Goal: Task Accomplishment & Management: Manage account settings

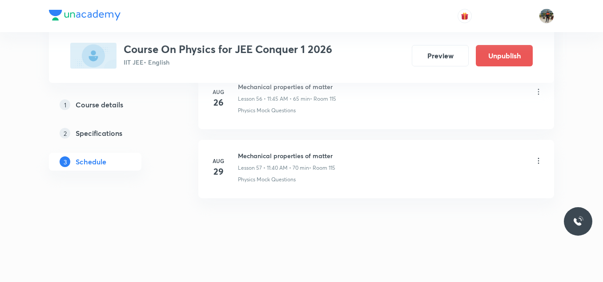
scroll to position [4363, 0]
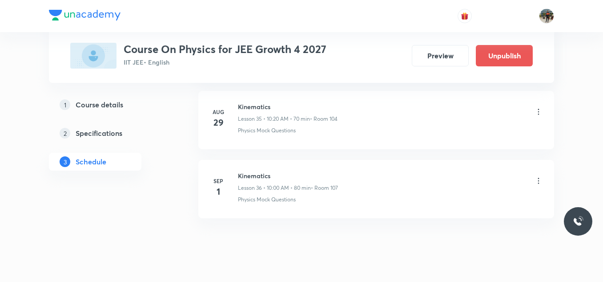
scroll to position [2915, 0]
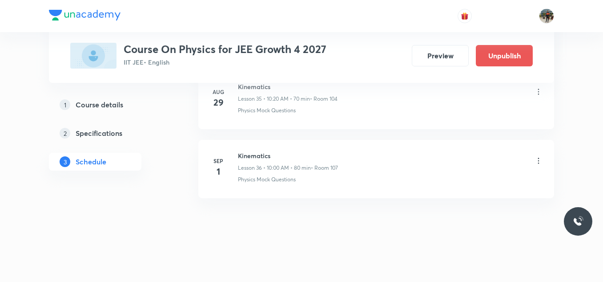
click at [542, 159] on icon at bounding box center [538, 160] width 9 height 9
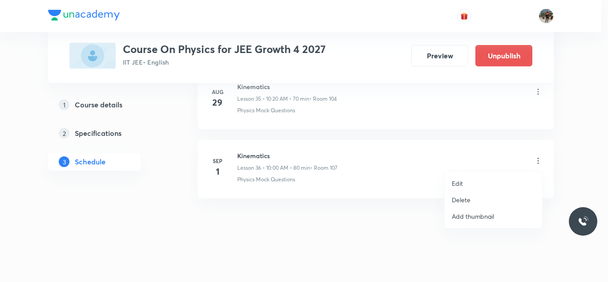
click at [457, 201] on p "Delete" at bounding box center [461, 199] width 19 height 9
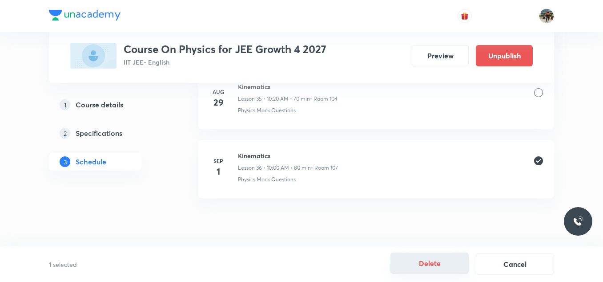
click at [441, 264] on button "Delete" at bounding box center [430, 262] width 78 height 21
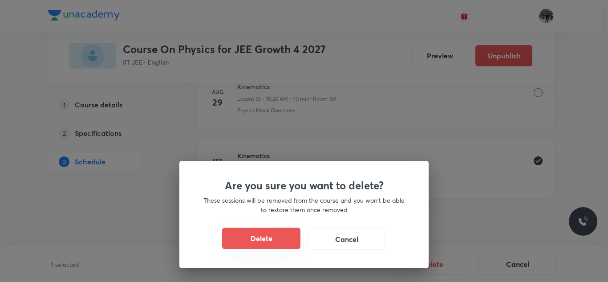
click at [238, 240] on button "Delete" at bounding box center [261, 237] width 78 height 21
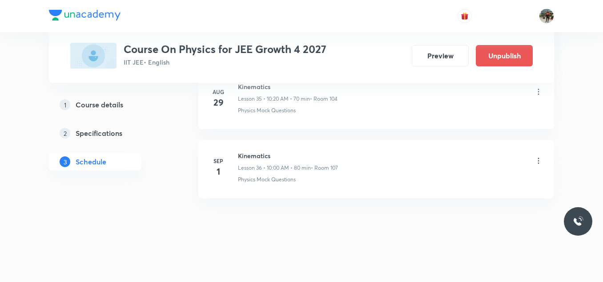
scroll to position [2846, 0]
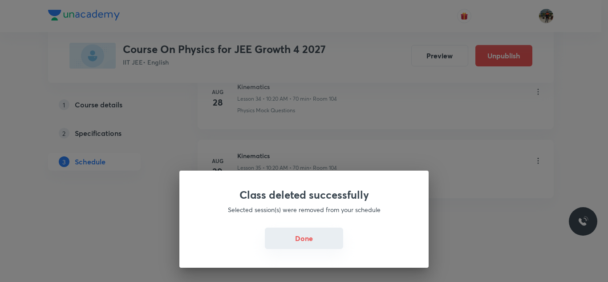
click at [281, 249] on div "Done" at bounding box center [304, 238] width 206 height 21
click at [292, 236] on button "Done" at bounding box center [304, 237] width 78 height 21
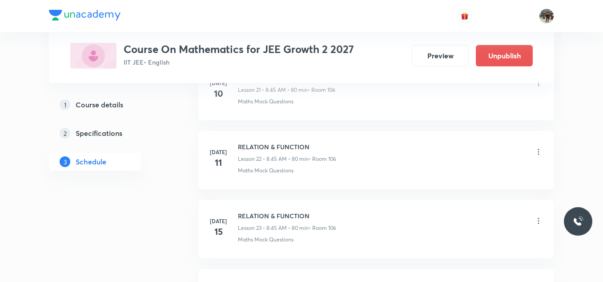
scroll to position [3949, 0]
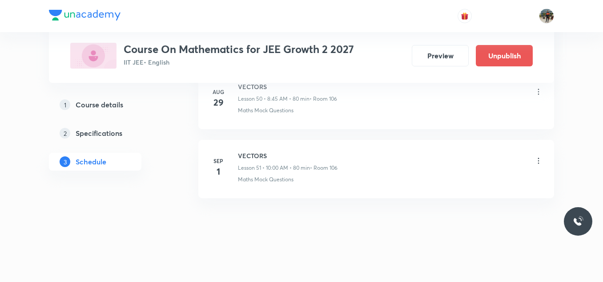
click at [538, 160] on icon at bounding box center [538, 160] width 9 height 9
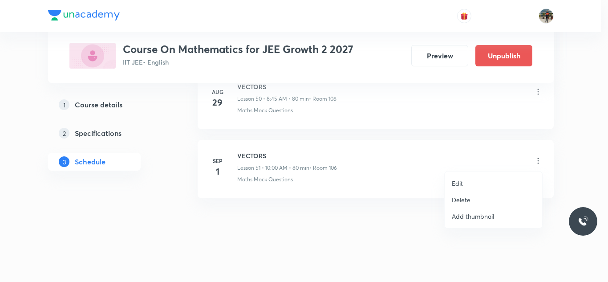
click at [455, 199] on p "Delete" at bounding box center [461, 199] width 19 height 9
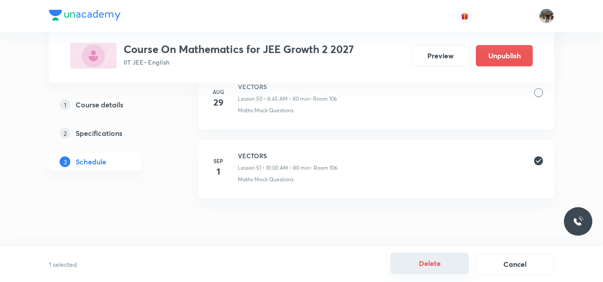
click at [425, 260] on button "Delete" at bounding box center [430, 262] width 78 height 21
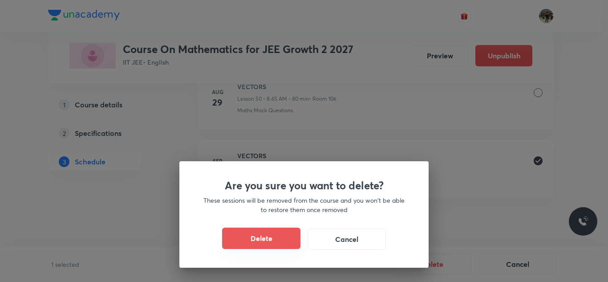
click at [274, 238] on button "Delete" at bounding box center [261, 237] width 78 height 21
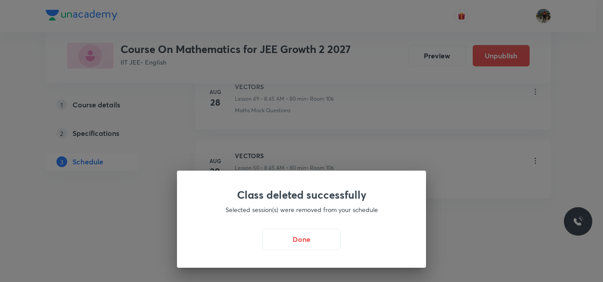
scroll to position [3880, 0]
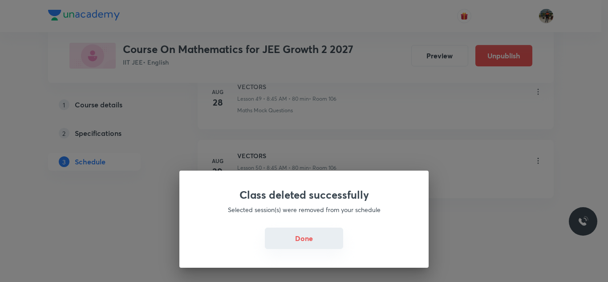
click at [311, 241] on button "Done" at bounding box center [304, 237] width 78 height 21
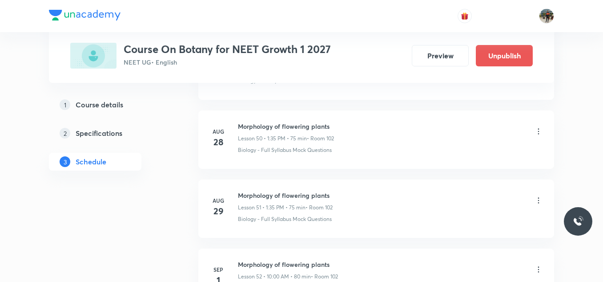
scroll to position [4018, 0]
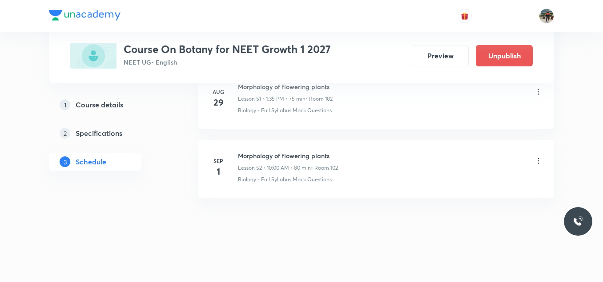
click at [537, 158] on icon at bounding box center [538, 160] width 9 height 9
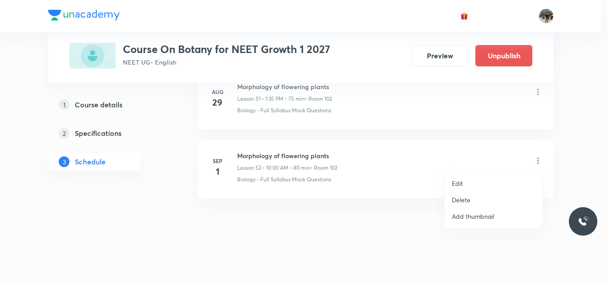
click at [461, 198] on p "Delete" at bounding box center [461, 199] width 19 height 9
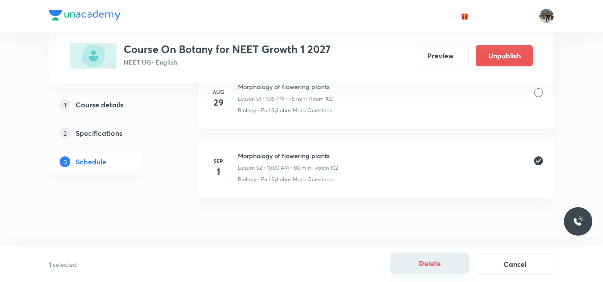
click at [431, 272] on button "Delete" at bounding box center [430, 262] width 78 height 21
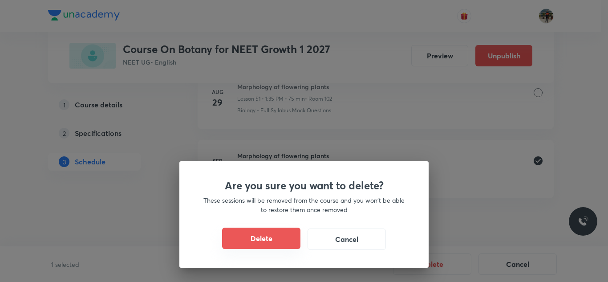
click at [275, 240] on button "Delete" at bounding box center [261, 237] width 78 height 21
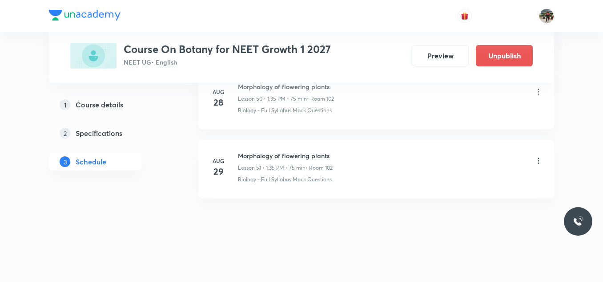
scroll to position [3949, 0]
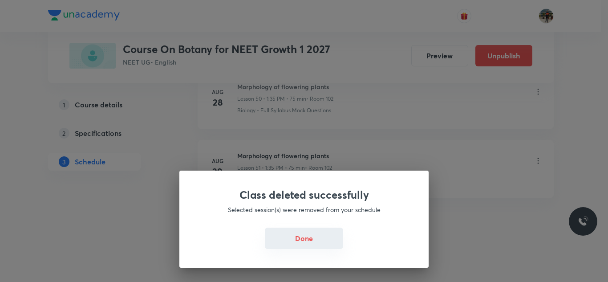
click at [278, 240] on button "Done" at bounding box center [304, 237] width 78 height 21
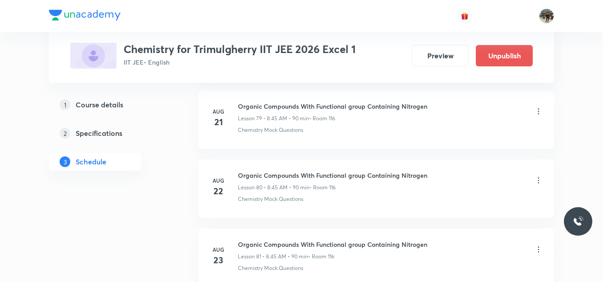
scroll to position [6282, 0]
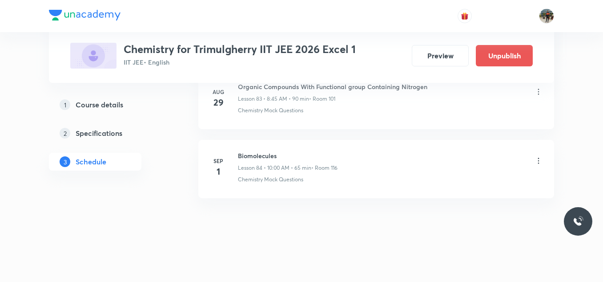
click at [539, 156] on icon at bounding box center [538, 160] width 9 height 9
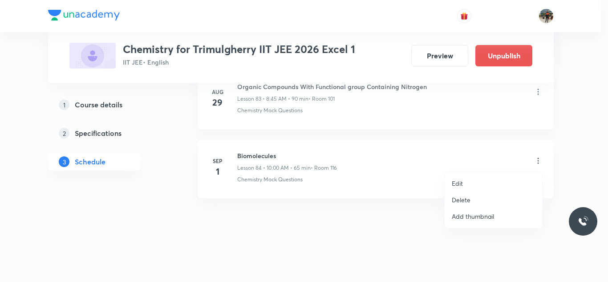
click at [458, 199] on p "Delete" at bounding box center [461, 199] width 19 height 9
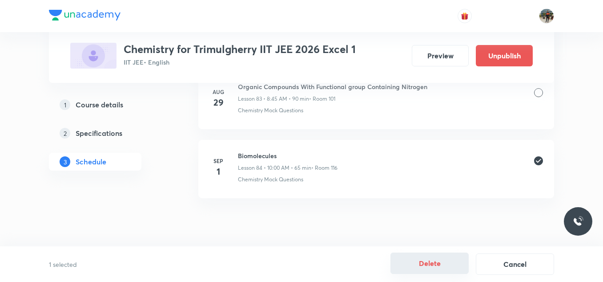
click at [428, 261] on button "Delete" at bounding box center [430, 262] width 78 height 21
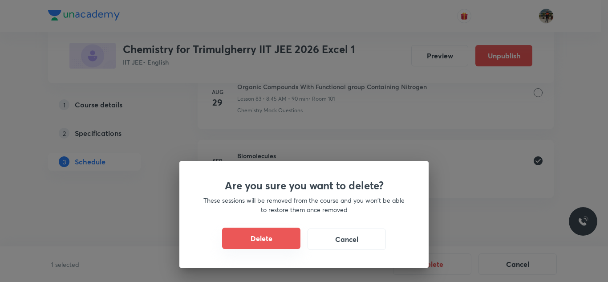
click at [260, 242] on button "Delete" at bounding box center [261, 237] width 78 height 21
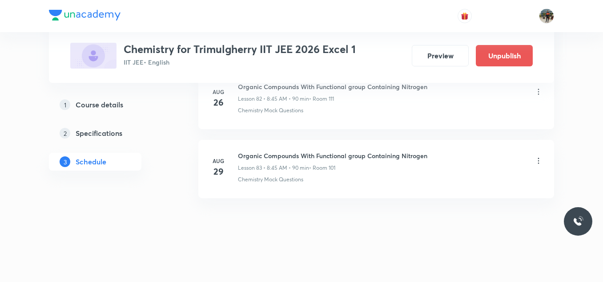
scroll to position [6213, 0]
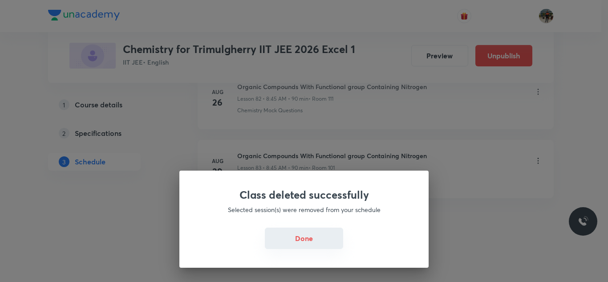
click at [308, 239] on button "Done" at bounding box center [304, 237] width 78 height 21
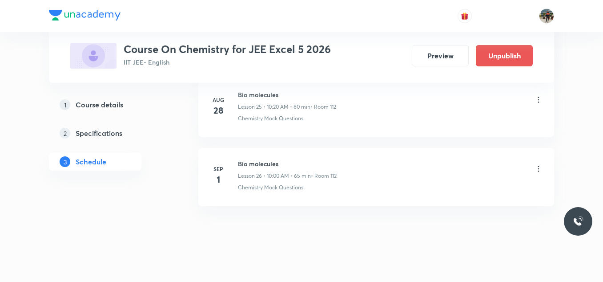
scroll to position [2225, 0]
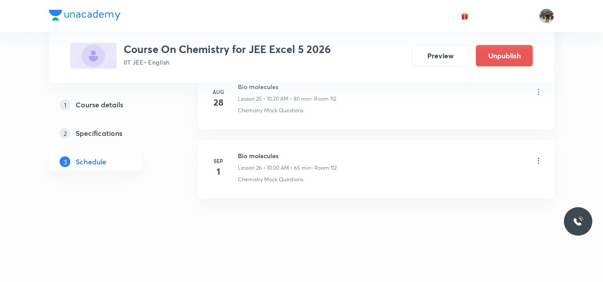
click at [536, 160] on icon at bounding box center [538, 160] width 9 height 9
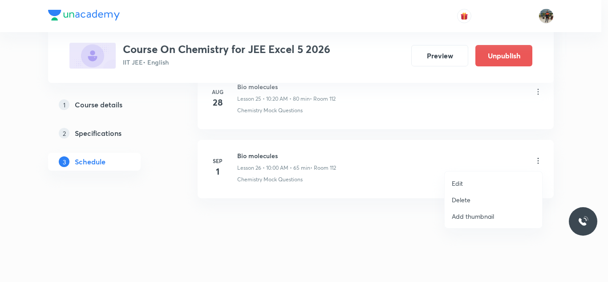
click at [462, 201] on p "Delete" at bounding box center [461, 199] width 19 height 9
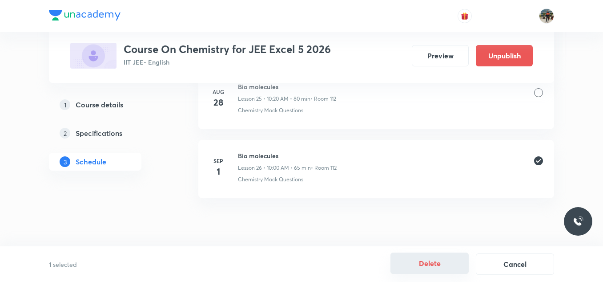
click at [424, 269] on button "Delete" at bounding box center [430, 262] width 78 height 21
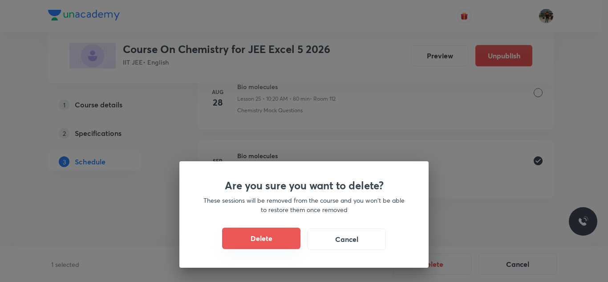
click at [261, 239] on button "Delete" at bounding box center [261, 237] width 78 height 21
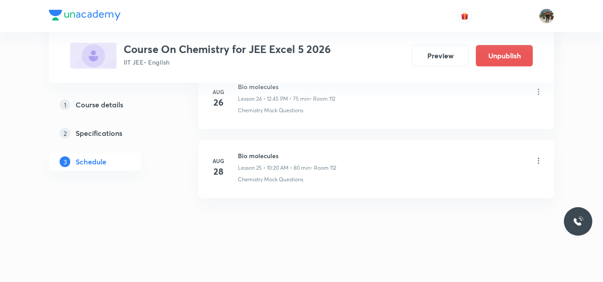
scroll to position [2156, 0]
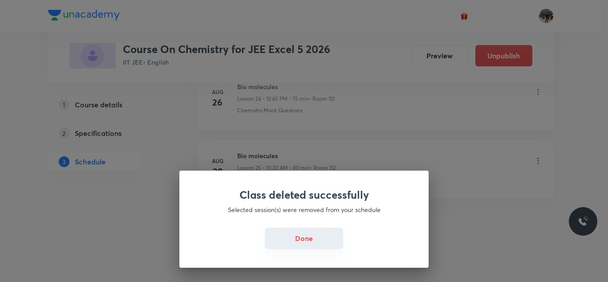
click at [308, 240] on button "Done" at bounding box center [304, 237] width 78 height 21
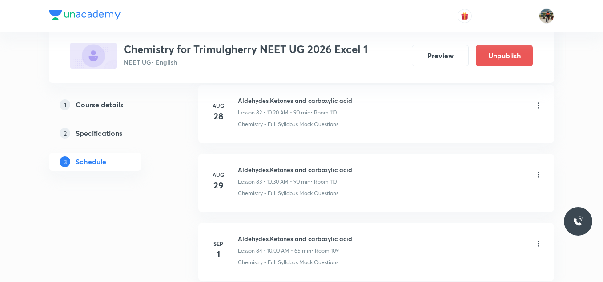
scroll to position [6226, 0]
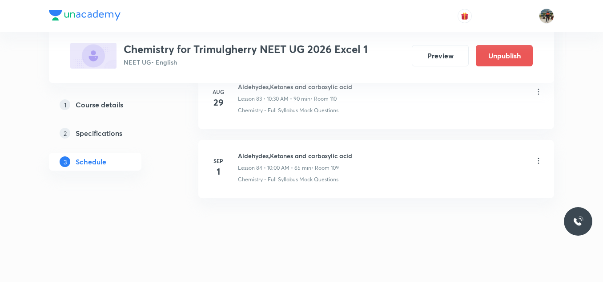
click at [540, 161] on icon at bounding box center [538, 160] width 9 height 9
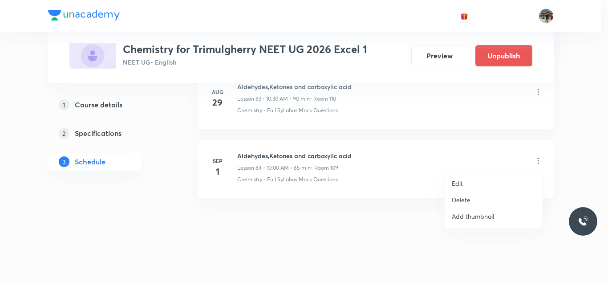
click at [463, 197] on p "Delete" at bounding box center [461, 199] width 19 height 9
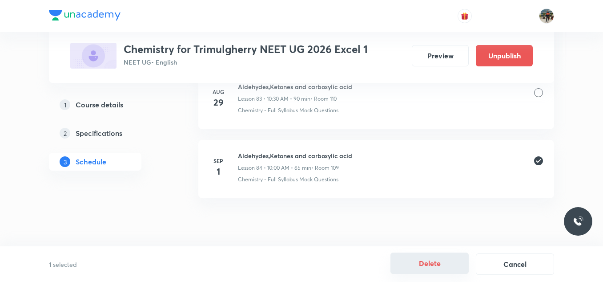
click at [428, 261] on button "Delete" at bounding box center [430, 262] width 78 height 21
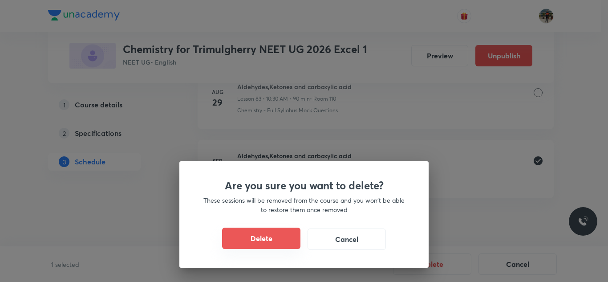
click at [261, 238] on button "Delete" at bounding box center [261, 237] width 78 height 21
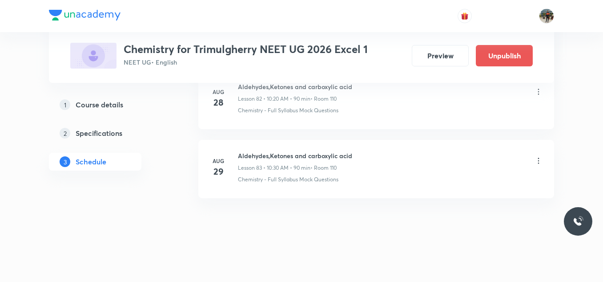
scroll to position [6157, 0]
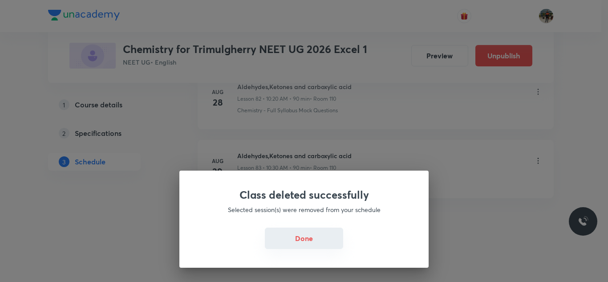
click at [304, 239] on button "Done" at bounding box center [304, 237] width 78 height 21
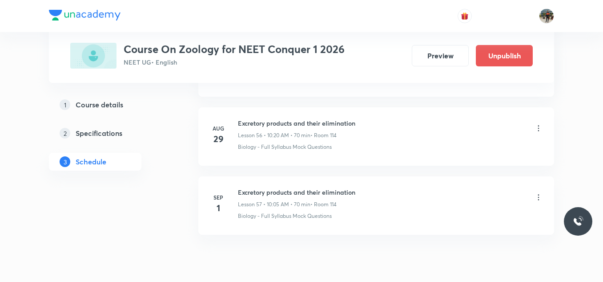
scroll to position [4363, 0]
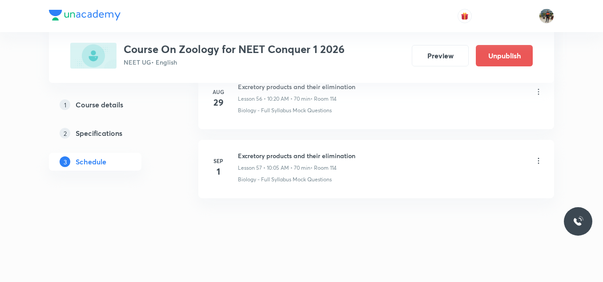
click at [538, 161] on icon at bounding box center [538, 160] width 9 height 9
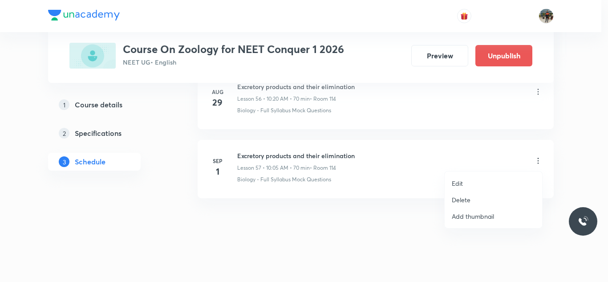
click at [464, 202] on p "Delete" at bounding box center [461, 199] width 19 height 9
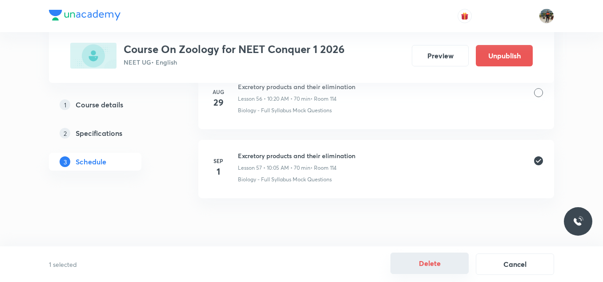
click at [430, 268] on button "Delete" at bounding box center [430, 262] width 78 height 21
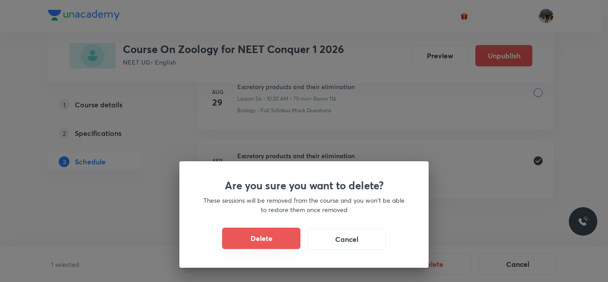
click at [289, 243] on button "Delete" at bounding box center [261, 237] width 78 height 21
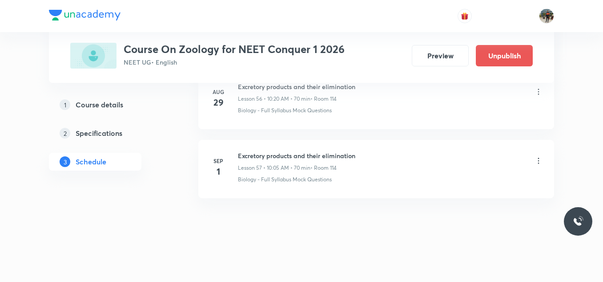
scroll to position [4294, 0]
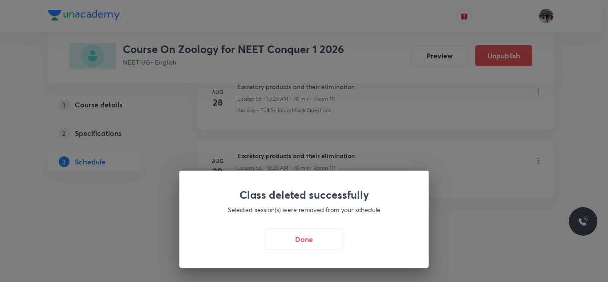
click at [289, 243] on button "Done" at bounding box center [304, 238] width 78 height 21
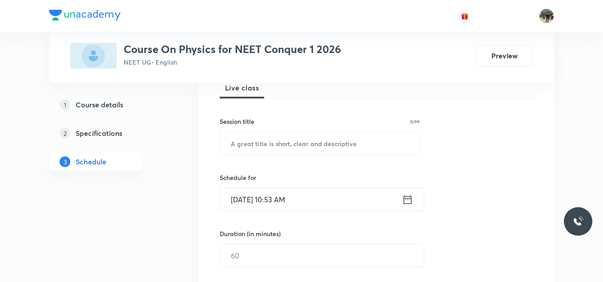
scroll to position [267, 0]
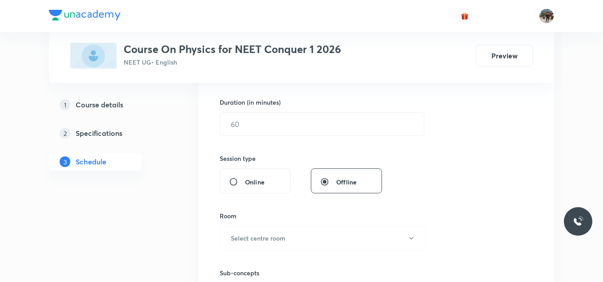
click at [598, 25] on header at bounding box center [301, 16] width 603 height 32
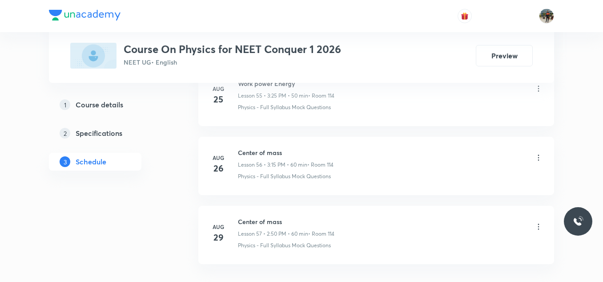
scroll to position [4363, 0]
click at [251, 156] on h6 "Center of mass" at bounding box center [286, 155] width 97 height 9
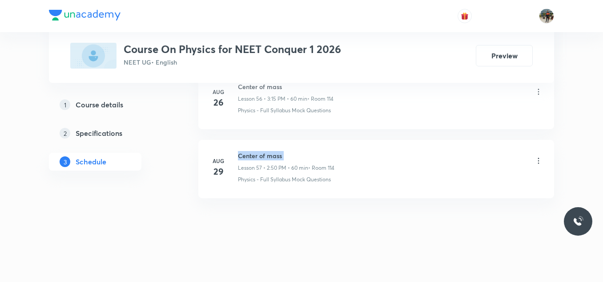
click at [251, 156] on h6 "Center of mass" at bounding box center [286, 155] width 97 height 9
copy h6 "Center of mass"
click at [251, 156] on h6 "Center of mass" at bounding box center [286, 155] width 97 height 9
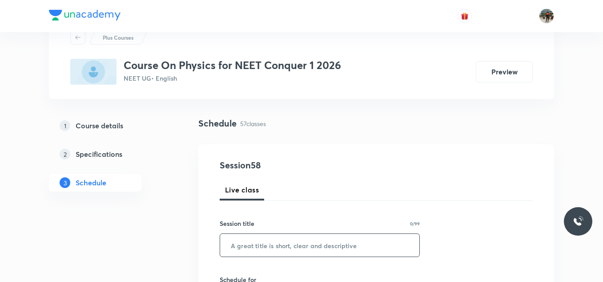
scroll to position [133, 0]
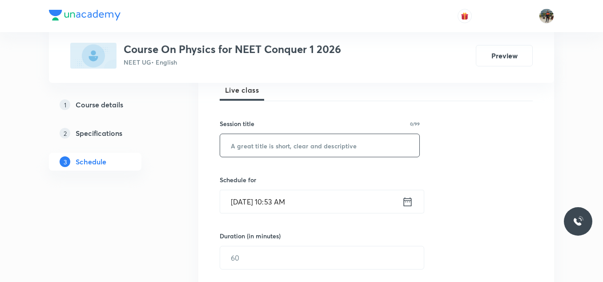
click at [269, 148] on input "text" at bounding box center [319, 145] width 199 height 23
paste input "Center of mass"
type input "Center of mass"
click at [407, 203] on icon at bounding box center [407, 201] width 11 height 12
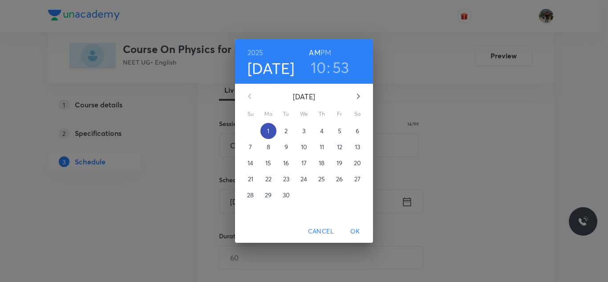
click at [275, 132] on span "1" at bounding box center [268, 130] width 16 height 9
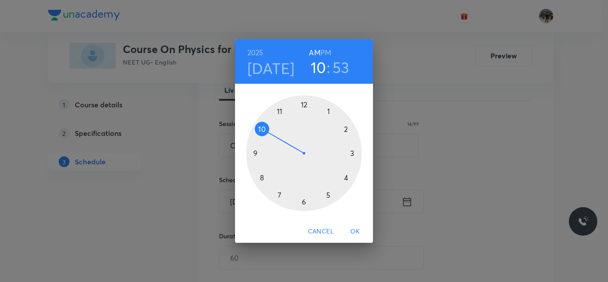
click at [279, 110] on div at bounding box center [304, 153] width 116 height 116
click at [345, 178] on div at bounding box center [304, 153] width 116 height 116
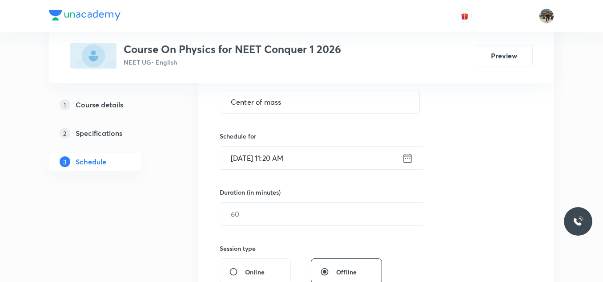
scroll to position [222, 0]
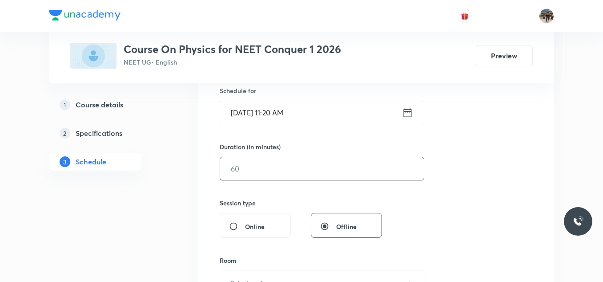
click at [254, 168] on input "text" at bounding box center [322, 168] width 204 height 23
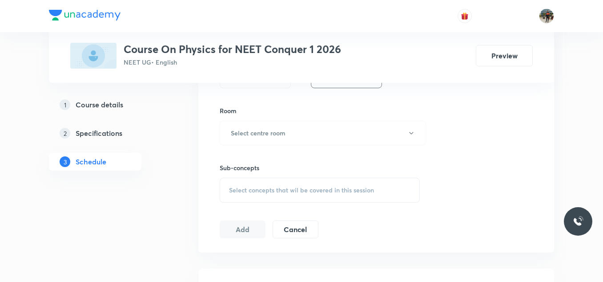
scroll to position [356, 0]
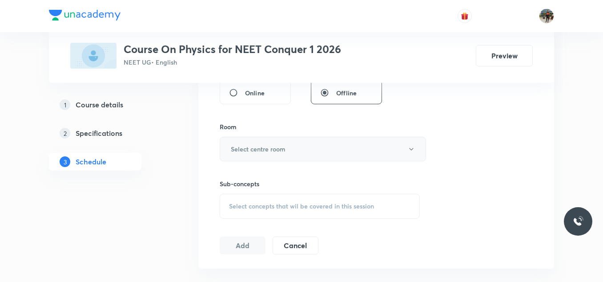
type input "70"
click at [241, 150] on h6 "Select centre room" at bounding box center [258, 148] width 55 height 9
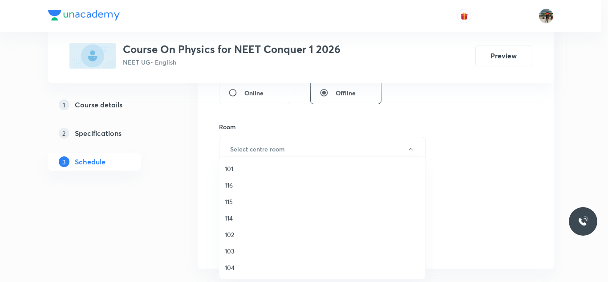
click at [223, 218] on li "114" at bounding box center [322, 218] width 206 height 16
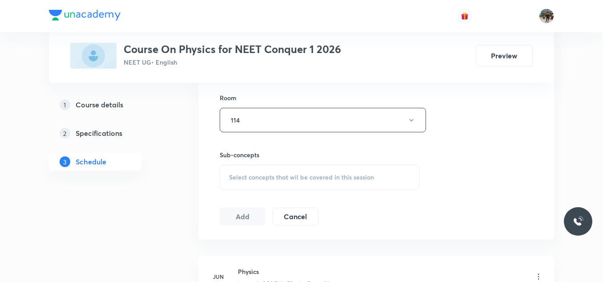
scroll to position [400, 0]
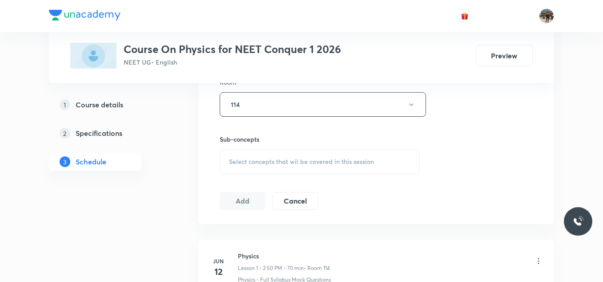
click at [236, 159] on span "Select concepts that wil be covered in this session" at bounding box center [301, 161] width 145 height 7
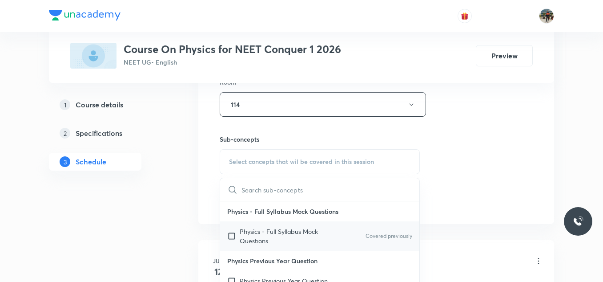
click at [233, 235] on input "checkbox" at bounding box center [233, 236] width 12 height 19
checkbox input "true"
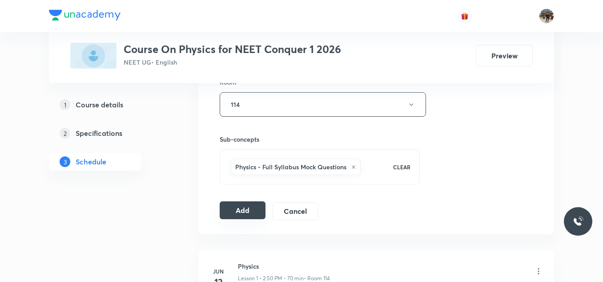
click at [250, 213] on button "Add" at bounding box center [243, 210] width 46 height 18
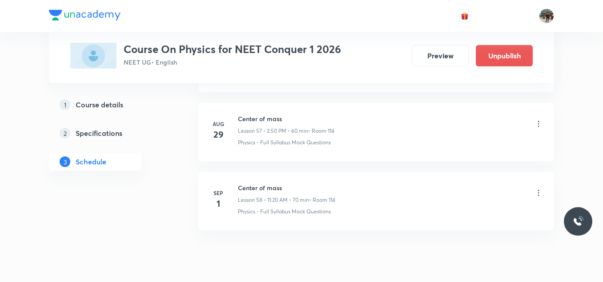
scroll to position [4023, 0]
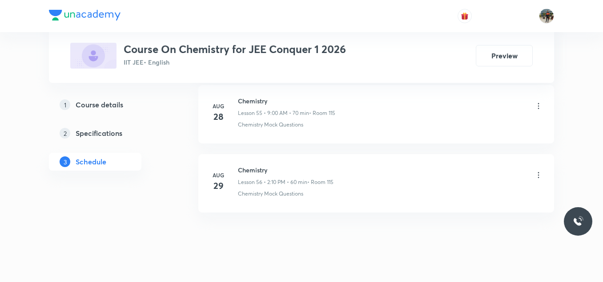
scroll to position [4294, 0]
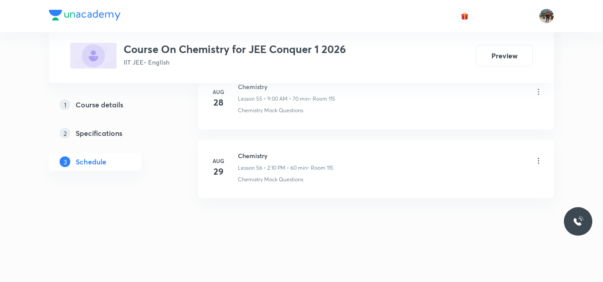
click at [266, 159] on h6 "Chemistry" at bounding box center [286, 155] width 96 height 9
copy h6 "Chemistry"
click at [266, 159] on h6 "Chemistry" at bounding box center [286, 155] width 96 height 9
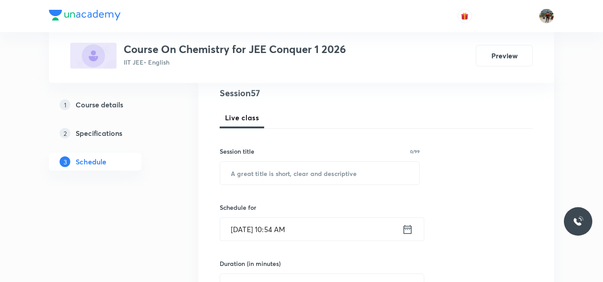
scroll to position [133, 0]
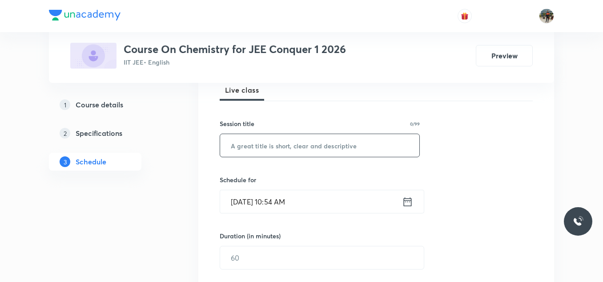
click at [256, 141] on input "text" at bounding box center [319, 145] width 199 height 23
paste input "Chemical equilibrium"
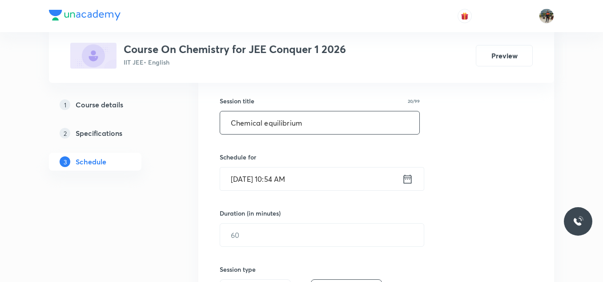
scroll to position [178, 0]
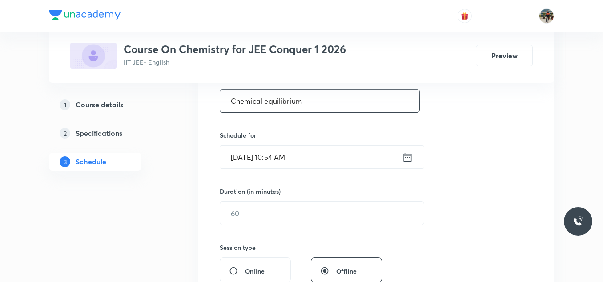
type input "Chemical equilibrium"
click at [408, 154] on icon at bounding box center [407, 157] width 11 height 12
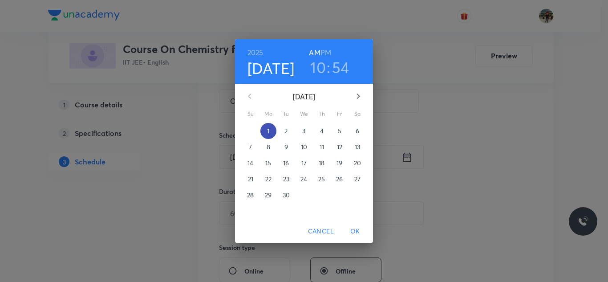
click at [272, 125] on button "1" at bounding box center [268, 131] width 16 height 16
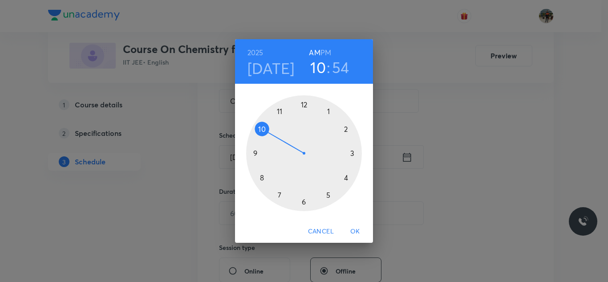
click at [281, 112] on div at bounding box center [304, 153] width 116 height 116
click at [304, 201] on div at bounding box center [304, 153] width 116 height 116
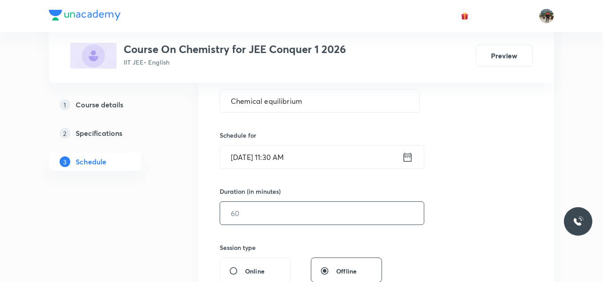
click at [293, 209] on input "text" at bounding box center [322, 213] width 204 height 23
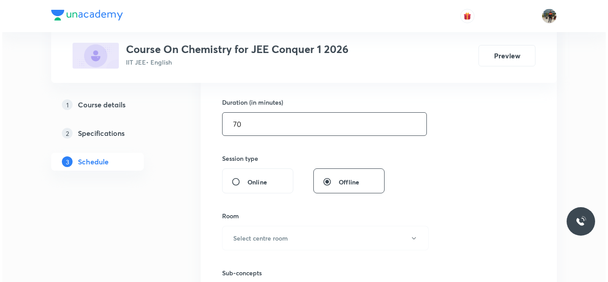
scroll to position [311, 0]
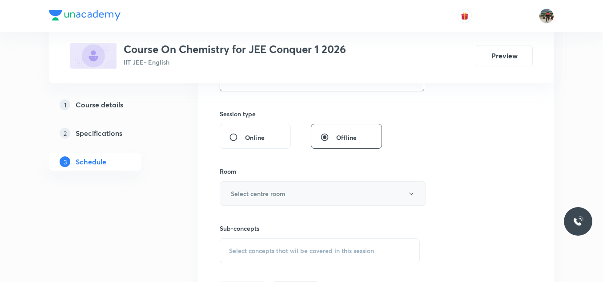
type input "70"
click at [245, 194] on h6 "Select centre room" at bounding box center [258, 193] width 55 height 9
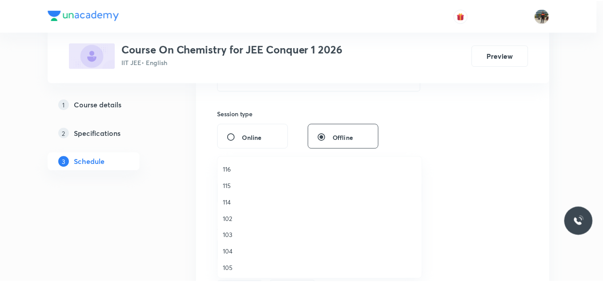
scroll to position [0, 0]
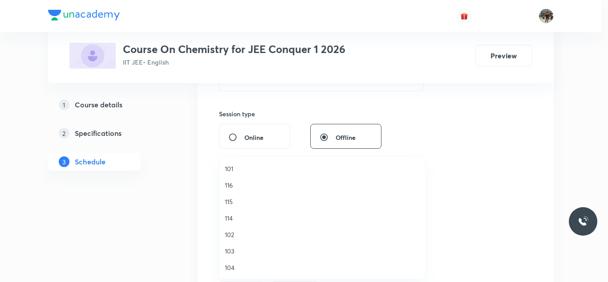
click at [233, 202] on span "115" at bounding box center [322, 201] width 195 height 9
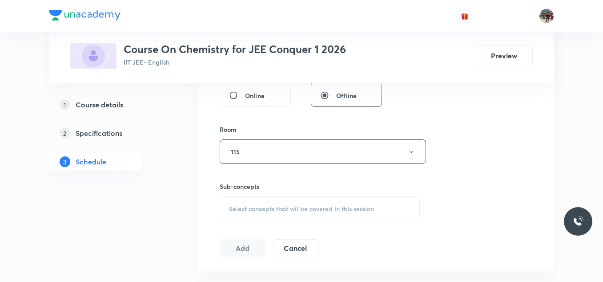
scroll to position [400, 0]
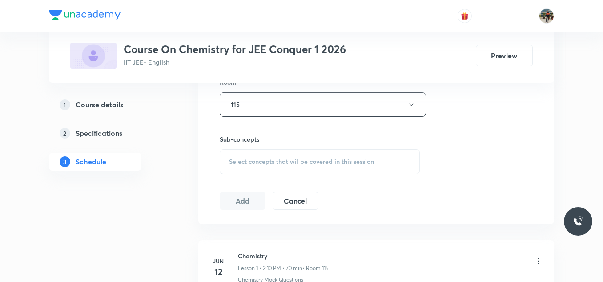
click at [235, 149] on div "Sub-concepts Select concepts that wil be covered in this session" at bounding box center [320, 154] width 200 height 40
click at [235, 154] on div "Select concepts that wil be covered in this session" at bounding box center [320, 161] width 200 height 25
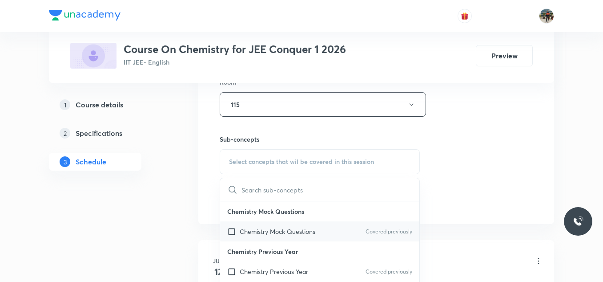
click at [233, 232] on input "checkbox" at bounding box center [233, 231] width 12 height 9
checkbox input "true"
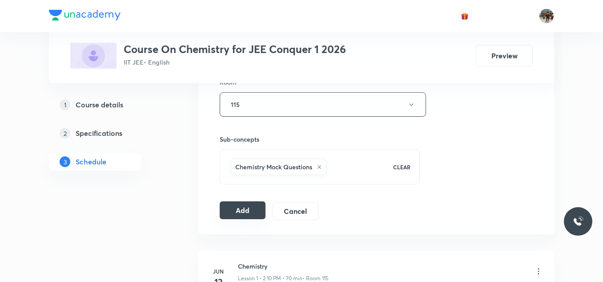
click at [243, 216] on button "Add" at bounding box center [243, 210] width 46 height 18
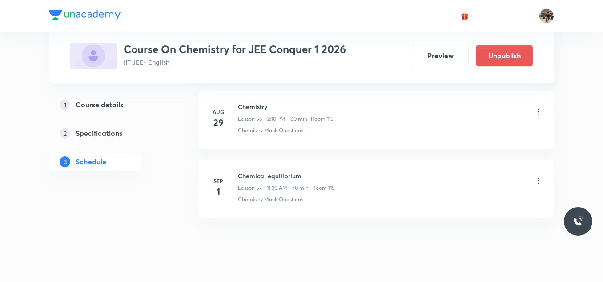
scroll to position [3954, 0]
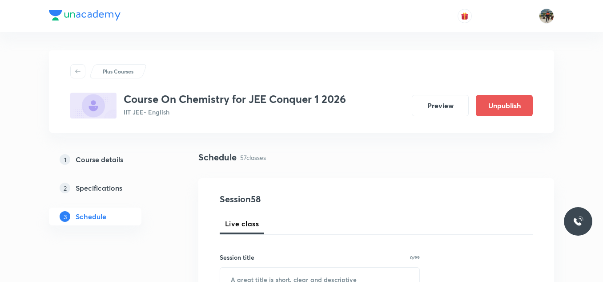
click at [101, 158] on h5 "Course details" at bounding box center [100, 159] width 48 height 11
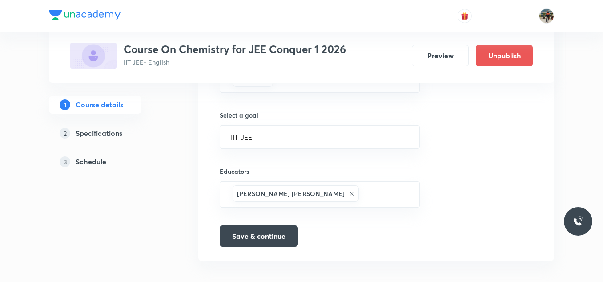
scroll to position [599, 0]
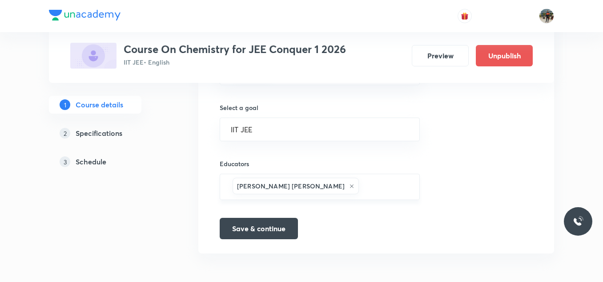
click at [361, 190] on input "text" at bounding box center [385, 186] width 48 height 16
paste input "karteekpvm-7026"
type input "karteekpvm-7026"
click at [247, 223] on button "Save & continue" at bounding box center [259, 227] width 78 height 21
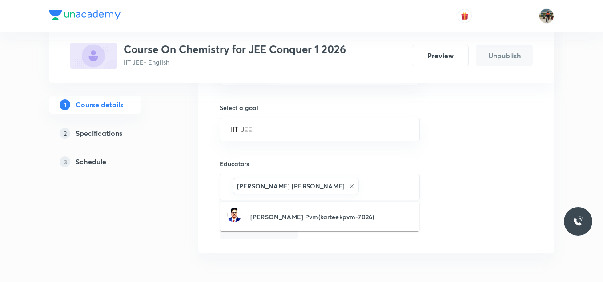
click at [369, 187] on input "text" at bounding box center [385, 186] width 48 height 16
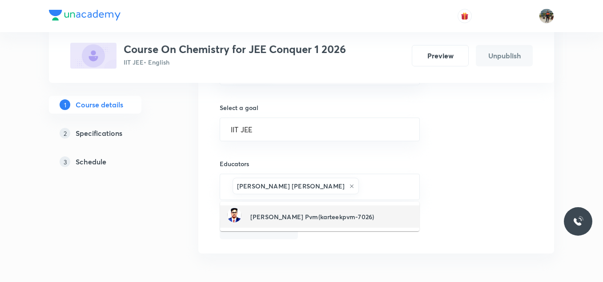
click at [288, 216] on h6 "Karteek Pvm(karteekpvm-7026)" at bounding box center [313, 216] width 124 height 9
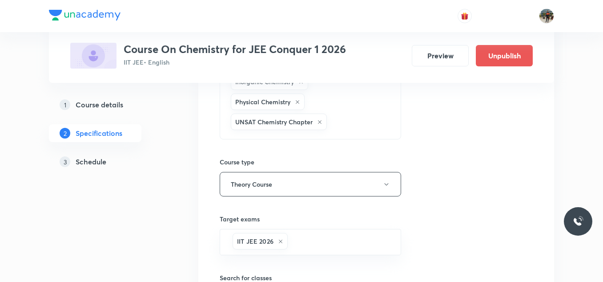
scroll to position [222, 0]
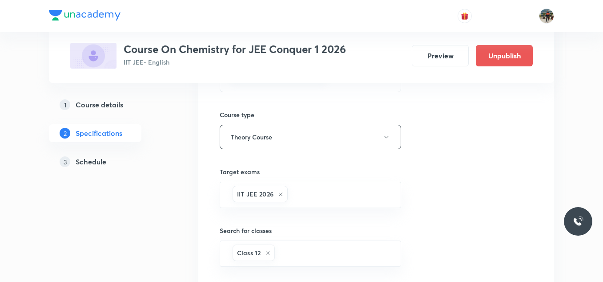
click at [105, 109] on h5 "Course details" at bounding box center [100, 104] width 48 height 11
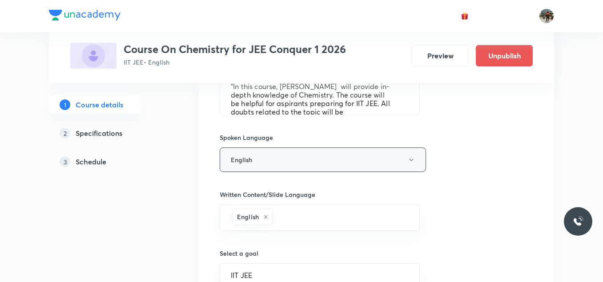
scroll to position [599, 0]
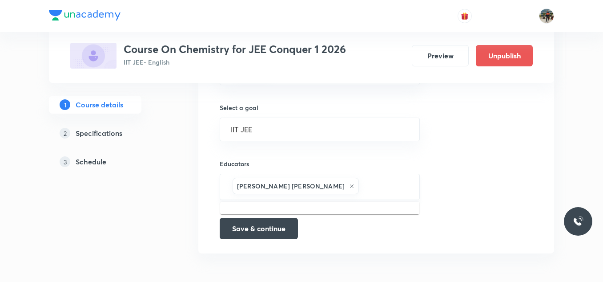
click at [374, 180] on input "text" at bounding box center [385, 186] width 48 height 16
paste input "karteekpvm-7026"
type input "karteekpvm-7026"
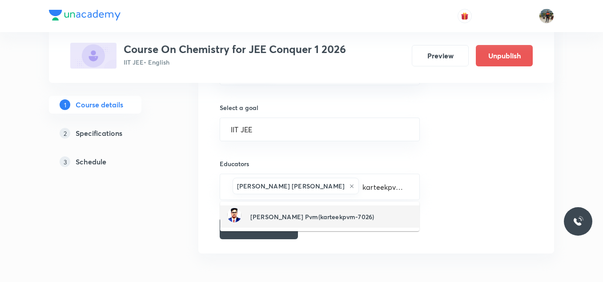
click at [270, 218] on h6 "Karteek Pvm(karteekpvm-7026)" at bounding box center [313, 216] width 124 height 9
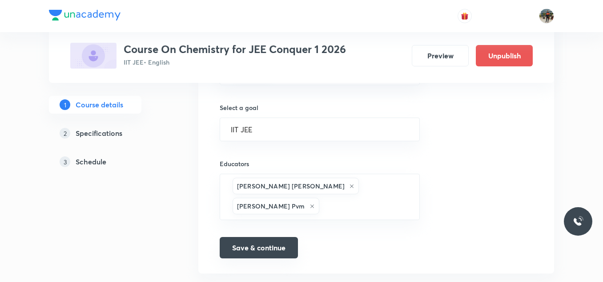
click at [261, 237] on button "Save & continue" at bounding box center [259, 247] width 78 height 21
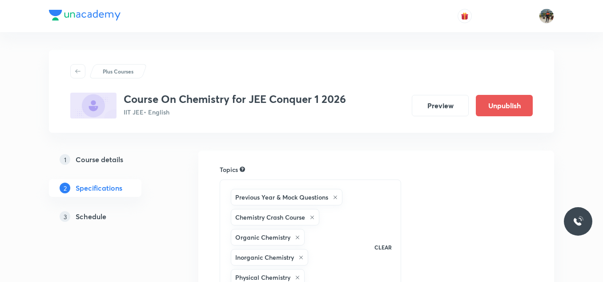
scroll to position [356, 0]
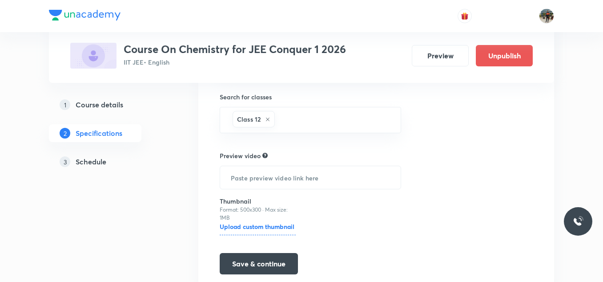
click at [122, 106] on h5 "Course details" at bounding box center [100, 104] width 48 height 11
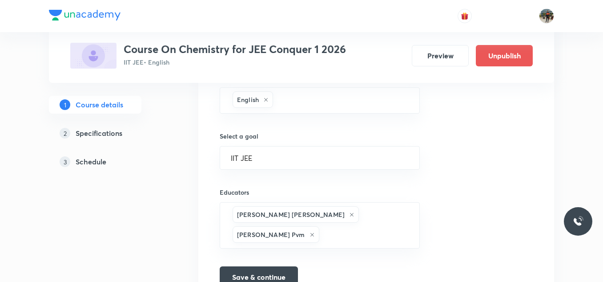
scroll to position [601, 0]
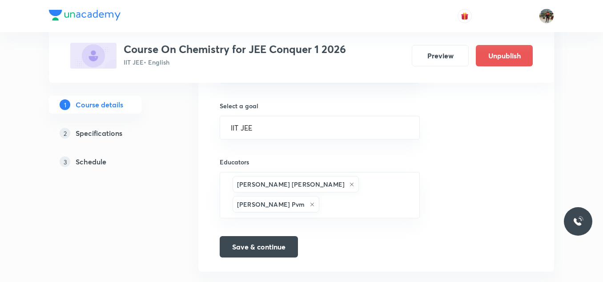
click at [100, 163] on h5 "Schedule" at bounding box center [91, 161] width 31 height 11
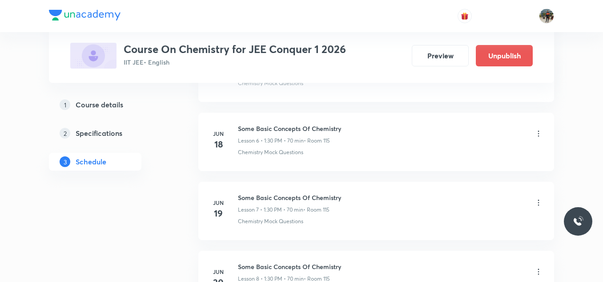
scroll to position [929, 0]
click at [202, 50] on h3 "Course On Chemistry for JEE Conquer 1 2026" at bounding box center [235, 49] width 222 height 13
copy h3 "Chemistry"
click at [202, 50] on h3 "Course On Chemistry for JEE Conquer 1 2026" at bounding box center [235, 49] width 222 height 13
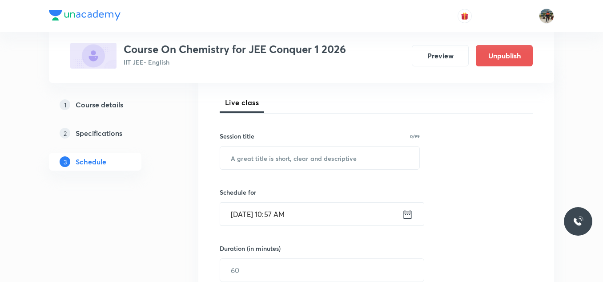
scroll to position [133, 0]
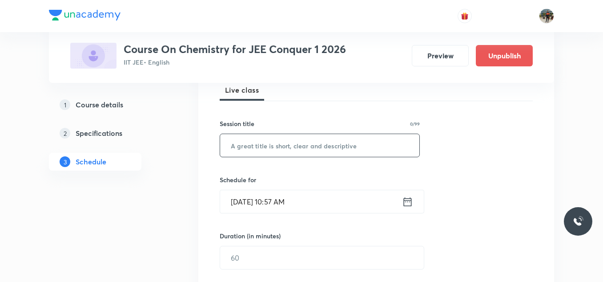
click at [262, 150] on input "text" at bounding box center [319, 145] width 199 height 23
paste input "Chemistry"
type input "Chemistry"
click at [408, 202] on icon at bounding box center [407, 201] width 11 height 12
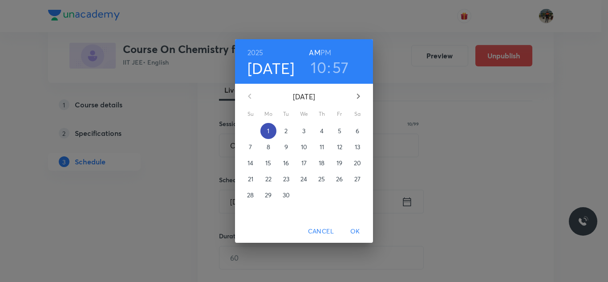
click at [272, 136] on button "1" at bounding box center [268, 131] width 16 height 16
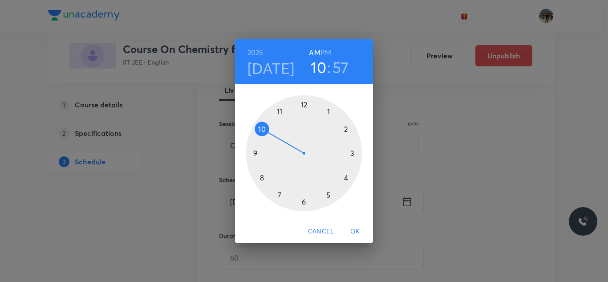
click at [331, 53] on h6 "PM" at bounding box center [325, 52] width 11 height 12
click at [328, 110] on div at bounding box center [304, 153] width 116 height 116
click at [260, 177] on div at bounding box center [304, 153] width 116 height 116
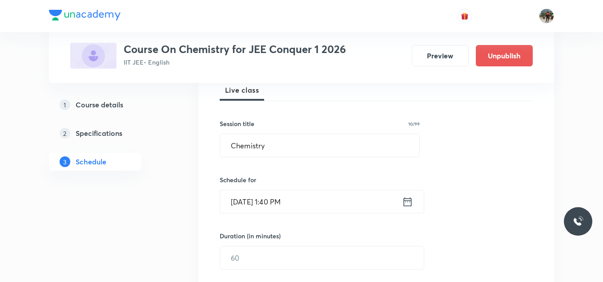
scroll to position [222, 0]
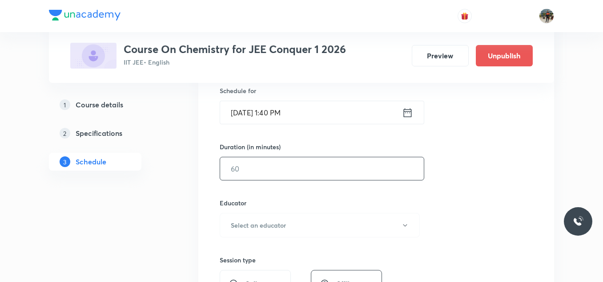
click at [244, 176] on input "text" at bounding box center [322, 168] width 204 height 23
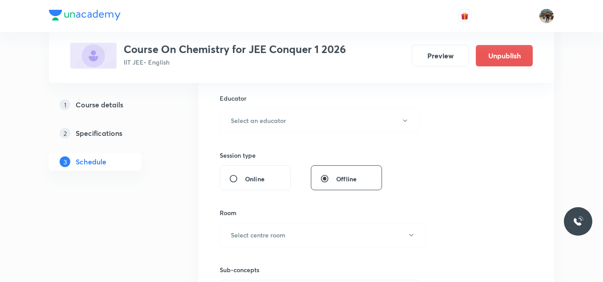
scroll to position [311, 0]
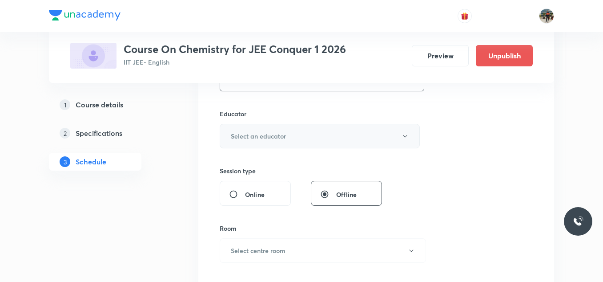
type input "70"
click at [239, 136] on h6 "Select an educator" at bounding box center [258, 135] width 55 height 9
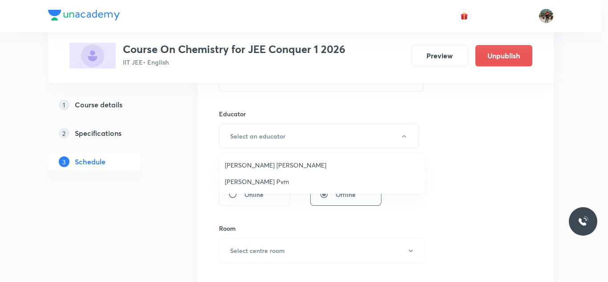
click at [234, 178] on span "Karteek Pvm" at bounding box center [322, 181] width 195 height 9
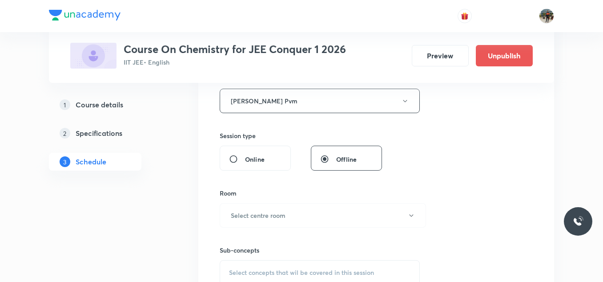
scroll to position [400, 0]
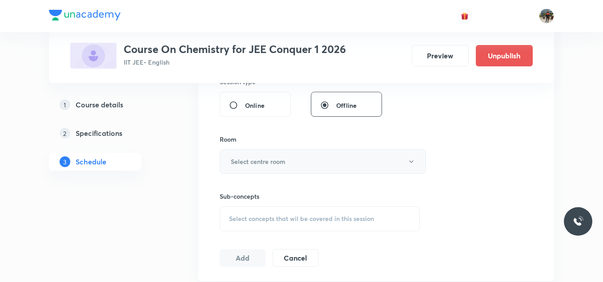
click at [250, 164] on h6 "Select centre room" at bounding box center [258, 161] width 55 height 9
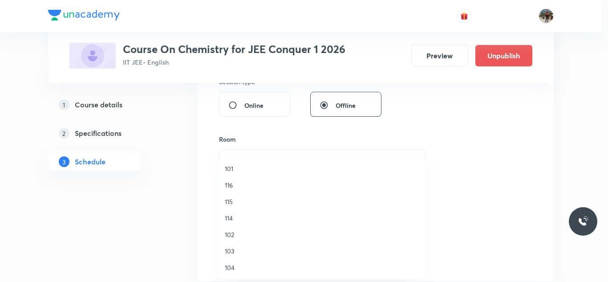
click at [227, 198] on span "115" at bounding box center [322, 201] width 195 height 9
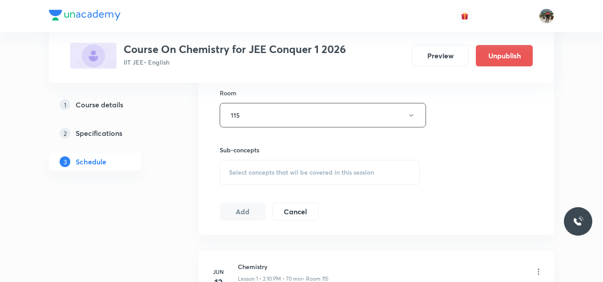
scroll to position [489, 0]
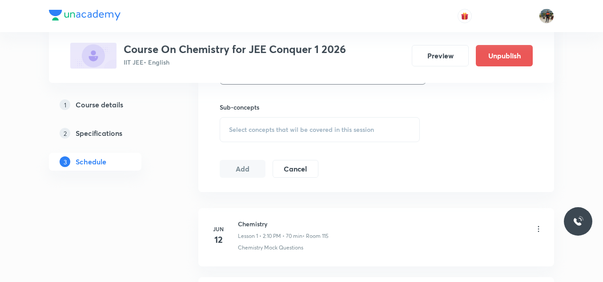
click at [252, 136] on div "Select concepts that wil be covered in this session" at bounding box center [320, 129] width 200 height 25
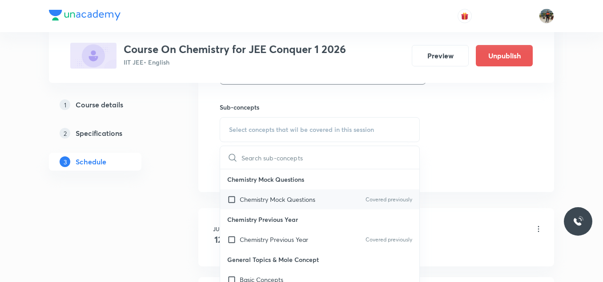
click at [230, 202] on input "checkbox" at bounding box center [233, 198] width 12 height 9
checkbox input "true"
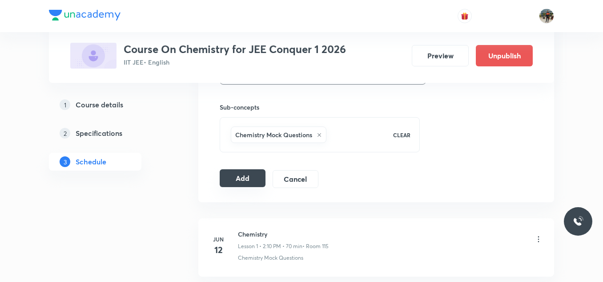
click at [237, 182] on button "Add" at bounding box center [243, 178] width 46 height 18
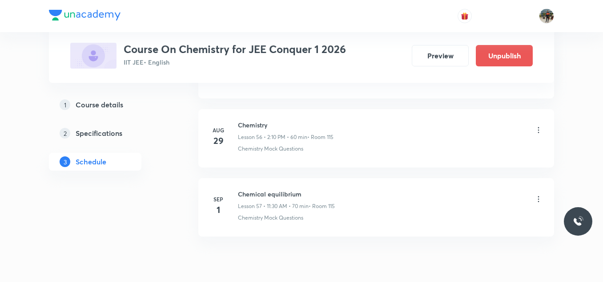
scroll to position [3954, 0]
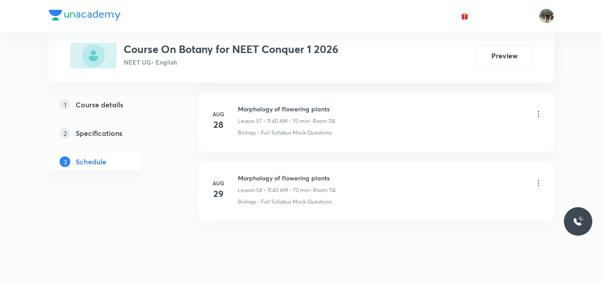
scroll to position [4432, 0]
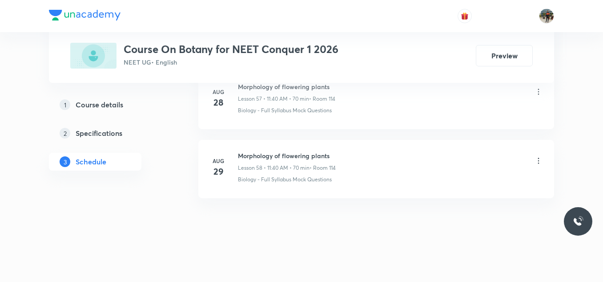
click at [261, 155] on h6 "Morphology of flowering plants" at bounding box center [287, 155] width 98 height 9
copy h6 "Morphology of flowering plants"
click at [261, 155] on h6 "Morphology of flowering plants" at bounding box center [287, 155] width 98 height 9
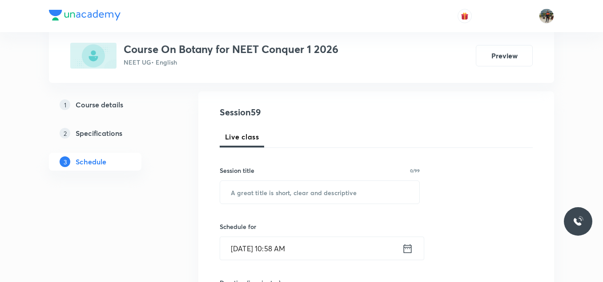
scroll to position [89, 0]
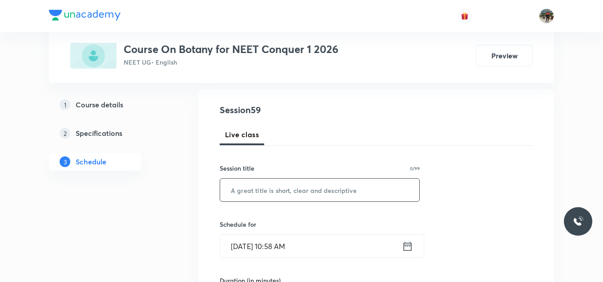
click at [292, 185] on input "text" at bounding box center [319, 189] width 199 height 23
paste input "Morphology of flowering plants"
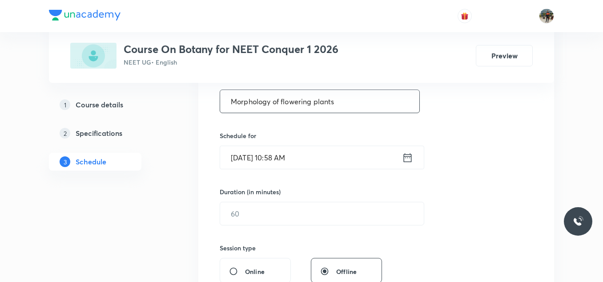
scroll to position [178, 0]
type input "Morphology of flowering plants"
click at [406, 156] on icon at bounding box center [408, 156] width 8 height 9
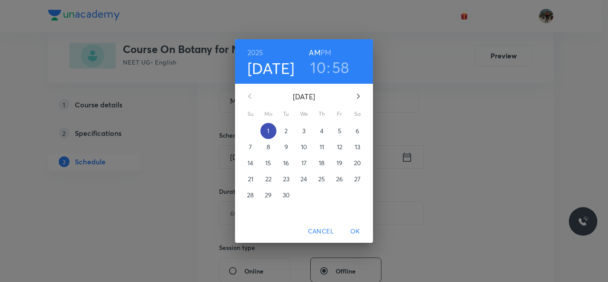
click at [271, 132] on span "1" at bounding box center [268, 130] width 16 height 9
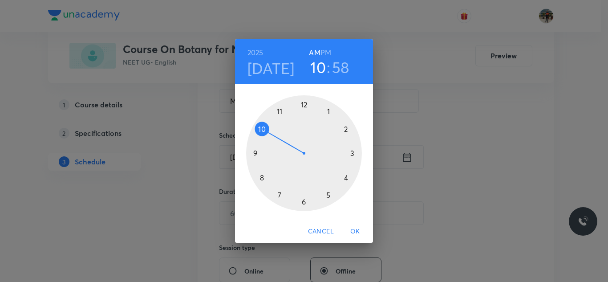
click at [325, 53] on h6 "PM" at bounding box center [325, 52] width 11 height 12
click at [328, 110] on div at bounding box center [304, 153] width 116 height 116
click at [260, 178] on div at bounding box center [304, 153] width 116 height 116
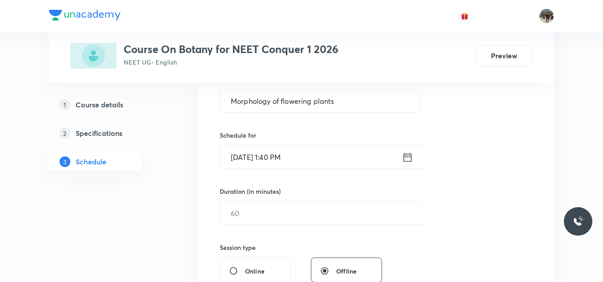
scroll to position [222, 0]
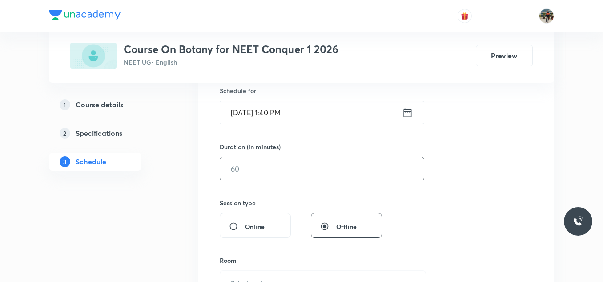
click at [253, 174] on input "text" at bounding box center [322, 168] width 204 height 23
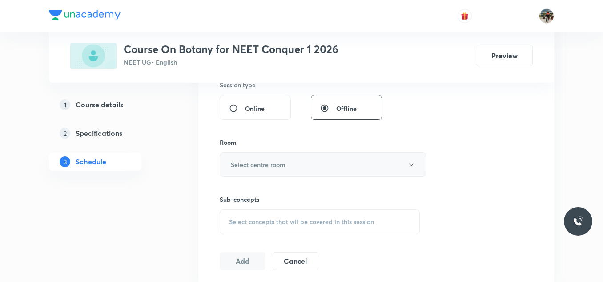
scroll to position [356, 0]
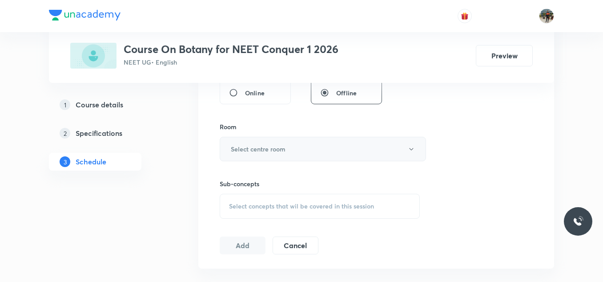
type input "70"
click at [255, 150] on h6 "Select centre room" at bounding box center [258, 148] width 55 height 9
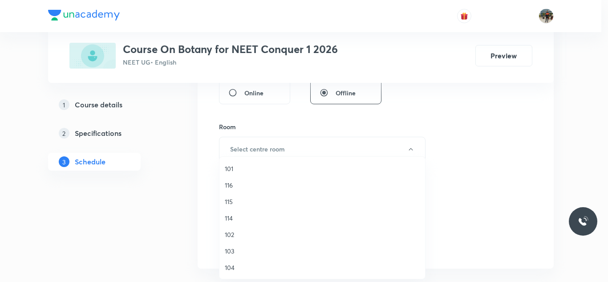
click at [231, 219] on span "114" at bounding box center [322, 217] width 195 height 9
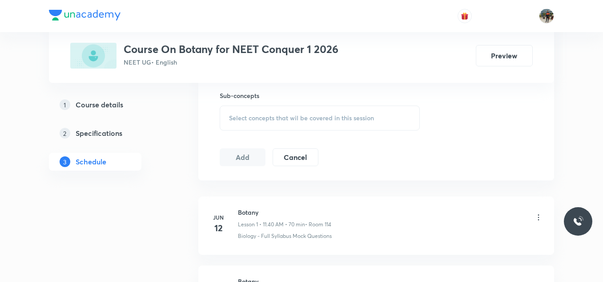
scroll to position [445, 0]
click at [242, 119] on span "Select concepts that wil be covered in this session" at bounding box center [301, 116] width 145 height 7
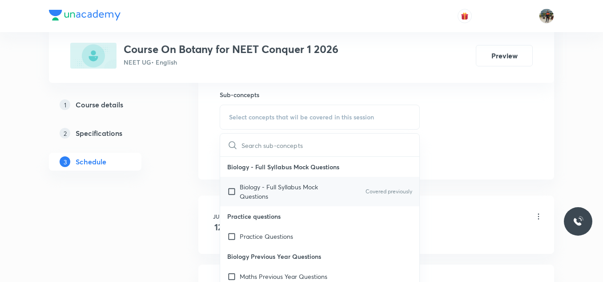
click at [236, 190] on input "checkbox" at bounding box center [233, 191] width 12 height 19
checkbox input "true"
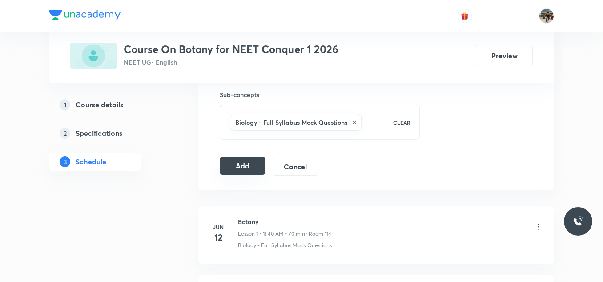
click at [230, 167] on button "Add" at bounding box center [243, 166] width 46 height 18
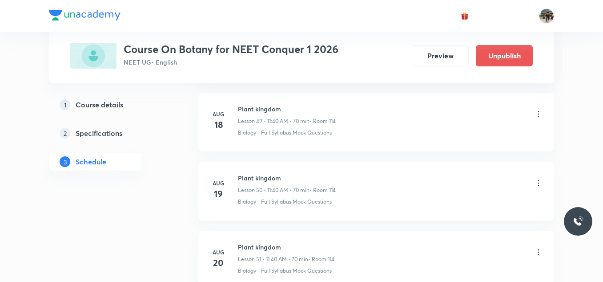
scroll to position [4092, 0]
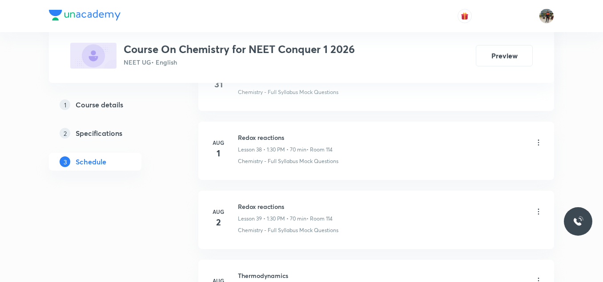
scroll to position [4225, 0]
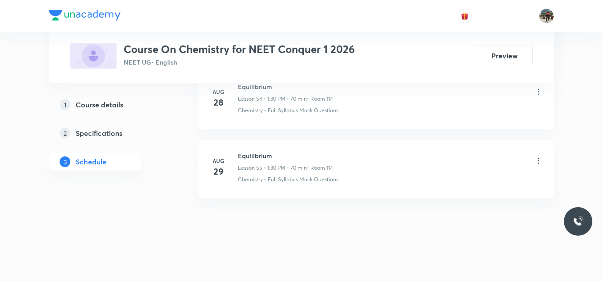
click at [252, 158] on h6 "Equilibrium" at bounding box center [285, 155] width 95 height 9
copy h6 "Equilibrium"
click at [252, 158] on h6 "Equilibrium" at bounding box center [285, 155] width 95 height 9
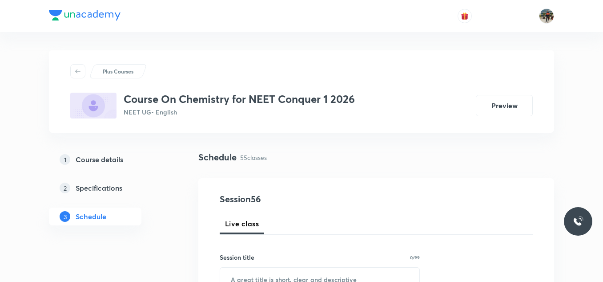
scroll to position [133, 0]
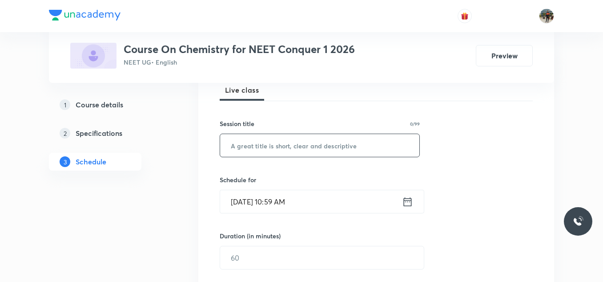
click at [260, 142] on input "text" at bounding box center [319, 145] width 199 height 23
paste input "Equilibrium"
type input "Equilibrium"
click at [408, 201] on icon at bounding box center [407, 201] width 11 height 12
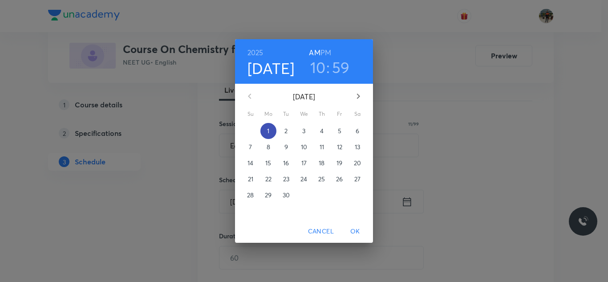
click at [272, 132] on span "1" at bounding box center [268, 130] width 16 height 9
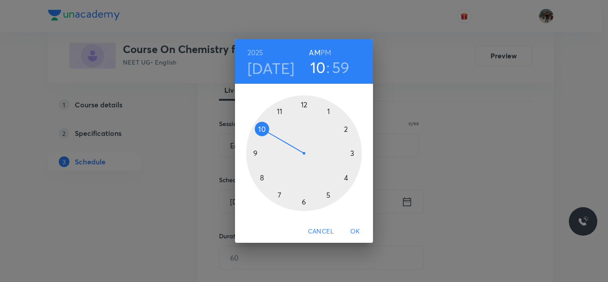
click at [330, 50] on h6 "PM" at bounding box center [325, 52] width 11 height 12
click at [329, 112] on div at bounding box center [304, 153] width 116 height 116
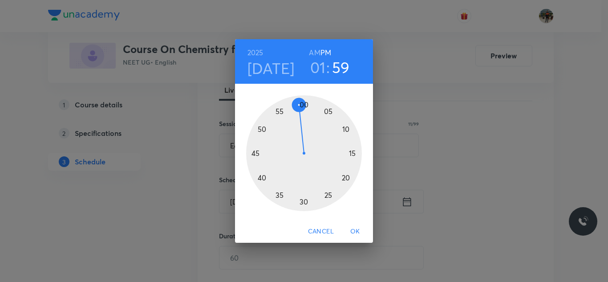
click at [263, 178] on div at bounding box center [304, 153] width 116 height 116
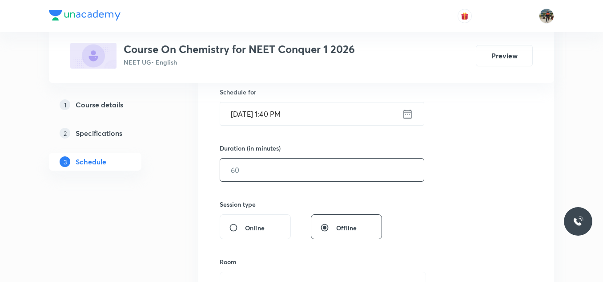
scroll to position [222, 0]
click at [250, 176] on input "text" at bounding box center [322, 168] width 204 height 23
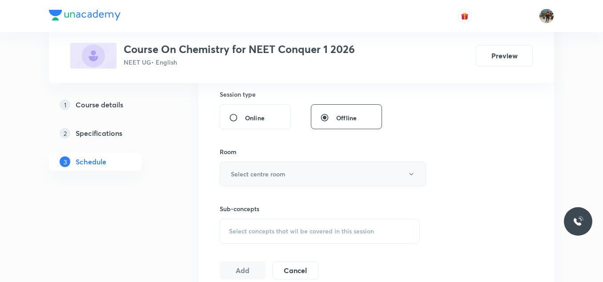
scroll to position [356, 0]
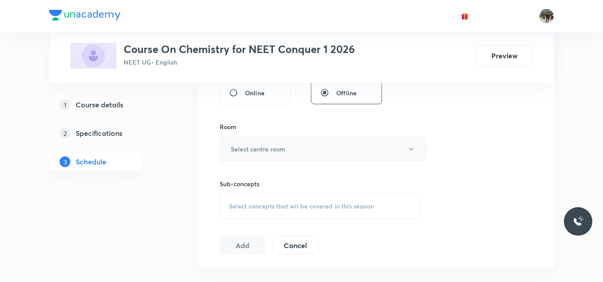
type input "70"
click at [250, 150] on h6 "Select centre room" at bounding box center [258, 148] width 55 height 9
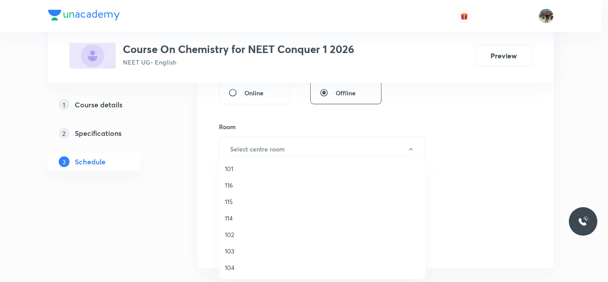
click at [227, 217] on span "114" at bounding box center [322, 217] width 195 height 9
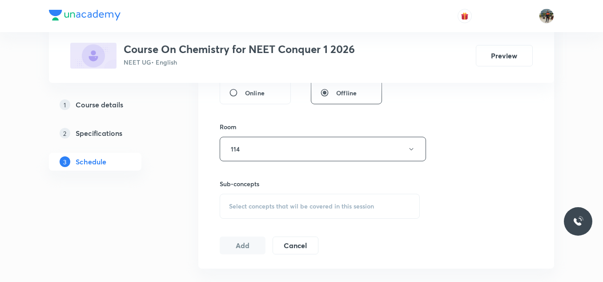
scroll to position [400, 0]
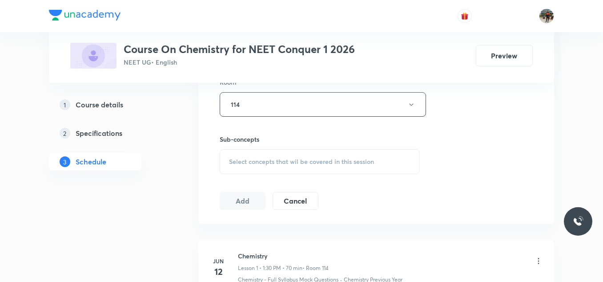
click at [249, 158] on span "Select concepts that wil be covered in this session" at bounding box center [301, 161] width 145 height 7
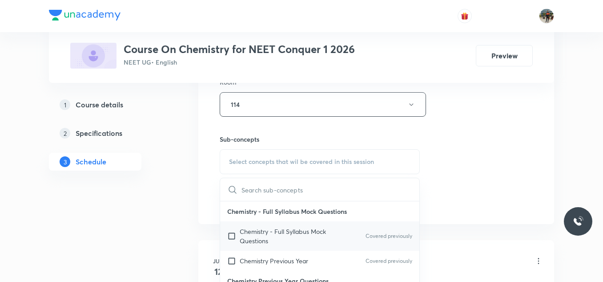
click at [229, 237] on input "checkbox" at bounding box center [233, 236] width 12 height 19
checkbox input "true"
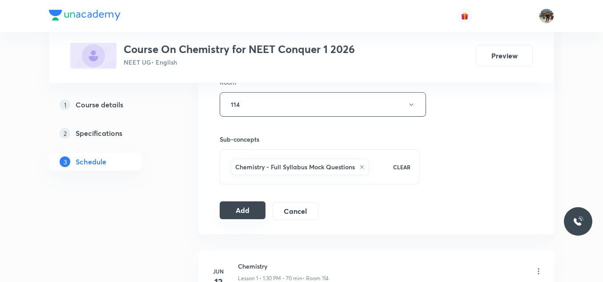
click at [230, 206] on button "Add" at bounding box center [243, 210] width 46 height 18
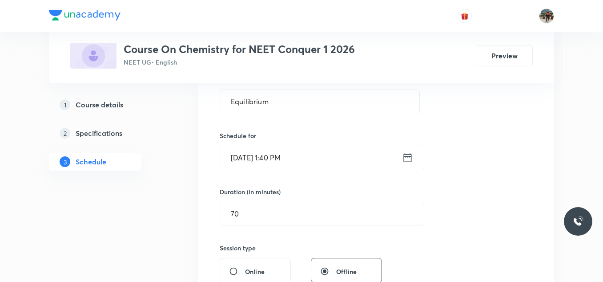
scroll to position [178, 0]
click at [409, 162] on icon at bounding box center [407, 157] width 11 height 12
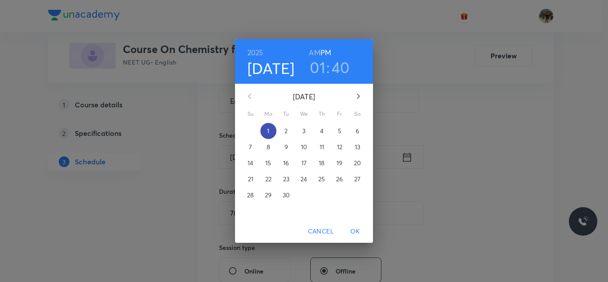
click at [266, 135] on span "1" at bounding box center [268, 130] width 16 height 9
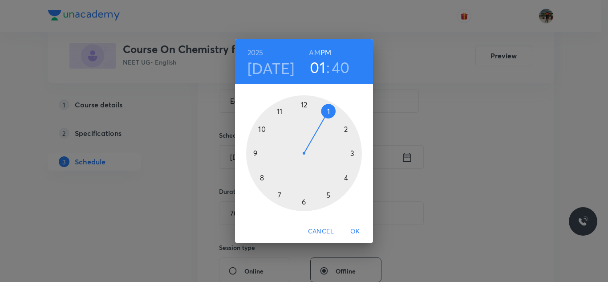
click at [347, 128] on div at bounding box center [304, 153] width 116 height 116
drag, startPoint x: 262, startPoint y: 179, endPoint x: 266, endPoint y: 129, distance: 50.0
click at [266, 129] on div at bounding box center [304, 153] width 116 height 116
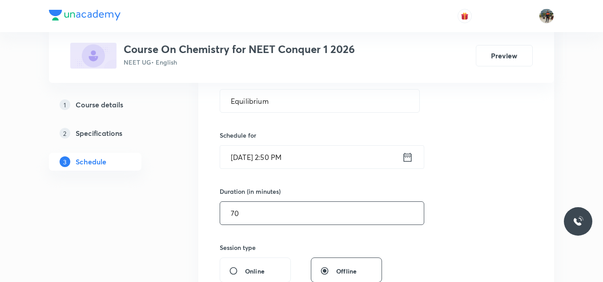
click at [269, 205] on input "70" at bounding box center [322, 213] width 204 height 23
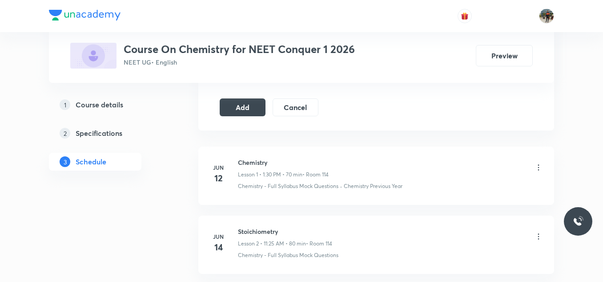
scroll to position [489, 0]
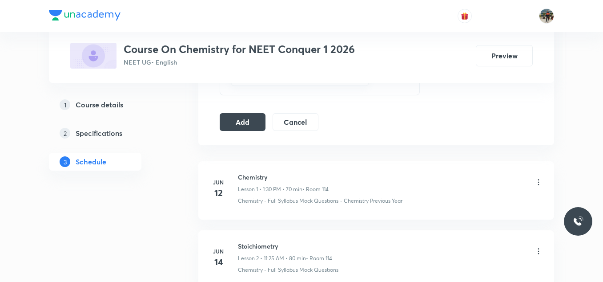
type input "75"
click at [230, 126] on button "Add" at bounding box center [243, 121] width 46 height 18
click at [244, 123] on button "Add" at bounding box center [243, 121] width 46 height 18
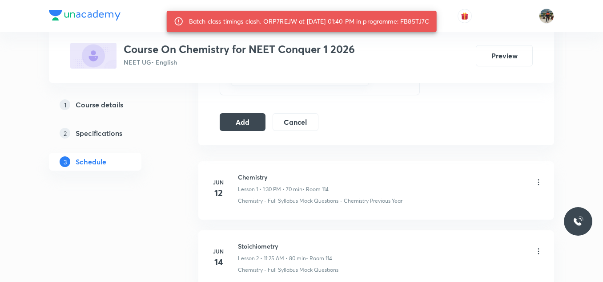
click at [429, 20] on div "Batch class timings clash. ORP7REJW at 01 Sep 2025 01:40 PM in programme: FB85T…" at bounding box center [309, 21] width 241 height 16
copy div "FB85TJ7C"
click at [417, 21] on div "Batch class timings clash. ORP7REJW at 01 Sep 2025 01:40 PM in programme: FB85T…" at bounding box center [309, 21] width 241 height 16
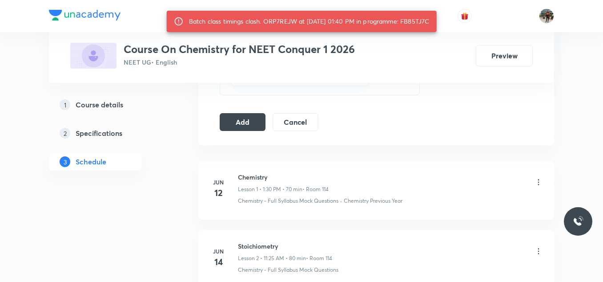
click at [388, 70] on div "Plus Courses Course On Chemistry for NEET Conquer 1 2026 NEET UG • English Prev…" at bounding box center [302, 41] width 506 height 83
click at [395, 56] on div "Course On Chemistry for NEET Conquer 1 2026 NEET UG • English Preview" at bounding box center [301, 56] width 463 height 26
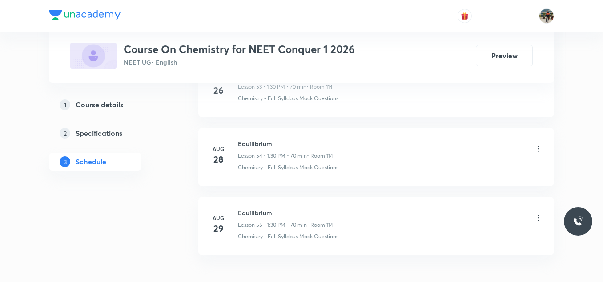
scroll to position [4225, 0]
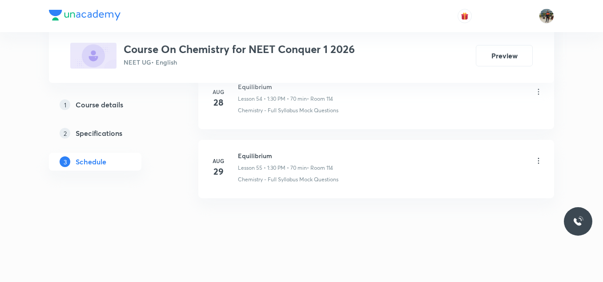
click at [235, 152] on div "[DATE] Equilibrium Lesson 55 • 1:30 PM • 70 min • Room 114 Chemistry - Full Syl…" at bounding box center [377, 167] width 334 height 32
copy h6 "Equilibrium"
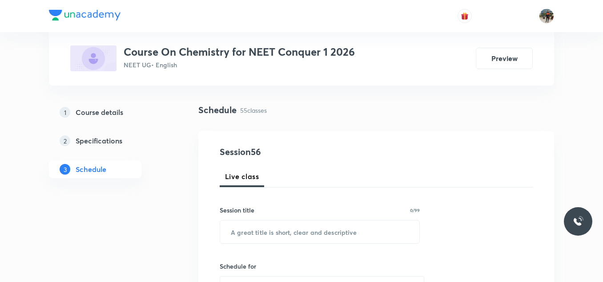
scroll to position [89, 0]
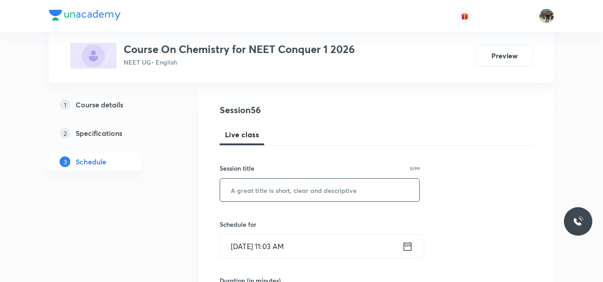
click at [272, 181] on input "text" at bounding box center [319, 189] width 199 height 23
paste input "Equilibrium"
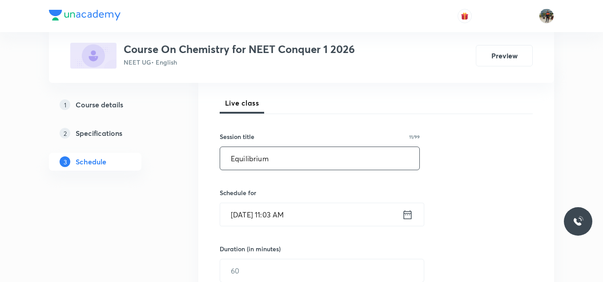
scroll to position [178, 0]
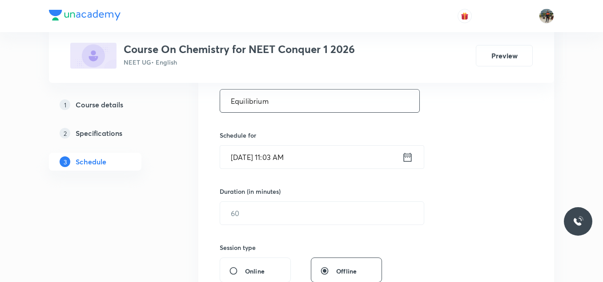
type input "Equilibrium"
click at [406, 157] on icon at bounding box center [408, 156] width 8 height 9
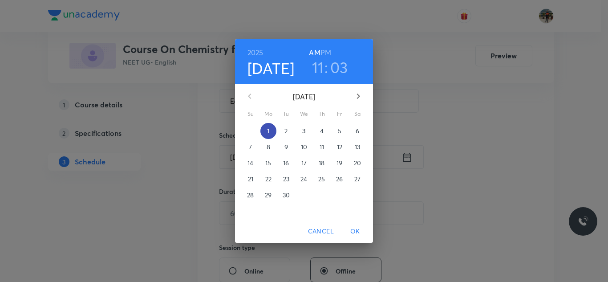
click at [266, 130] on span "1" at bounding box center [268, 130] width 16 height 9
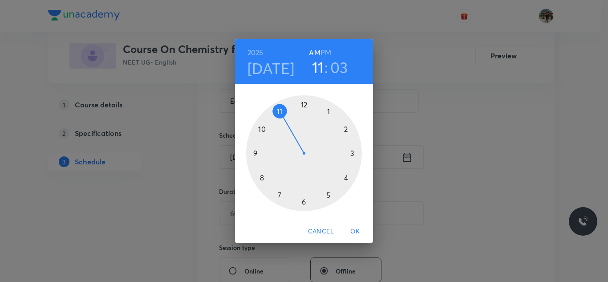
click at [329, 54] on h6 "PM" at bounding box center [325, 52] width 11 height 12
click at [345, 129] on div at bounding box center [304, 153] width 116 height 116
click at [263, 129] on div at bounding box center [304, 153] width 116 height 116
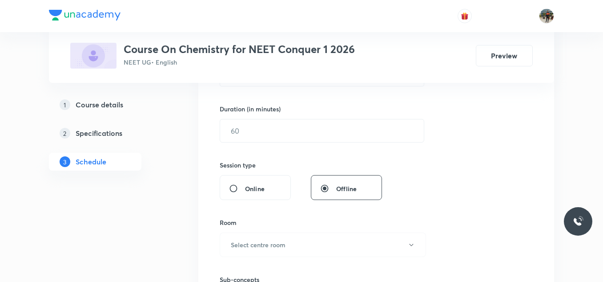
scroll to position [267, 0]
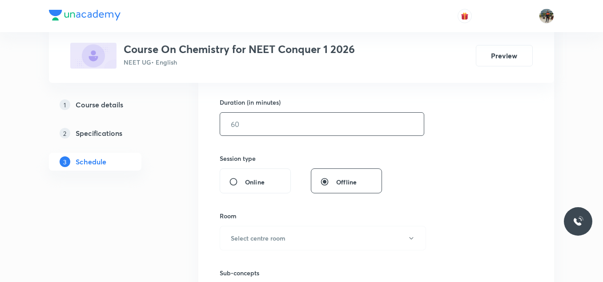
click at [258, 122] on input "text" at bounding box center [322, 124] width 204 height 23
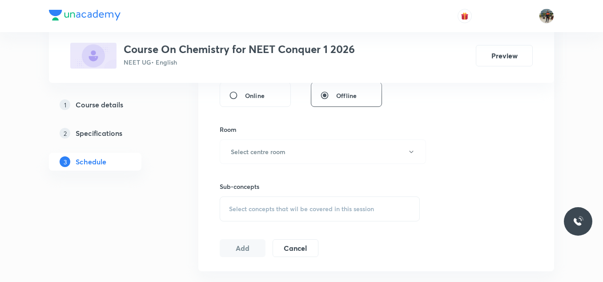
scroll to position [356, 0]
type input "75"
click at [249, 144] on h6 "Select centre room" at bounding box center [258, 148] width 55 height 9
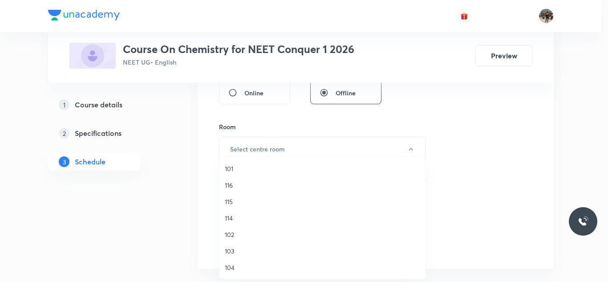
click at [233, 217] on span "114" at bounding box center [322, 217] width 195 height 9
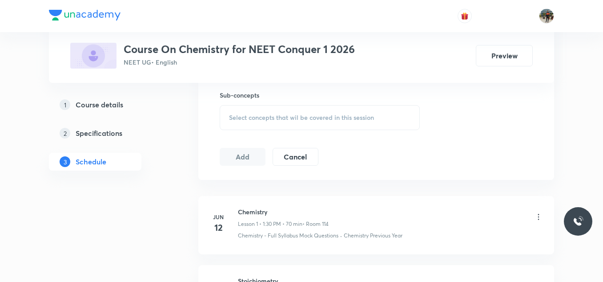
scroll to position [445, 0]
click at [240, 106] on div "Select concepts that wil be covered in this session" at bounding box center [320, 117] width 200 height 25
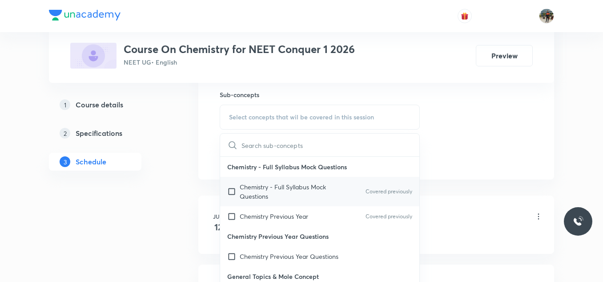
click at [232, 190] on input "checkbox" at bounding box center [233, 191] width 12 height 19
checkbox input "true"
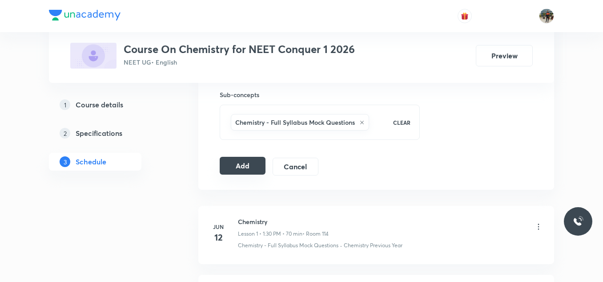
click at [242, 168] on button "Add" at bounding box center [243, 166] width 46 height 18
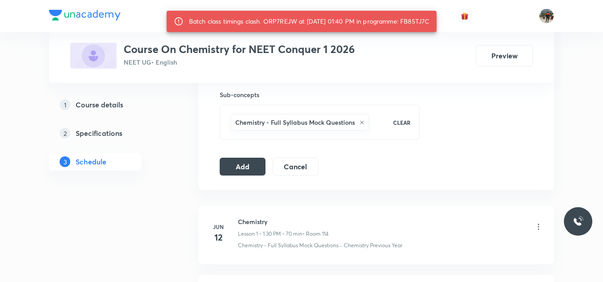
click at [282, 22] on div "Batch class timings clash. ORP7REJW at 01 Sep 2025 01:40 PM in programme: FB85T…" at bounding box center [309, 21] width 241 height 16
copy div "ORP7REJW"
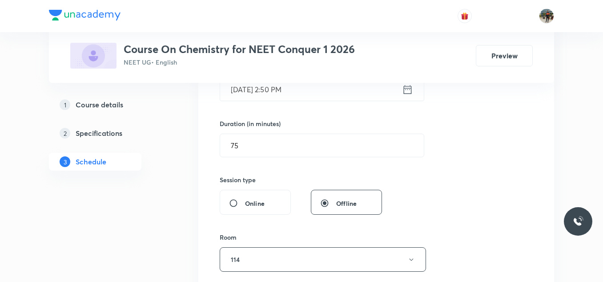
scroll to position [178, 0]
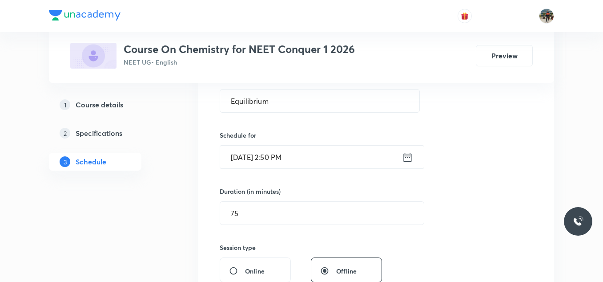
click at [409, 156] on icon at bounding box center [408, 156] width 8 height 9
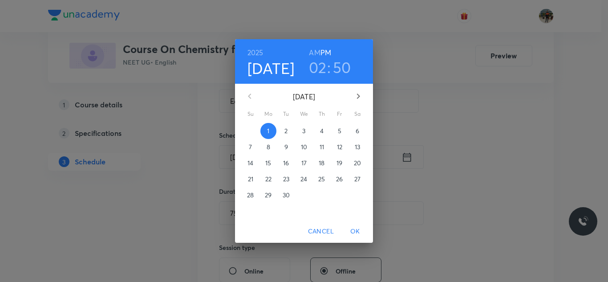
click at [340, 68] on h3 "50" at bounding box center [342, 67] width 18 height 19
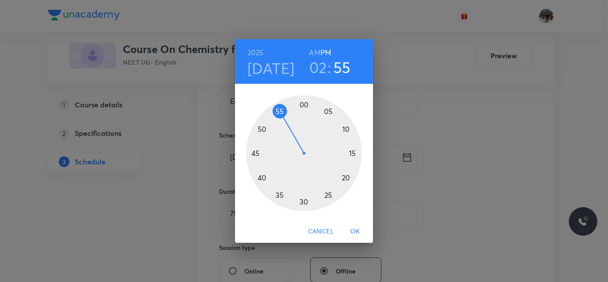
drag, startPoint x: 264, startPoint y: 128, endPoint x: 279, endPoint y: 107, distance: 25.3
click at [279, 107] on div at bounding box center [304, 153] width 116 height 116
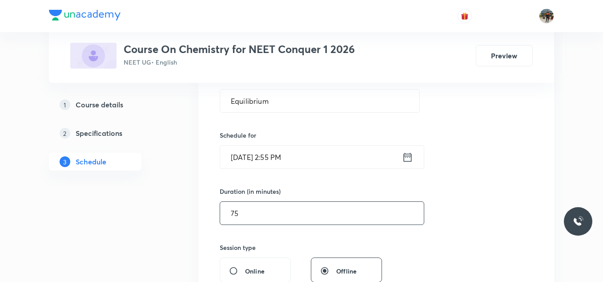
click at [291, 212] on input "75" at bounding box center [322, 213] width 204 height 23
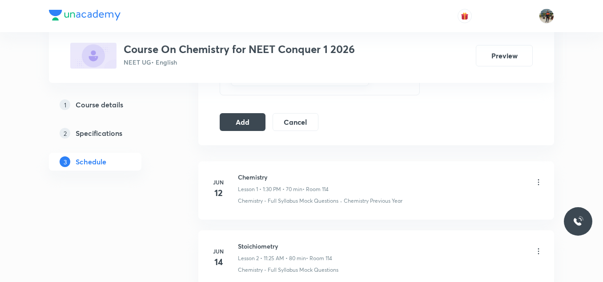
scroll to position [400, 0]
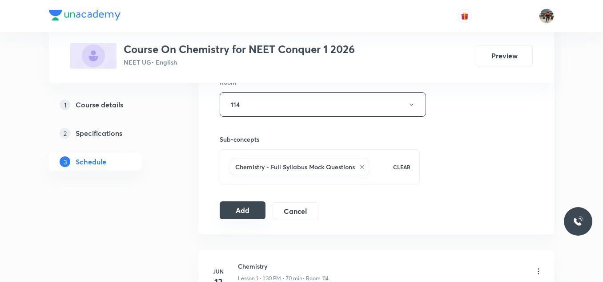
click at [256, 217] on button "Add" at bounding box center [243, 210] width 46 height 18
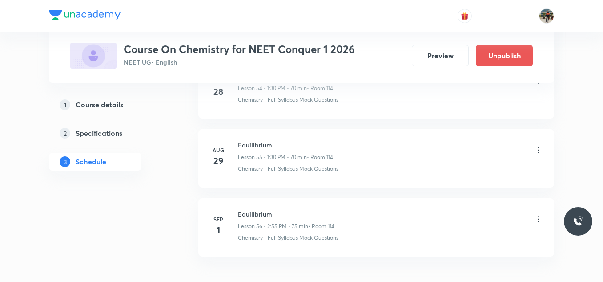
scroll to position [3885, 0]
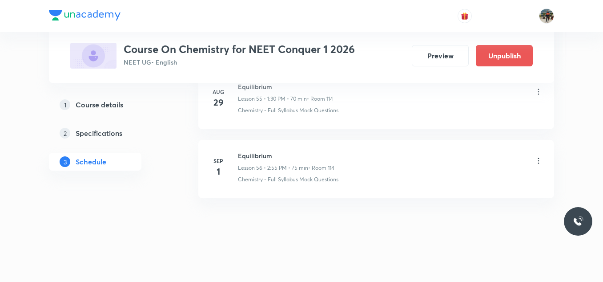
click at [539, 159] on icon at bounding box center [538, 161] width 1 height 6
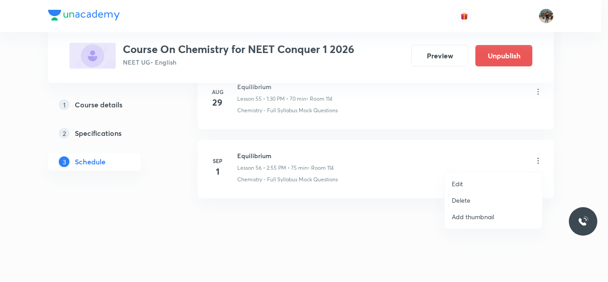
click at [459, 183] on p "Edit" at bounding box center [457, 183] width 11 height 9
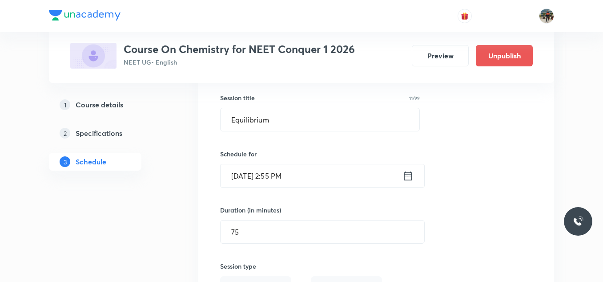
scroll to position [4019, 0]
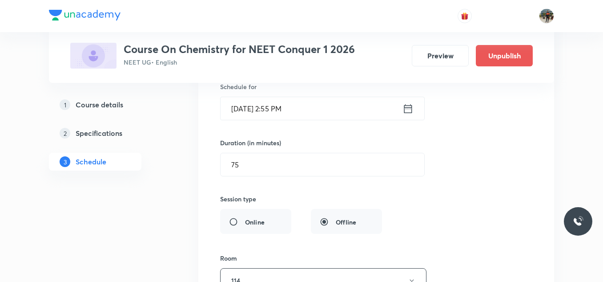
click at [409, 112] on icon at bounding box center [408, 108] width 11 height 12
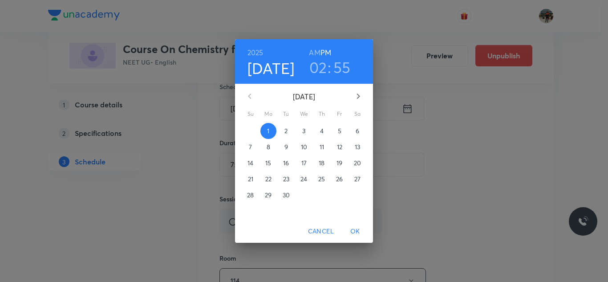
click at [339, 69] on h3 "55" at bounding box center [341, 67] width 17 height 19
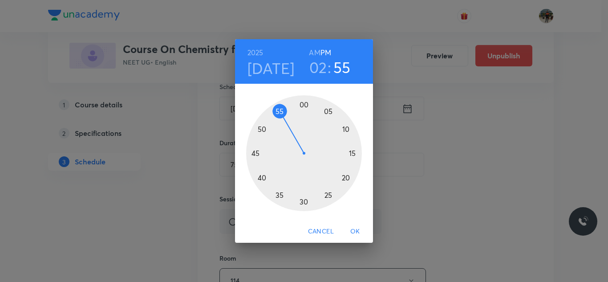
click at [320, 70] on h3 "02" at bounding box center [318, 67] width 18 height 19
click at [352, 151] on div at bounding box center [304, 153] width 116 height 116
click at [304, 105] on div at bounding box center [304, 153] width 116 height 116
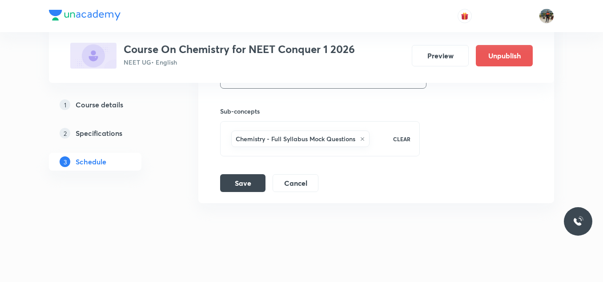
scroll to position [4227, 0]
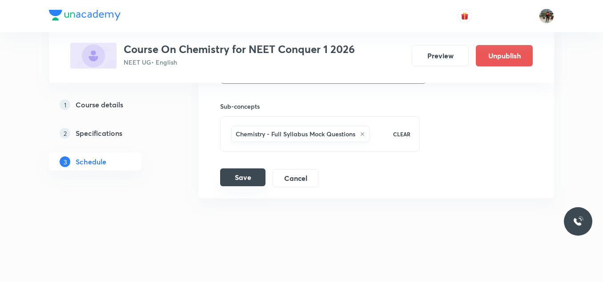
click at [231, 179] on button "Save" at bounding box center [242, 177] width 45 height 18
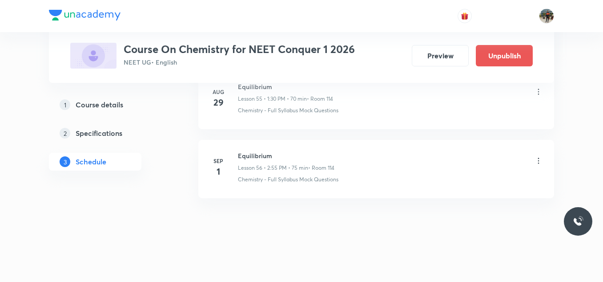
scroll to position [3885, 0]
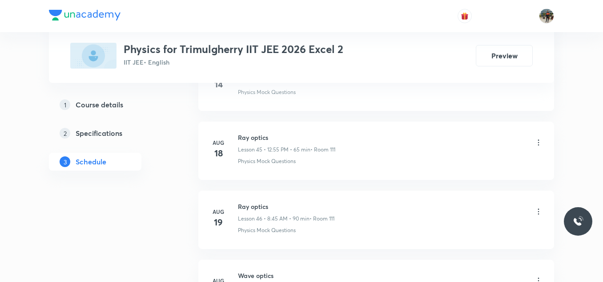
scroll to position [3931, 0]
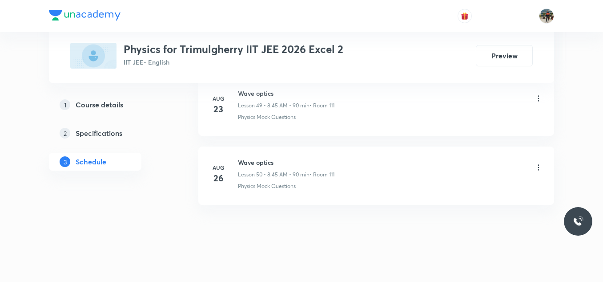
click at [249, 162] on h6 "Wave optics" at bounding box center [286, 162] width 97 height 9
copy h6 "Wave optics"
click at [249, 162] on h6 "Wave optics" at bounding box center [286, 162] width 97 height 9
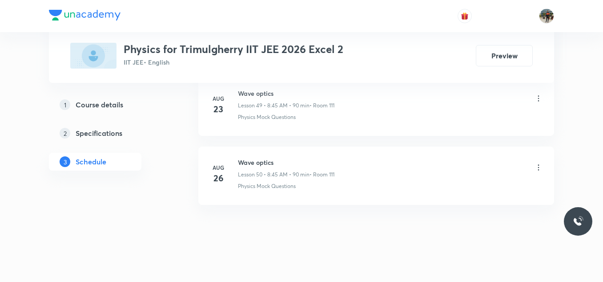
click at [100, 110] on link "1 Course details" at bounding box center [109, 105] width 121 height 18
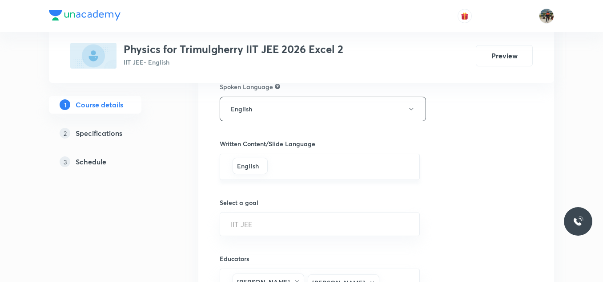
scroll to position [489, 0]
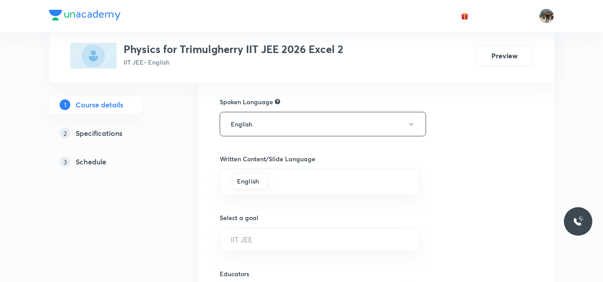
click at [88, 162] on h5 "Schedule" at bounding box center [91, 161] width 31 height 11
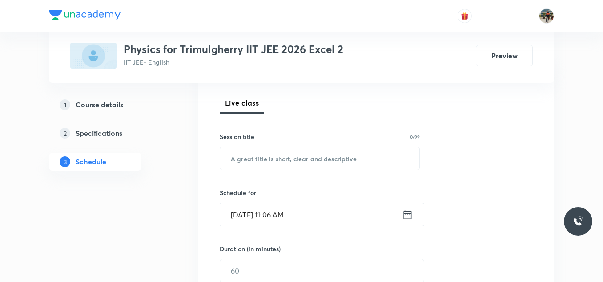
scroll to position [133, 0]
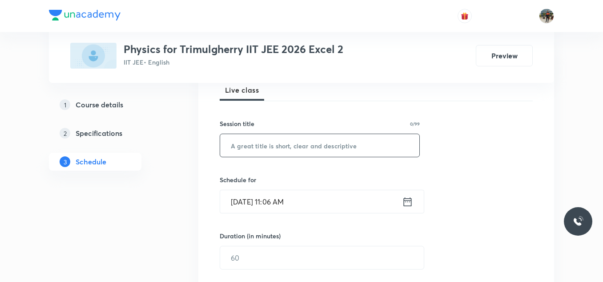
click at [336, 146] on input "text" at bounding box center [319, 145] width 199 height 23
paste input "Wave optics"
type input "Wave optics"
click at [406, 200] on icon at bounding box center [408, 201] width 8 height 9
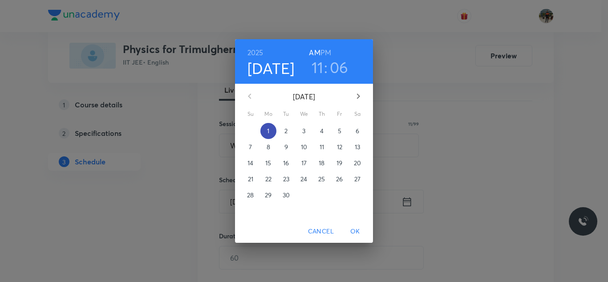
click at [274, 129] on span "1" at bounding box center [268, 130] width 16 height 9
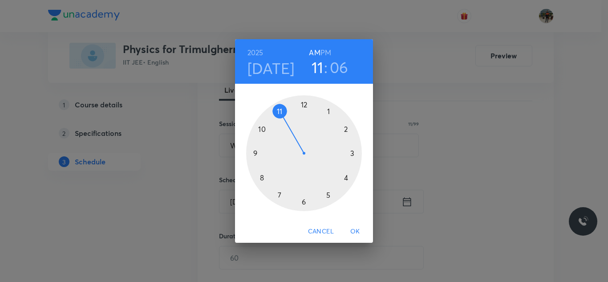
click at [330, 53] on h6 "PM" at bounding box center [325, 52] width 11 height 12
click at [303, 104] on div at bounding box center [304, 153] width 116 height 116
click at [279, 192] on div at bounding box center [304, 153] width 116 height 116
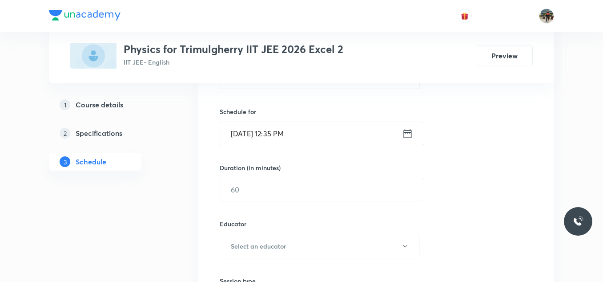
scroll to position [222, 0]
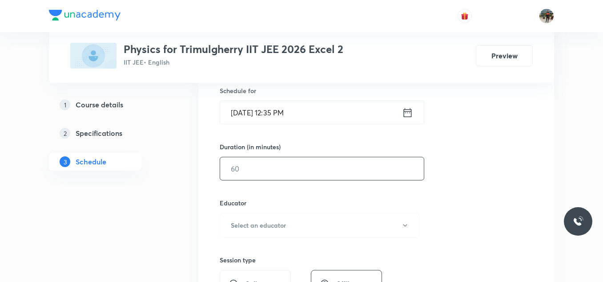
click at [257, 177] on input "text" at bounding box center [322, 168] width 204 height 23
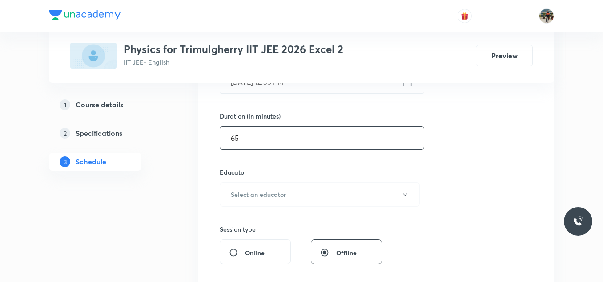
scroll to position [267, 0]
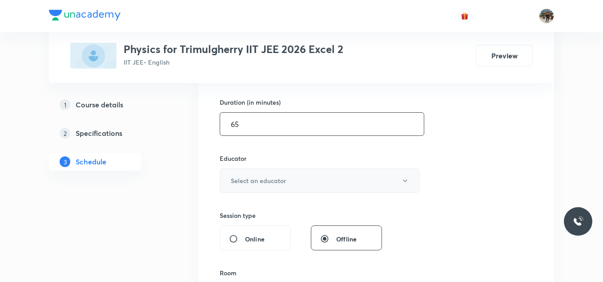
type input "65"
click at [246, 183] on h6 "Select an educator" at bounding box center [258, 180] width 55 height 9
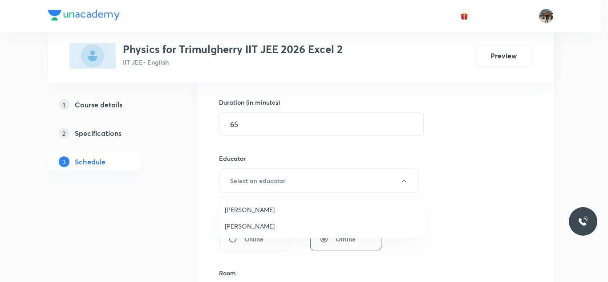
click at [248, 209] on span "Rajesh Vuddavolu" at bounding box center [322, 209] width 195 height 9
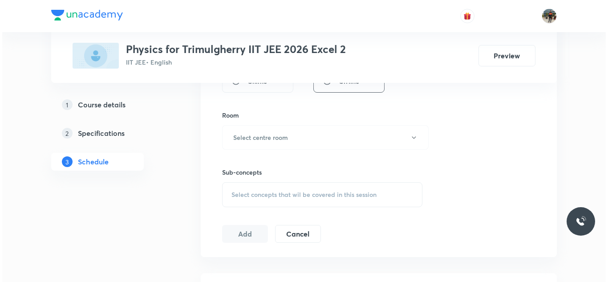
scroll to position [445, 0]
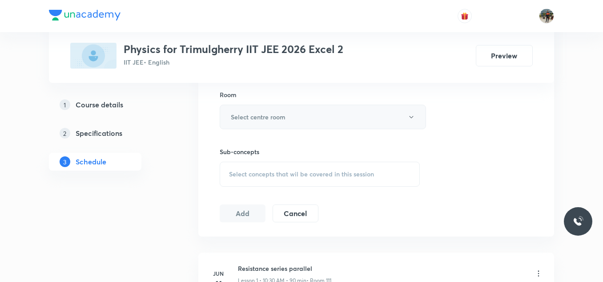
click at [235, 113] on h6 "Select centre room" at bounding box center [258, 116] width 55 height 9
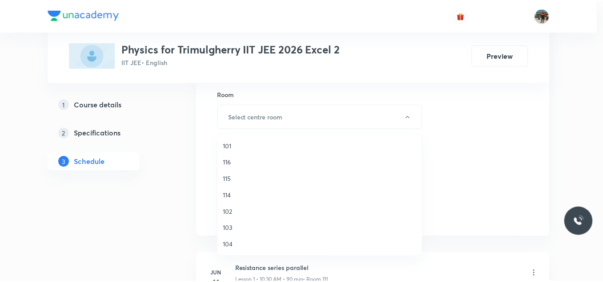
scroll to position [165, 0]
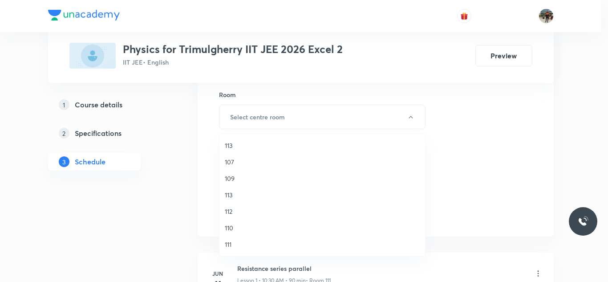
click at [224, 244] on li "111" at bounding box center [322, 244] width 206 height 16
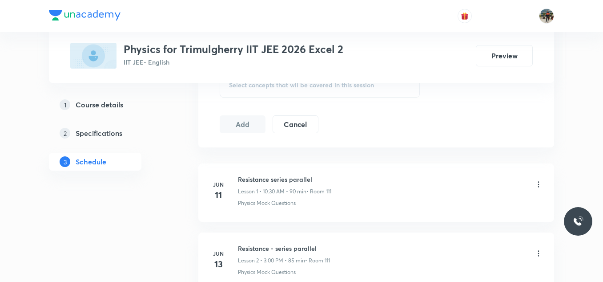
scroll to position [489, 0]
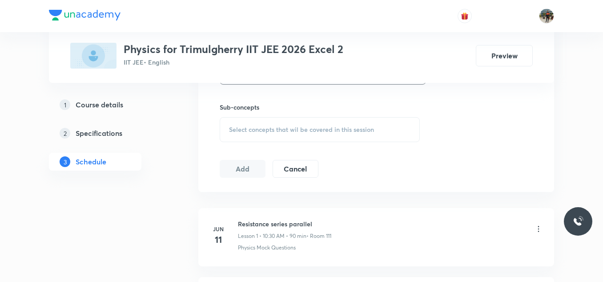
click at [237, 129] on span "Select concepts that wil be covered in this session" at bounding box center [301, 129] width 145 height 7
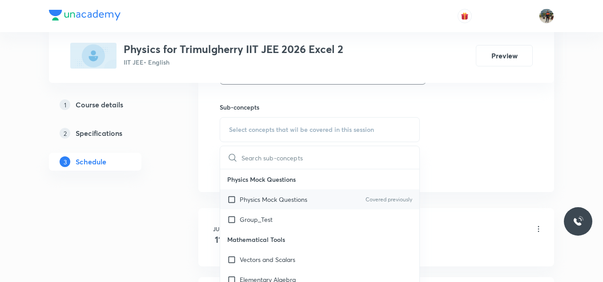
click at [232, 200] on input "checkbox" at bounding box center [233, 198] width 12 height 9
checkbox input "true"
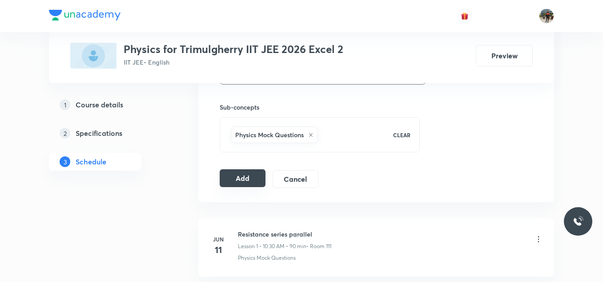
click at [232, 173] on button "Add" at bounding box center [243, 178] width 46 height 18
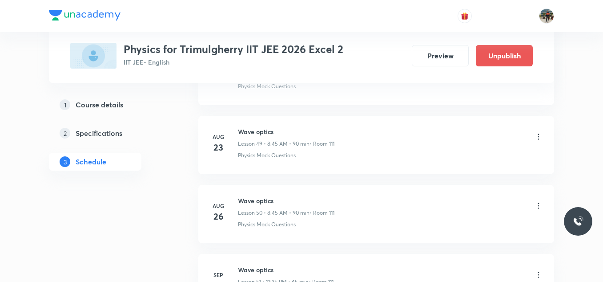
scroll to position [3540, 0]
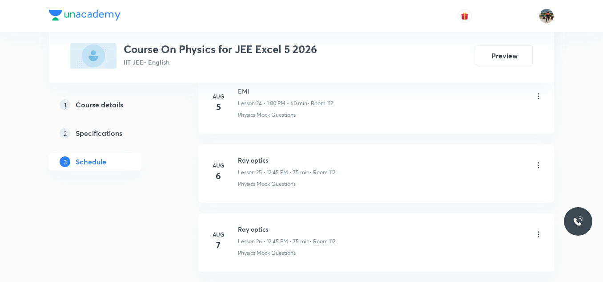
scroll to position [2915, 0]
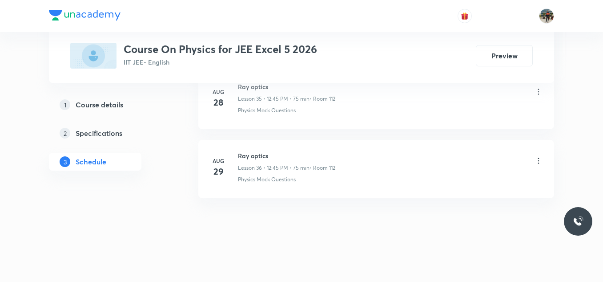
click at [258, 154] on h6 "Ray optics" at bounding box center [286, 155] width 97 height 9
copy h6 "Ray optics"
click at [258, 154] on h6 "Ray optics" at bounding box center [286, 155] width 97 height 9
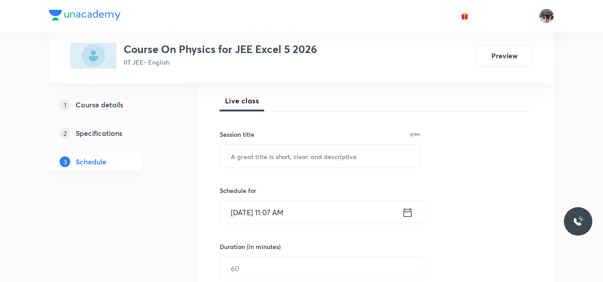
scroll to position [133, 0]
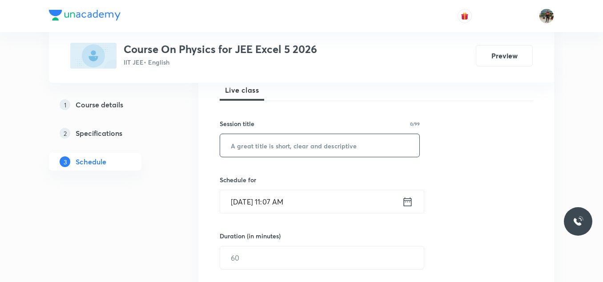
click at [285, 146] on input "text" at bounding box center [319, 145] width 199 height 23
paste input "Ray optics"
type input "Ray optics"
click at [407, 202] on icon at bounding box center [407, 201] width 11 height 12
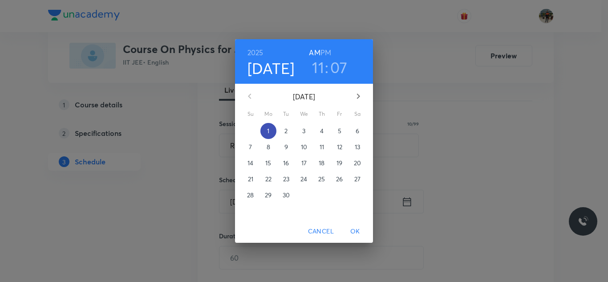
click at [271, 132] on span "1" at bounding box center [268, 130] width 16 height 9
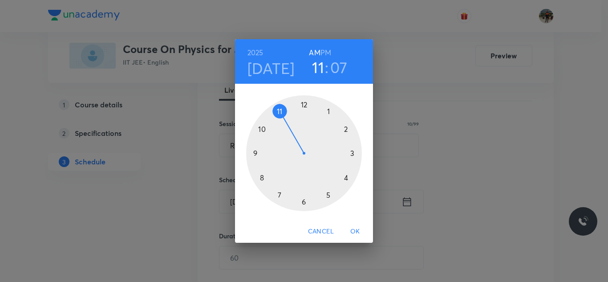
click at [329, 52] on h6 "PM" at bounding box center [325, 52] width 11 height 12
click at [303, 104] on div at bounding box center [304, 153] width 116 height 116
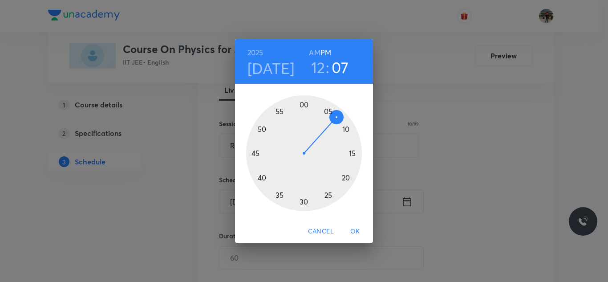
click at [263, 177] on div at bounding box center [304, 153] width 116 height 116
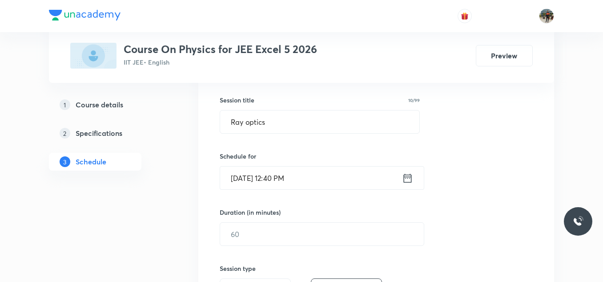
scroll to position [178, 0]
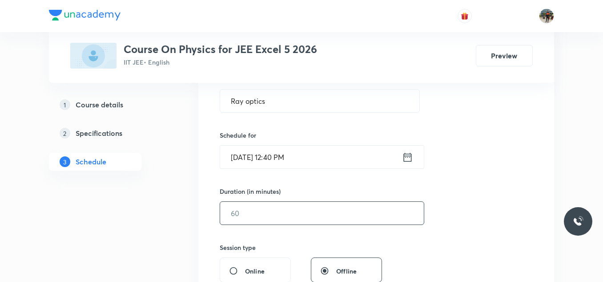
click at [266, 211] on input "text" at bounding box center [322, 213] width 204 height 23
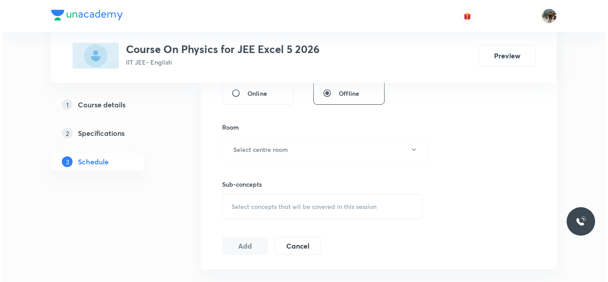
scroll to position [356, 0]
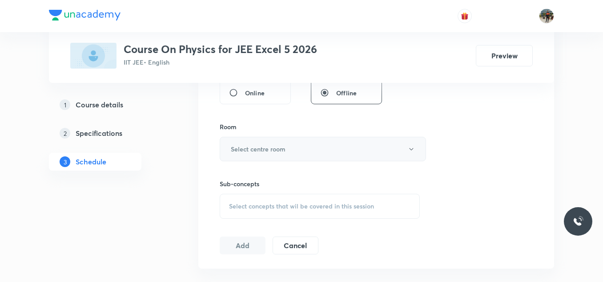
type input "70"
click at [244, 154] on button "Select centre room" at bounding box center [323, 149] width 206 height 24
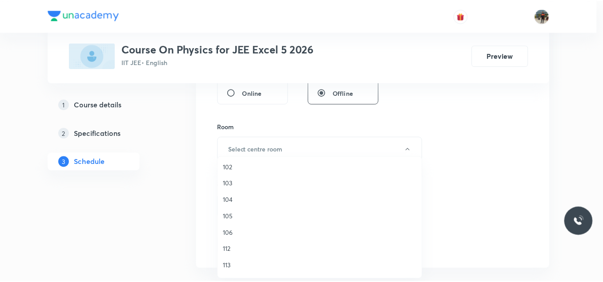
scroll to position [89, 0]
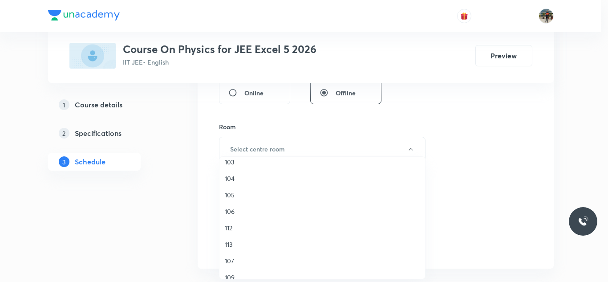
click at [233, 227] on span "112" at bounding box center [322, 227] width 195 height 9
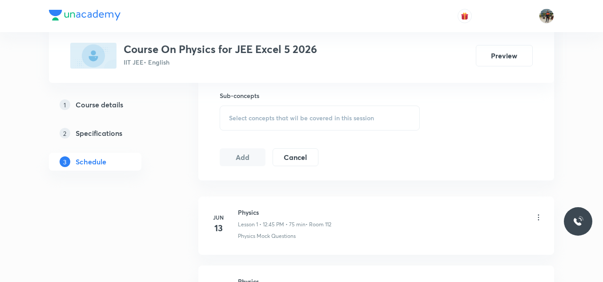
scroll to position [445, 0]
click at [231, 116] on span "Select concepts that wil be covered in this session" at bounding box center [301, 116] width 145 height 7
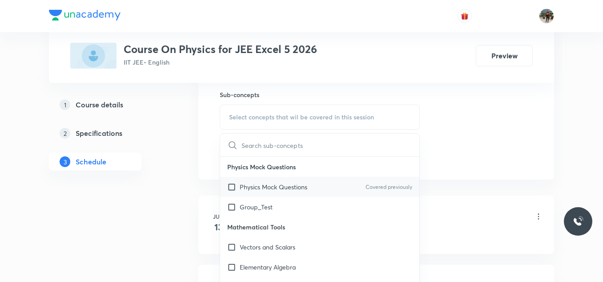
click at [231, 185] on input "checkbox" at bounding box center [233, 186] width 12 height 9
checkbox input "true"
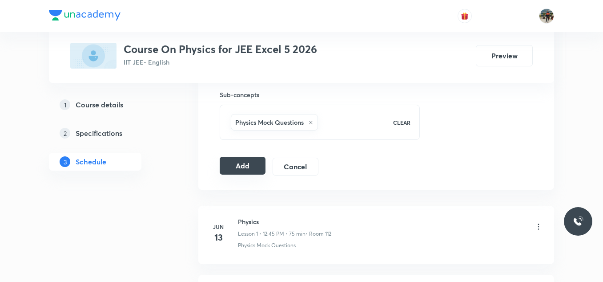
click at [247, 162] on button "Add" at bounding box center [243, 166] width 46 height 18
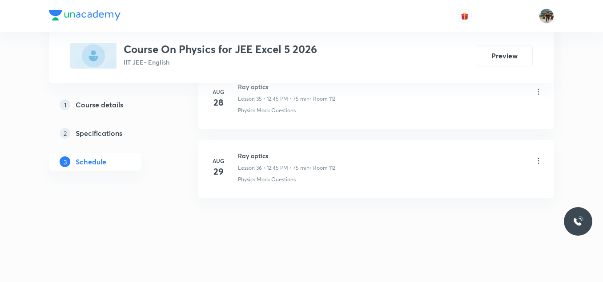
scroll to position [2506, 0]
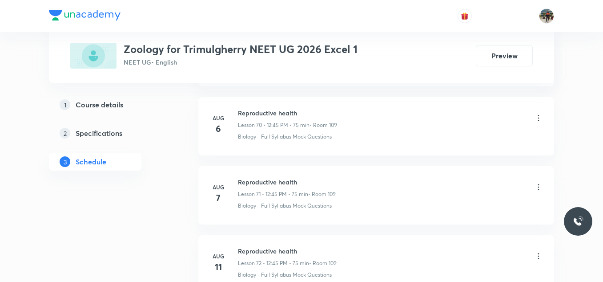
scroll to position [6088, 0]
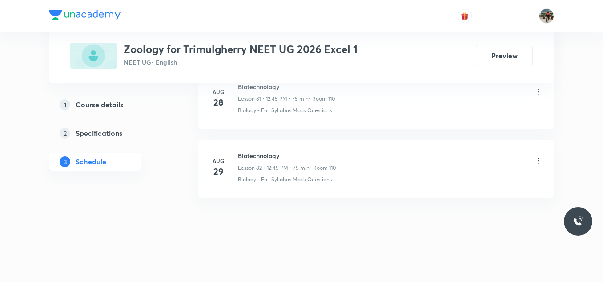
click at [251, 156] on h6 "Biotechnology" at bounding box center [287, 155] width 98 height 9
copy h6 "Biotechnology"
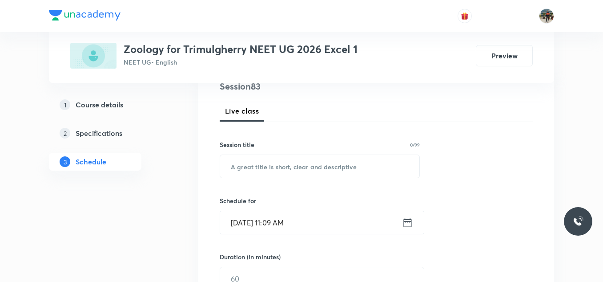
scroll to position [133, 0]
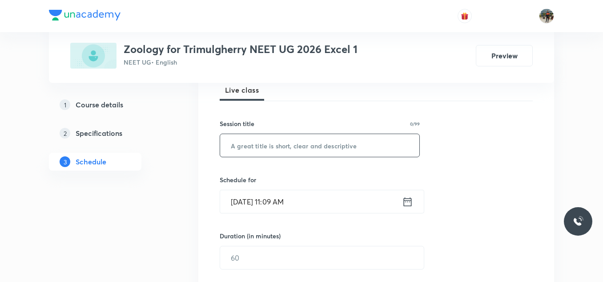
click at [265, 145] on input "text" at bounding box center [319, 145] width 199 height 23
paste input "Biotechnology"
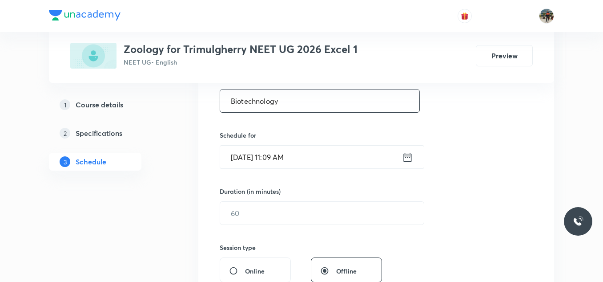
type input "Biotechnology"
click at [405, 160] on icon at bounding box center [407, 157] width 11 height 12
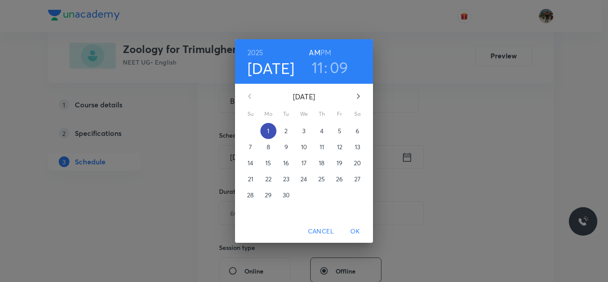
click at [275, 131] on span "1" at bounding box center [268, 130] width 16 height 9
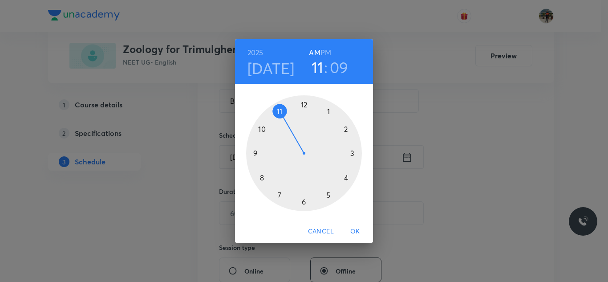
click at [325, 54] on h6 "PM" at bounding box center [325, 52] width 11 height 12
click at [304, 104] on div at bounding box center [304, 153] width 116 height 116
click at [262, 178] on div at bounding box center [304, 153] width 116 height 116
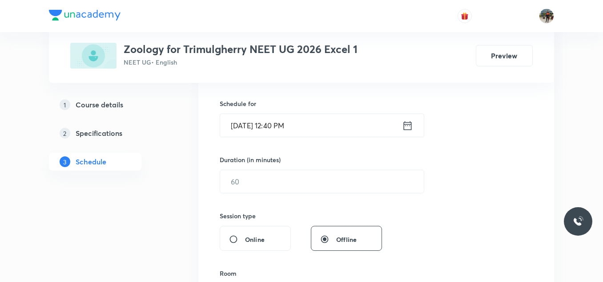
scroll to position [222, 0]
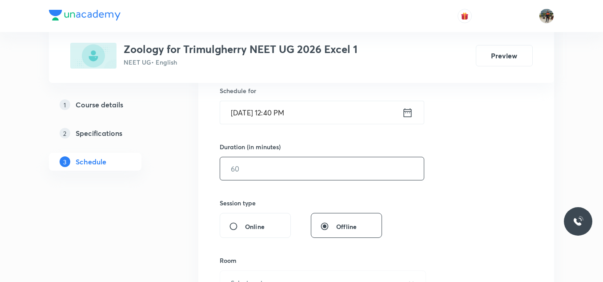
click at [255, 170] on input "text" at bounding box center [322, 168] width 204 height 23
type input "6"
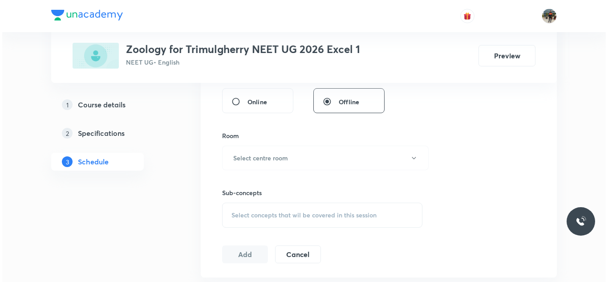
scroll to position [356, 0]
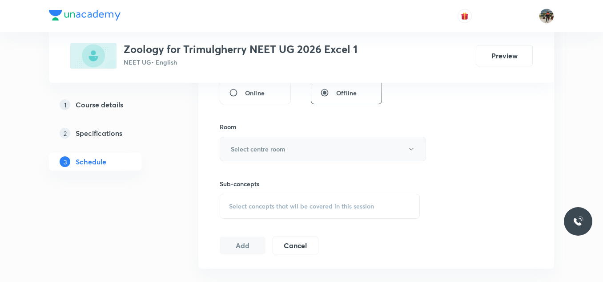
type input "70"
click at [246, 149] on h6 "Select centre room" at bounding box center [258, 148] width 55 height 9
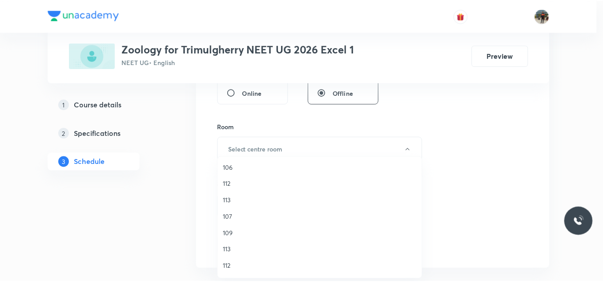
scroll to position [133, 0]
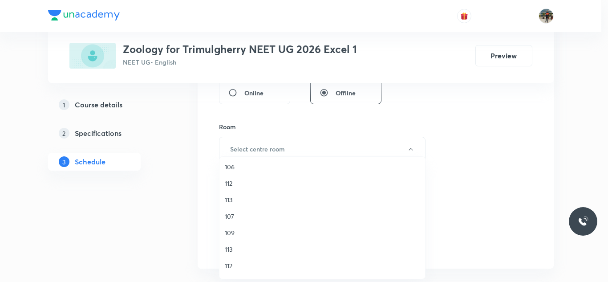
click at [230, 233] on span "109" at bounding box center [322, 232] width 195 height 9
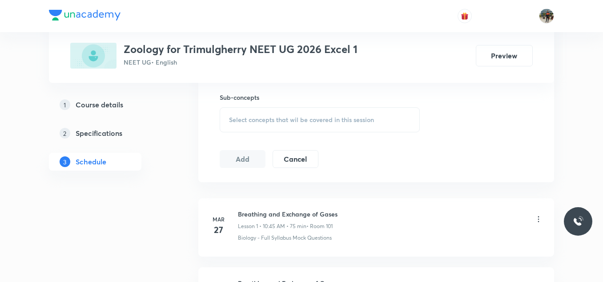
scroll to position [445, 0]
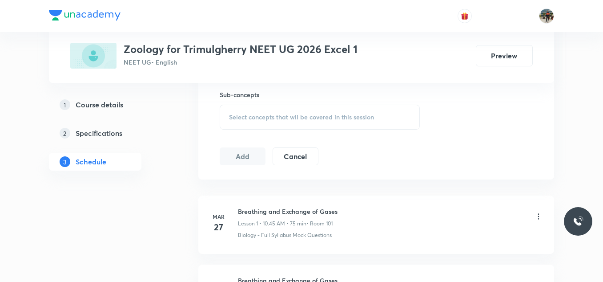
click at [231, 113] on span "Select concepts that wil be covered in this session" at bounding box center [301, 116] width 145 height 7
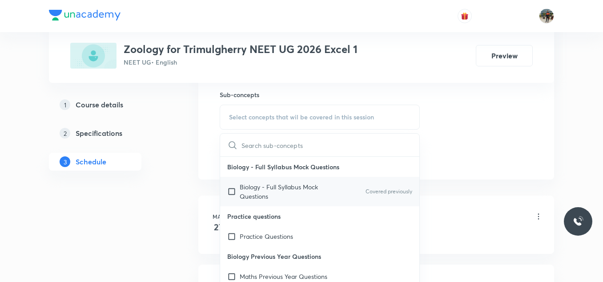
click at [234, 192] on input "checkbox" at bounding box center [233, 191] width 12 height 19
checkbox input "true"
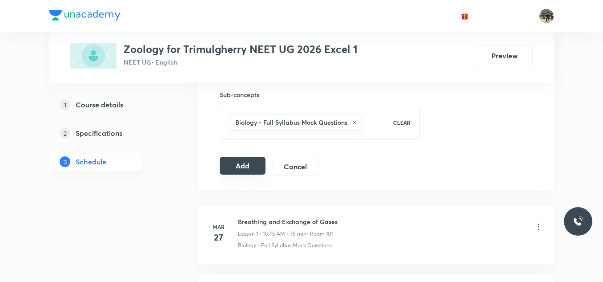
click at [232, 162] on button "Add" at bounding box center [243, 166] width 46 height 18
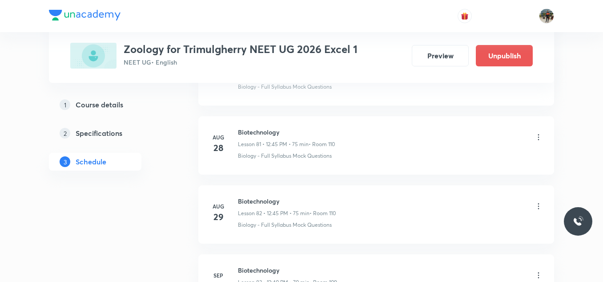
scroll to position [5748, 0]
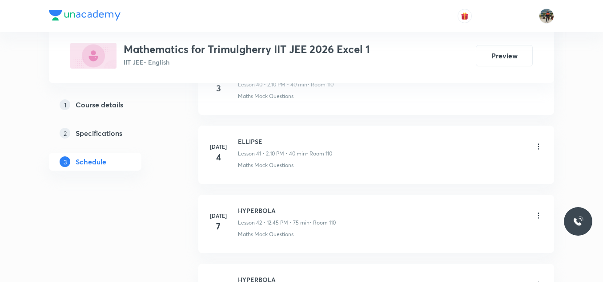
scroll to position [5524, 0]
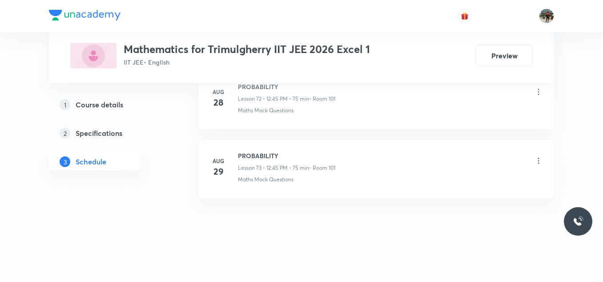
click at [258, 154] on h6 "PROBABILITY" at bounding box center [286, 155] width 97 height 9
copy h6 "PROBABILITY"
click at [258, 154] on h6 "PROBABILITY" at bounding box center [286, 155] width 97 height 9
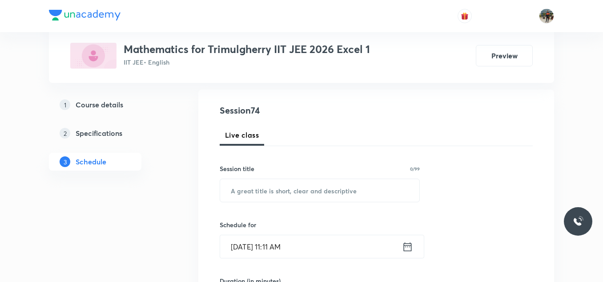
scroll to position [89, 0]
click at [257, 187] on input "text" at bounding box center [319, 189] width 199 height 23
paste input "PROBABILITY"
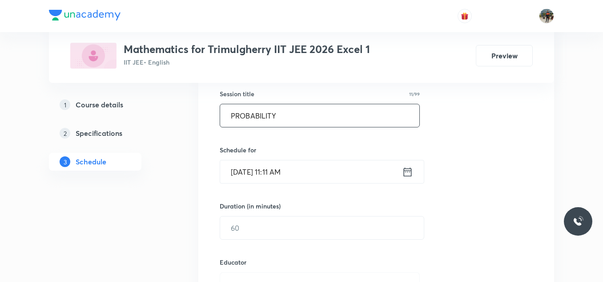
scroll to position [178, 0]
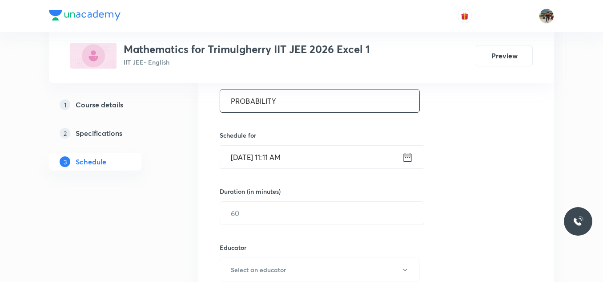
type input "PROBABILITY"
click at [410, 156] on icon at bounding box center [408, 156] width 8 height 9
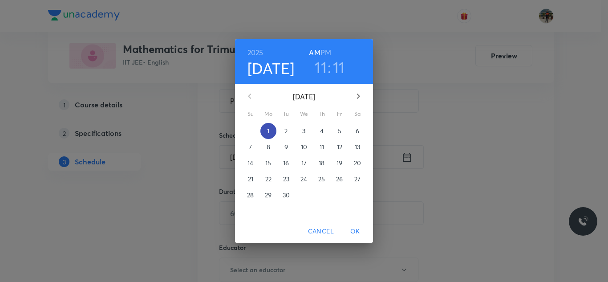
click at [262, 127] on span "1" at bounding box center [268, 130] width 16 height 9
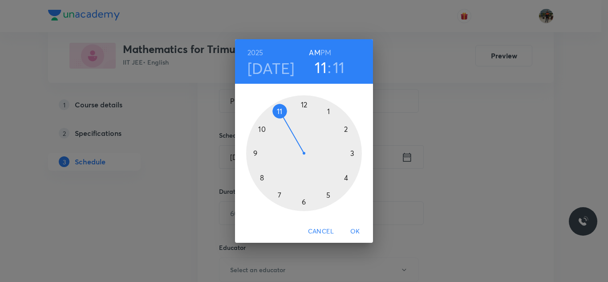
click at [329, 52] on h6 "PM" at bounding box center [325, 52] width 11 height 12
click at [327, 110] on div at bounding box center [304, 153] width 116 height 116
click at [255, 152] on div at bounding box center [304, 153] width 116 height 116
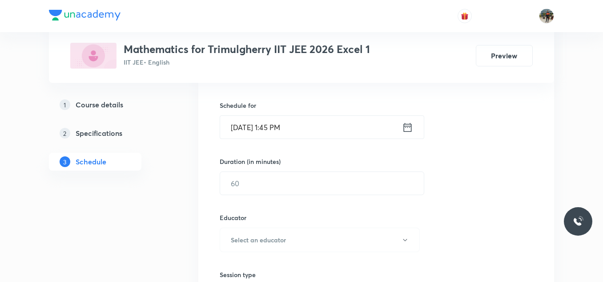
scroll to position [222, 0]
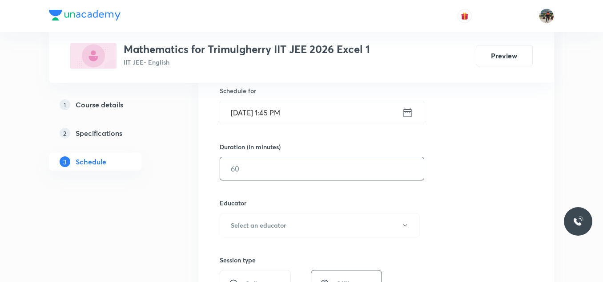
click at [246, 164] on input "text" at bounding box center [322, 168] width 204 height 23
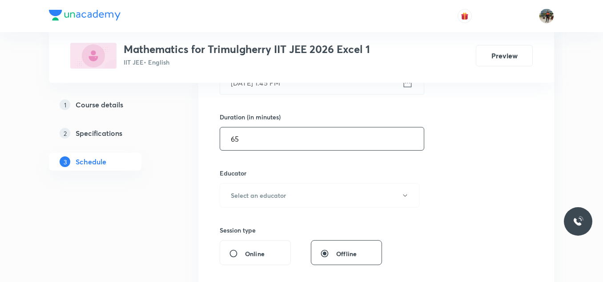
scroll to position [267, 0]
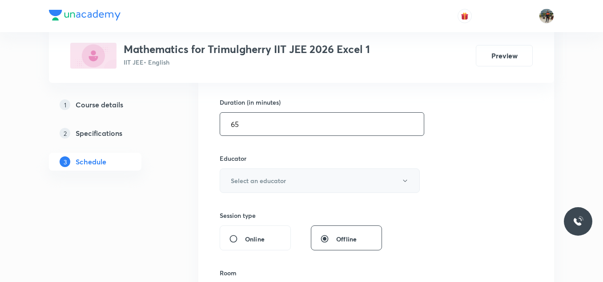
type input "65"
click at [253, 178] on h6 "Select an educator" at bounding box center [258, 180] width 55 height 9
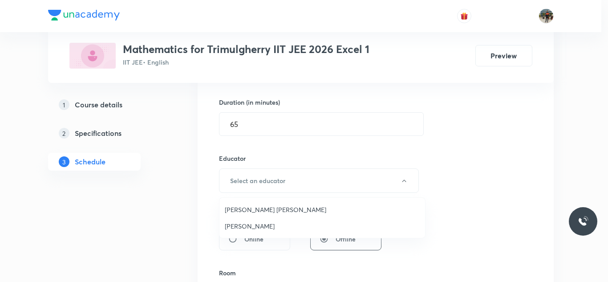
click at [238, 225] on span "Ravindar Bejugam" at bounding box center [322, 225] width 195 height 9
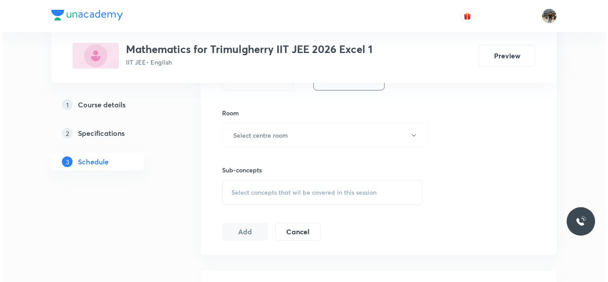
scroll to position [445, 0]
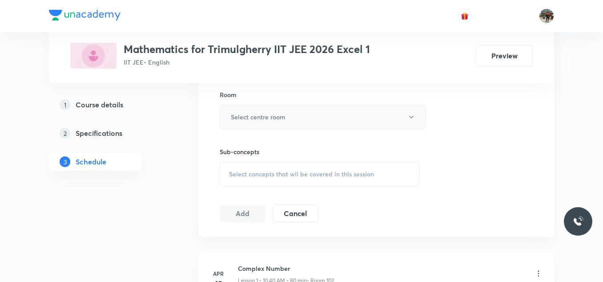
click at [241, 105] on button "Select centre room" at bounding box center [323, 117] width 206 height 24
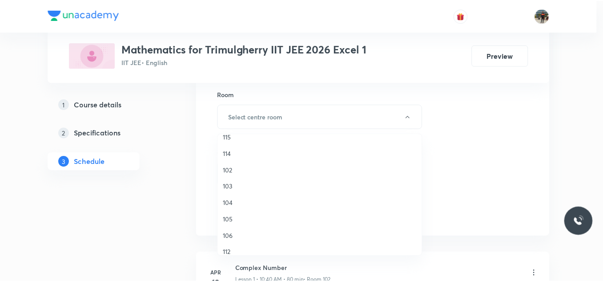
scroll to position [0, 0]
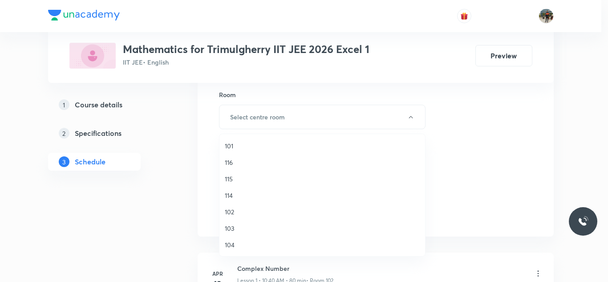
click at [237, 162] on span "116" at bounding box center [322, 162] width 195 height 9
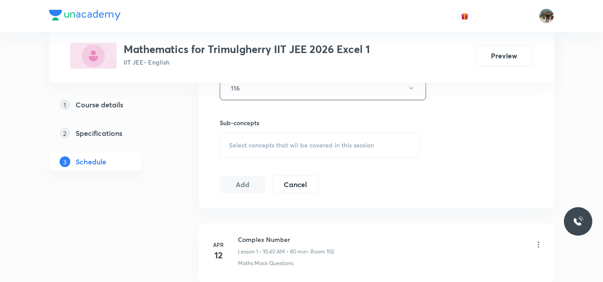
scroll to position [489, 0]
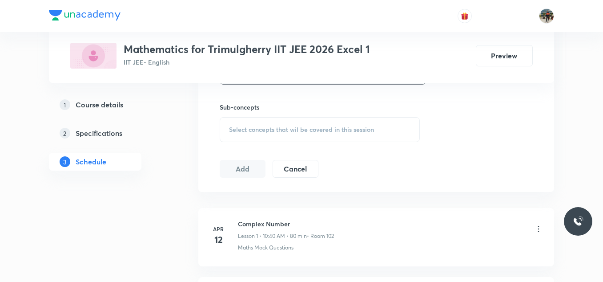
click at [240, 136] on div "Select concepts that wil be covered in this session" at bounding box center [320, 129] width 200 height 25
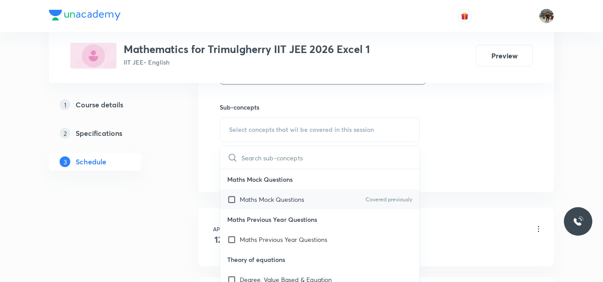
click at [233, 200] on input "checkbox" at bounding box center [233, 198] width 12 height 9
checkbox input "true"
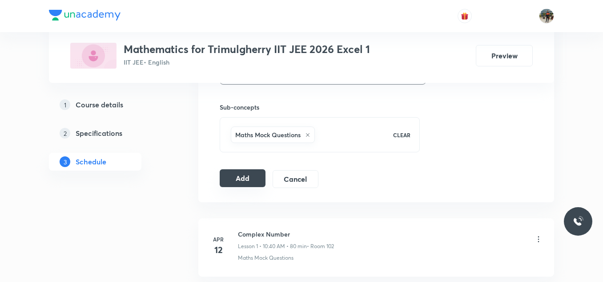
click at [224, 182] on button "Add" at bounding box center [243, 178] width 46 height 18
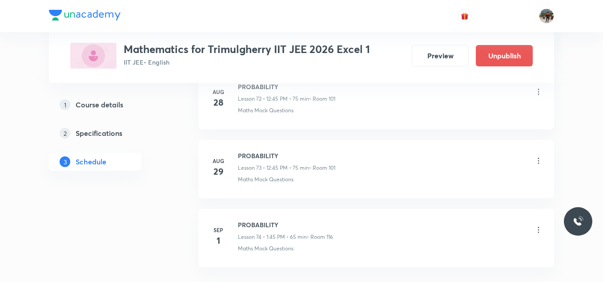
scroll to position [5127, 0]
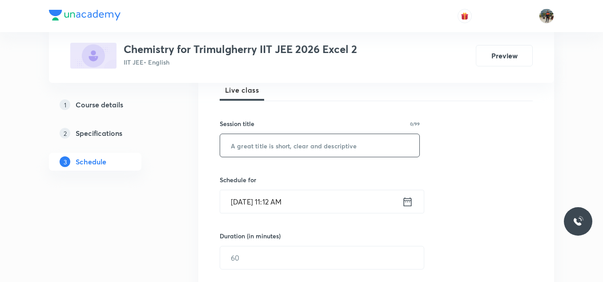
click at [265, 148] on input "text" at bounding box center [319, 145] width 199 height 23
paste input "Biomolecules"
type input "Biomolecules"
click at [408, 200] on icon at bounding box center [408, 201] width 8 height 9
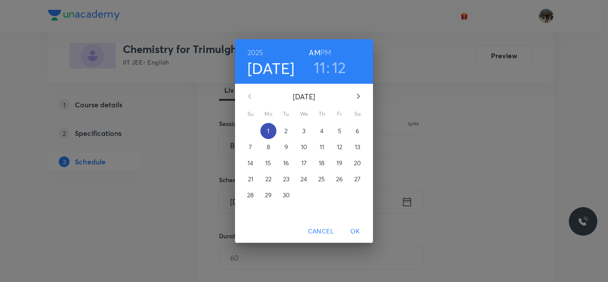
click at [270, 133] on span "1" at bounding box center [268, 130] width 16 height 9
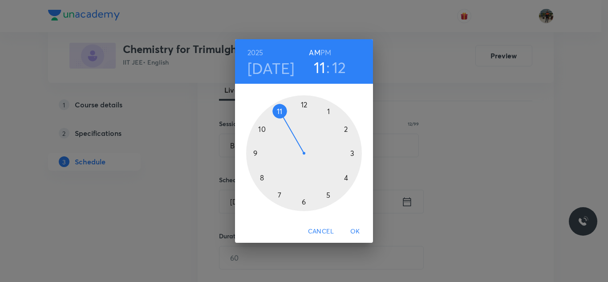
click at [328, 52] on h6 "PM" at bounding box center [325, 52] width 11 height 12
click at [329, 111] on div at bounding box center [304, 153] width 116 height 116
click at [254, 154] on div at bounding box center [304, 153] width 116 height 116
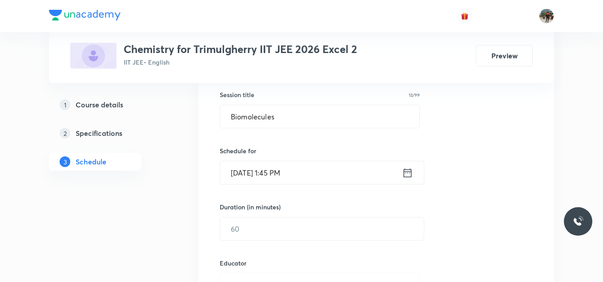
scroll to position [178, 0]
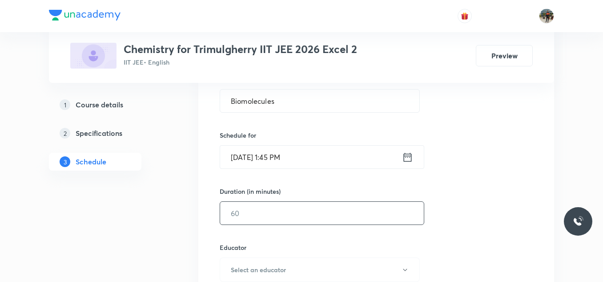
click at [271, 217] on input "text" at bounding box center [322, 213] width 204 height 23
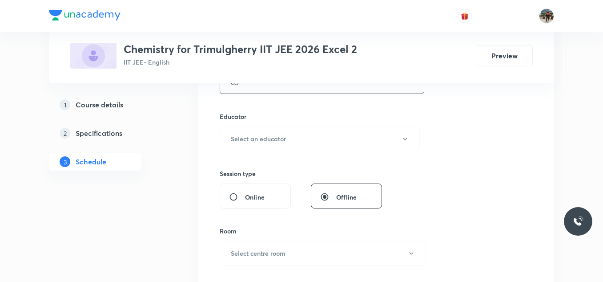
scroll to position [311, 0]
type input "65"
click at [243, 136] on h6 "Select an educator" at bounding box center [258, 135] width 55 height 9
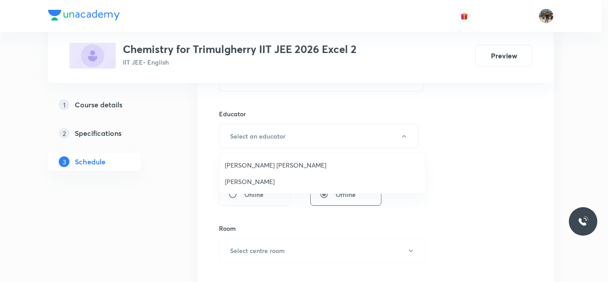
click at [243, 162] on span "Mekala Santhosh Kumar" at bounding box center [322, 164] width 195 height 9
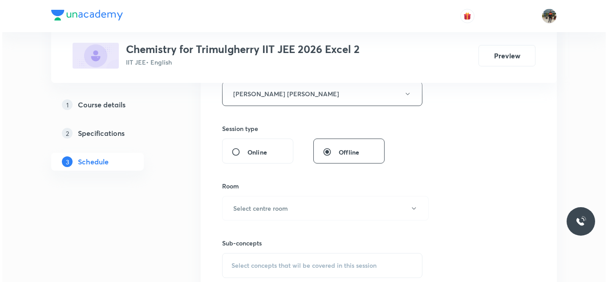
scroll to position [400, 0]
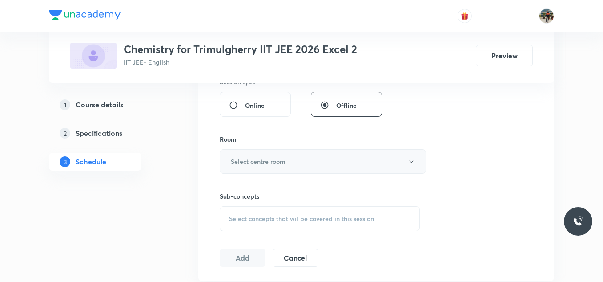
click at [253, 161] on h6 "Select centre room" at bounding box center [258, 161] width 55 height 9
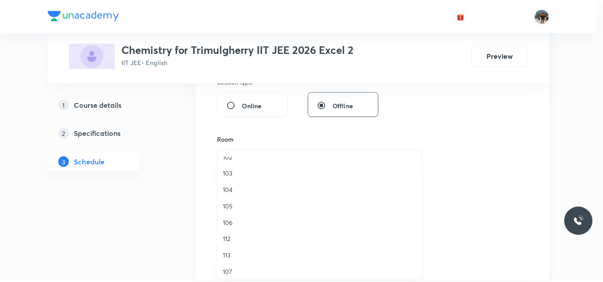
scroll to position [165, 0]
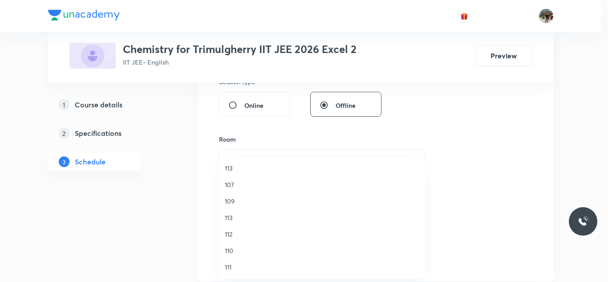
click at [237, 269] on span "111" at bounding box center [322, 266] width 195 height 9
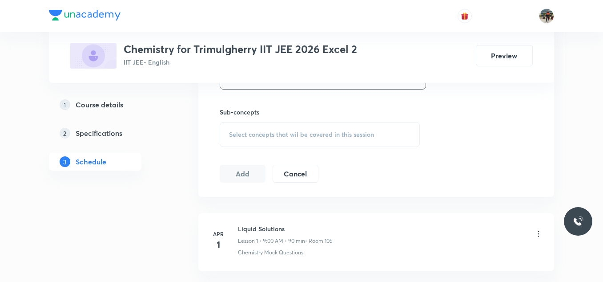
scroll to position [489, 0]
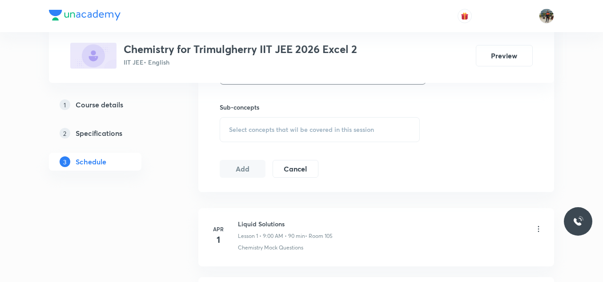
click at [233, 119] on div "Select concepts that wil be covered in this session" at bounding box center [320, 129] width 200 height 25
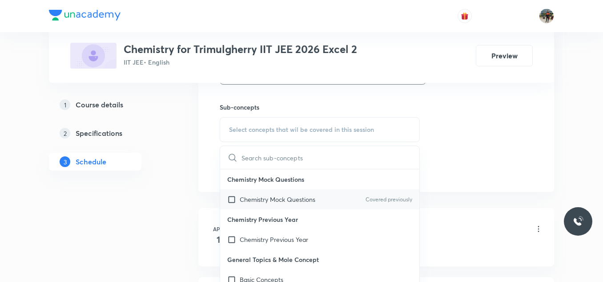
click at [231, 198] on input "checkbox" at bounding box center [233, 198] width 12 height 9
checkbox input "true"
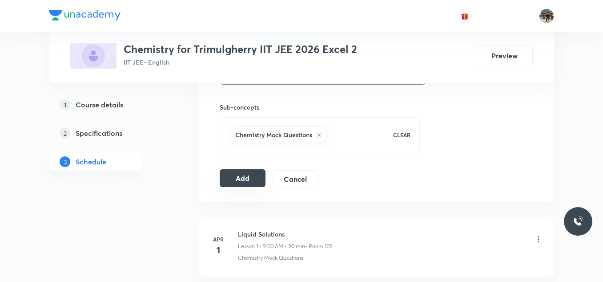
click at [258, 171] on button "Add" at bounding box center [243, 178] width 46 height 18
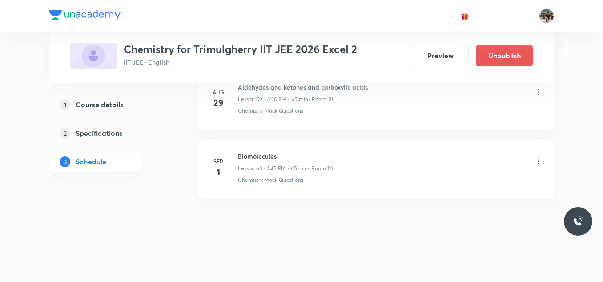
scroll to position [4161, 0]
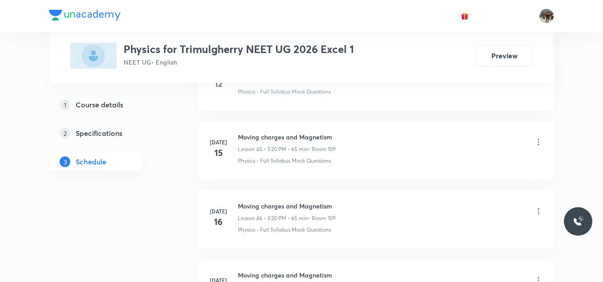
scroll to position [5053, 0]
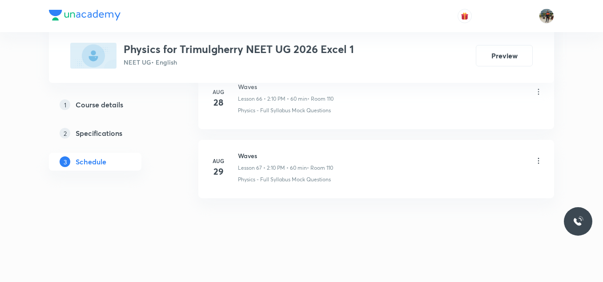
click at [249, 151] on h6 "Waves" at bounding box center [285, 155] width 95 height 9
copy h6 "Waves"
click at [249, 151] on h6 "Waves" at bounding box center [285, 155] width 95 height 9
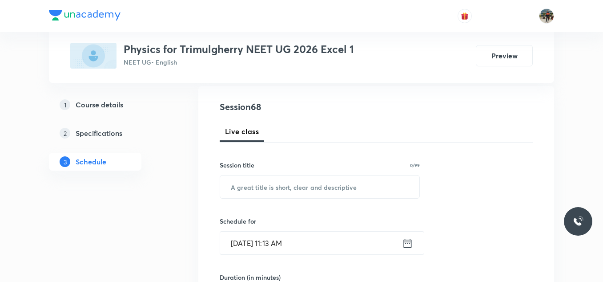
scroll to position [133, 0]
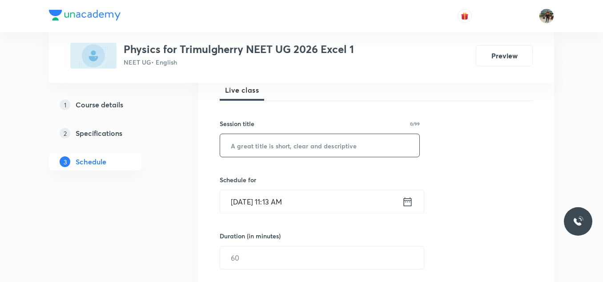
click at [256, 139] on input "text" at bounding box center [319, 145] width 199 height 23
paste input "Waves"
type input "Waves"
click at [410, 199] on icon at bounding box center [407, 201] width 11 height 12
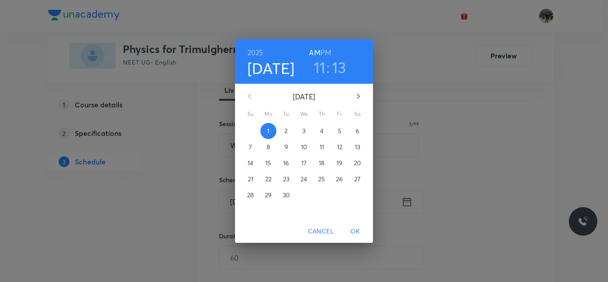
click at [275, 138] on div "1" at bounding box center [268, 131] width 18 height 16
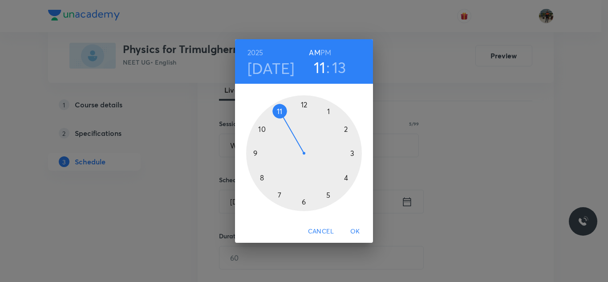
click at [328, 50] on h6 "PM" at bounding box center [325, 52] width 11 height 12
click at [329, 113] on div at bounding box center [304, 153] width 116 height 116
click at [280, 111] on div at bounding box center [304, 153] width 116 height 116
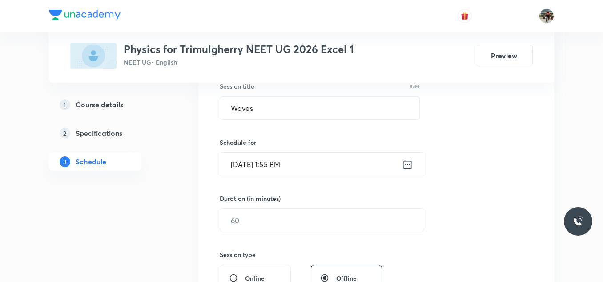
scroll to position [222, 0]
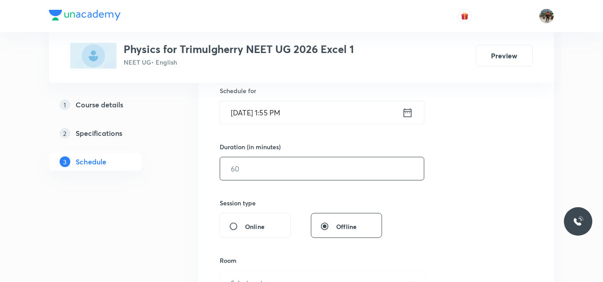
click at [246, 178] on input "text" at bounding box center [322, 168] width 204 height 23
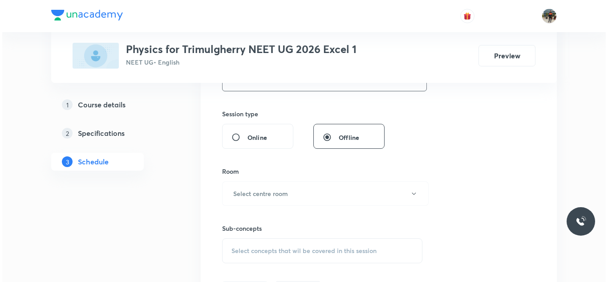
scroll to position [356, 0]
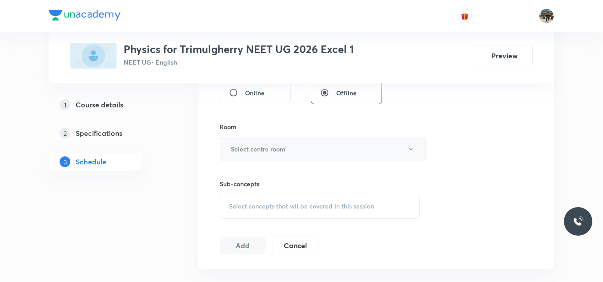
type input "75"
click at [244, 148] on h6 "Select centre room" at bounding box center [258, 148] width 55 height 9
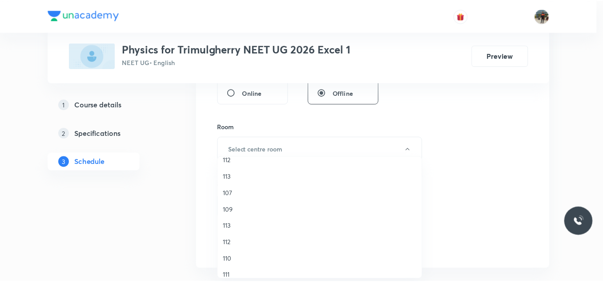
scroll to position [165, 0]
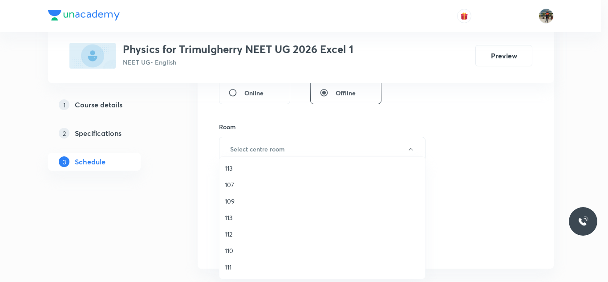
click at [238, 202] on span "109" at bounding box center [322, 200] width 195 height 9
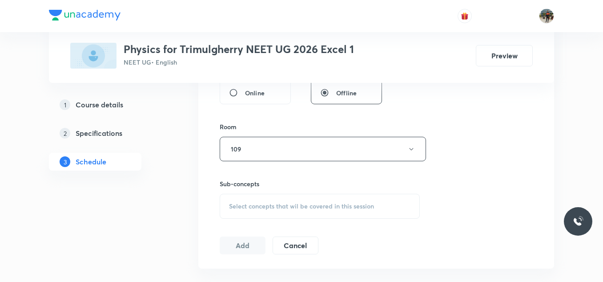
scroll to position [400, 0]
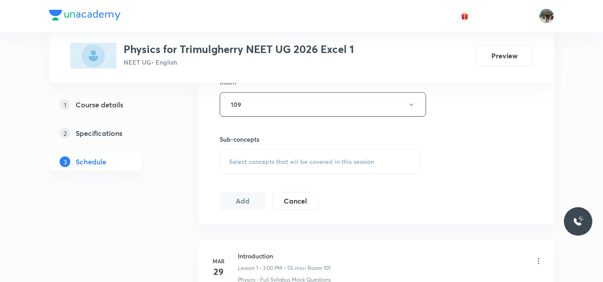
click at [243, 158] on span "Select concepts that wil be covered in this session" at bounding box center [301, 161] width 145 height 7
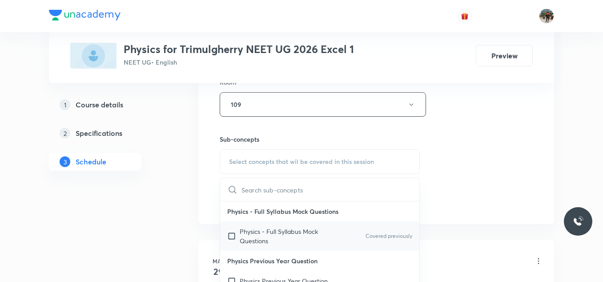
click at [231, 237] on input "checkbox" at bounding box center [233, 236] width 12 height 19
checkbox input "true"
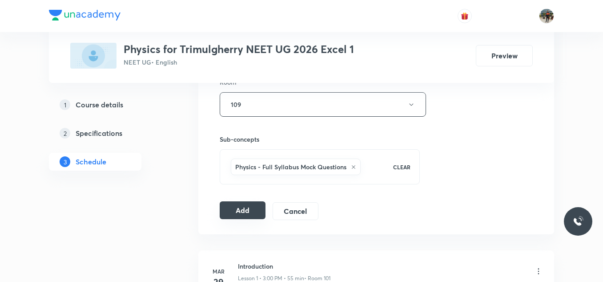
click at [239, 213] on button "Add" at bounding box center [243, 210] width 46 height 18
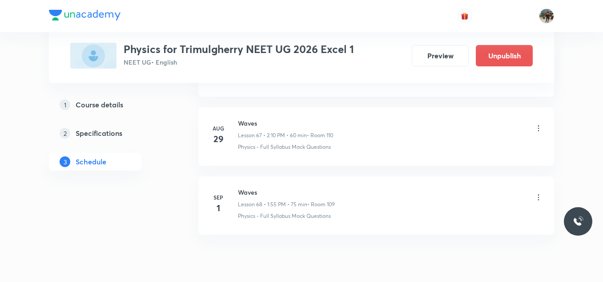
scroll to position [4713, 0]
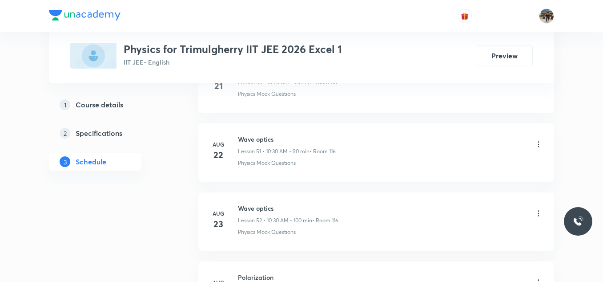
scroll to position [4282, 0]
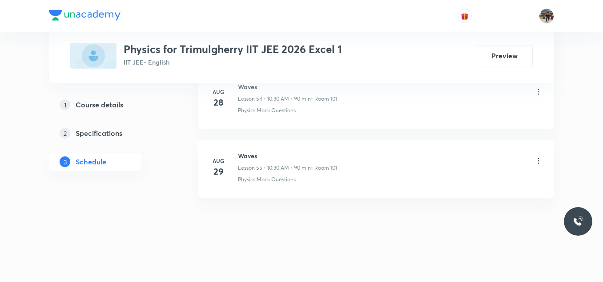
click at [242, 154] on h6 "Waves" at bounding box center [287, 155] width 99 height 9
copy h6 "Waves"
click at [242, 154] on h6 "Waves" at bounding box center [287, 155] width 99 height 9
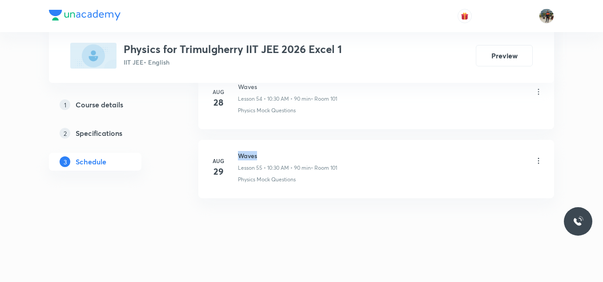
click at [242, 154] on h6 "Waves" at bounding box center [287, 155] width 99 height 9
copy h6 "Waves"
click at [242, 154] on h6 "Waves" at bounding box center [287, 155] width 99 height 9
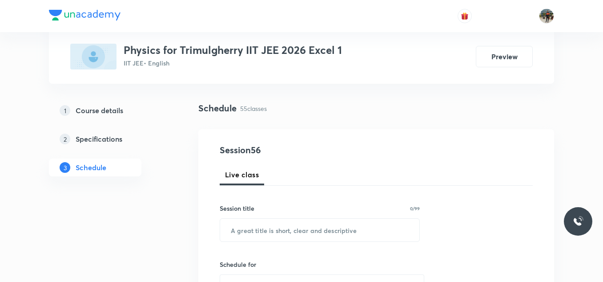
scroll to position [133, 0]
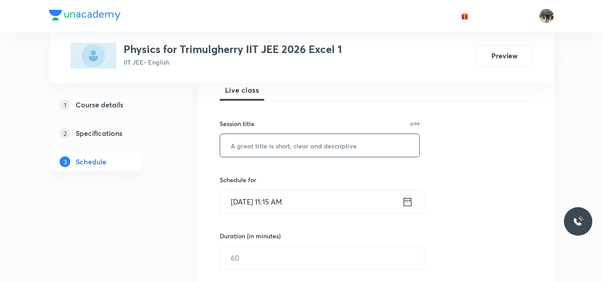
click at [306, 152] on input "text" at bounding box center [319, 145] width 199 height 23
paste input "Waves"
type input "Waves"
click at [408, 201] on icon at bounding box center [407, 201] width 11 height 12
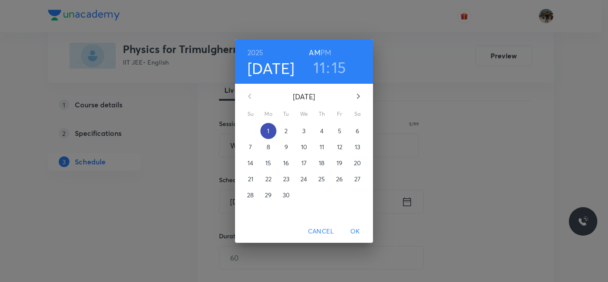
click at [270, 133] on span "1" at bounding box center [268, 130] width 16 height 9
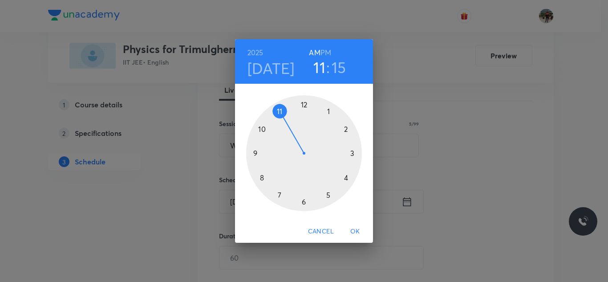
click at [326, 55] on h6 "PM" at bounding box center [325, 52] width 11 height 12
click at [353, 153] on div at bounding box center [304, 153] width 116 height 116
click at [303, 104] on div at bounding box center [304, 153] width 116 height 116
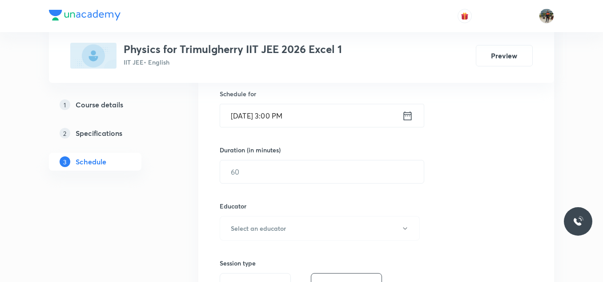
scroll to position [222, 0]
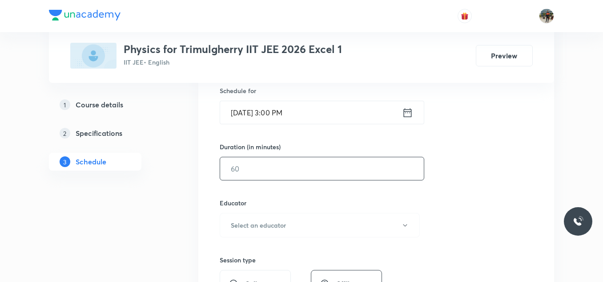
click at [267, 169] on input "text" at bounding box center [322, 168] width 204 height 23
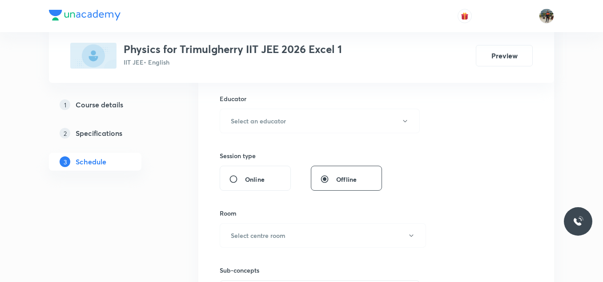
scroll to position [311, 0]
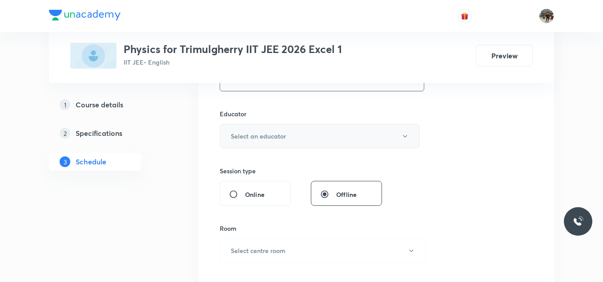
type input "65"
click at [263, 131] on button "Select an educator" at bounding box center [320, 136] width 200 height 24
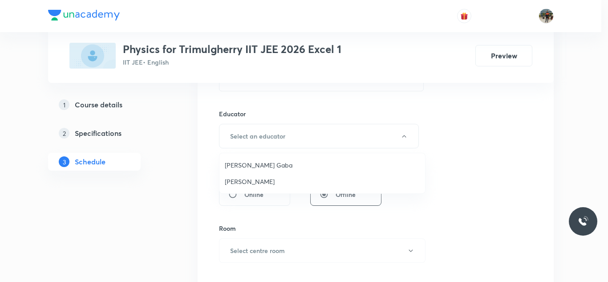
click at [240, 164] on span "Arpit Gaba" at bounding box center [322, 164] width 195 height 9
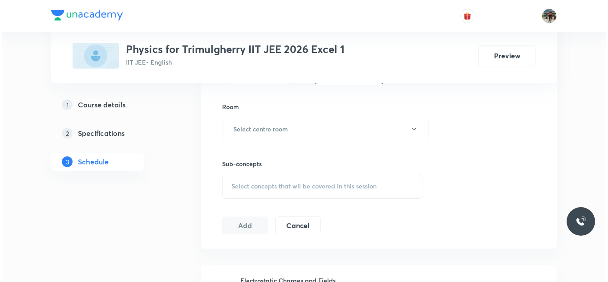
scroll to position [445, 0]
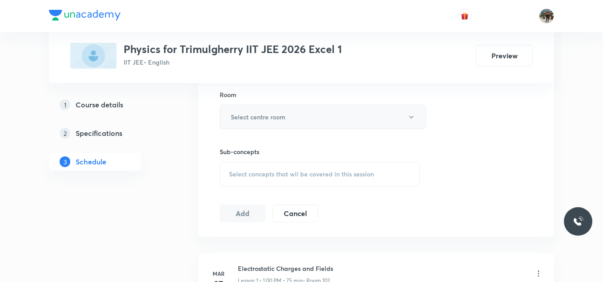
click at [239, 115] on h6 "Select centre room" at bounding box center [258, 116] width 55 height 9
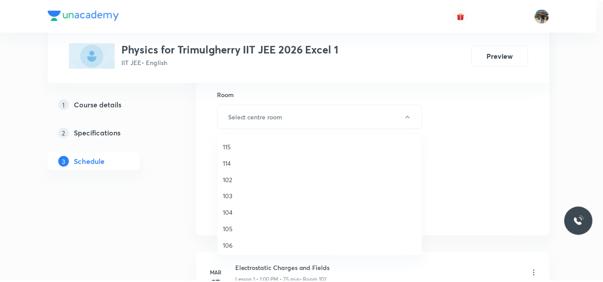
scroll to position [0, 0]
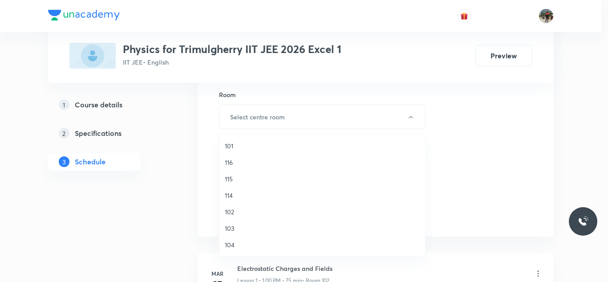
click at [229, 161] on span "116" at bounding box center [322, 162] width 195 height 9
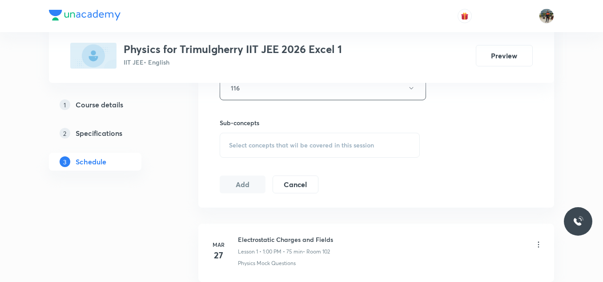
scroll to position [489, 0]
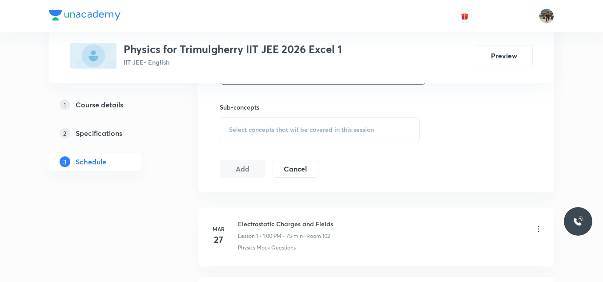
click at [234, 128] on span "Select concepts that wil be covered in this session" at bounding box center [301, 129] width 145 height 7
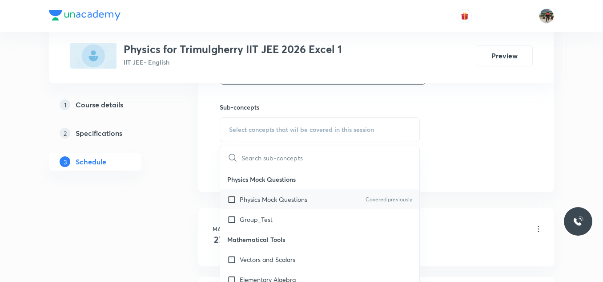
click at [231, 200] on input "checkbox" at bounding box center [233, 198] width 12 height 9
checkbox input "true"
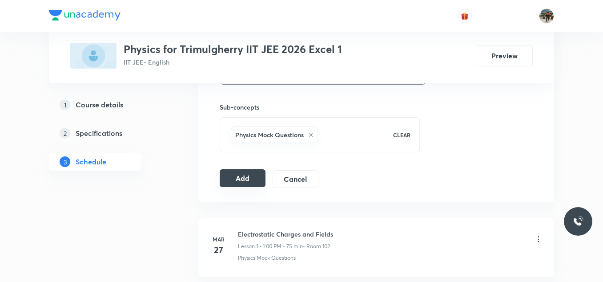
click at [239, 176] on button "Add" at bounding box center [243, 178] width 46 height 18
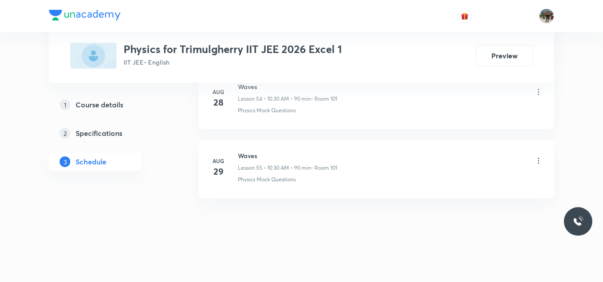
scroll to position [3816, 0]
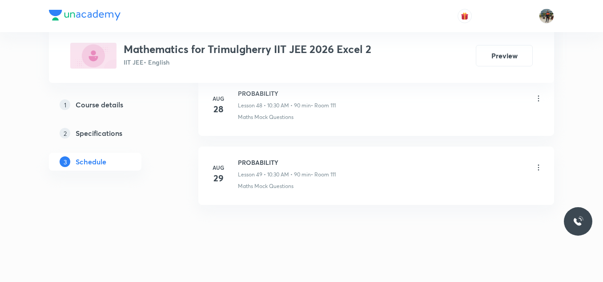
scroll to position [3868, 0]
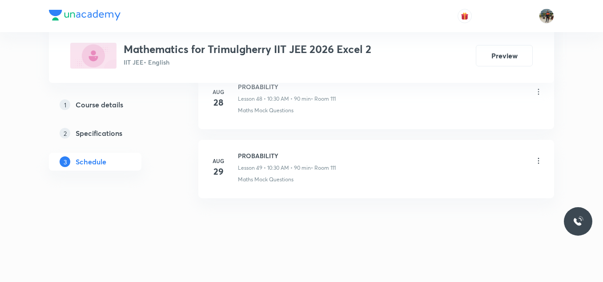
click at [253, 157] on h6 "PROBABILITY" at bounding box center [287, 155] width 98 height 9
copy h6 "PROBABILITY"
click at [253, 157] on h6 "PROBABILITY" at bounding box center [287, 155] width 98 height 9
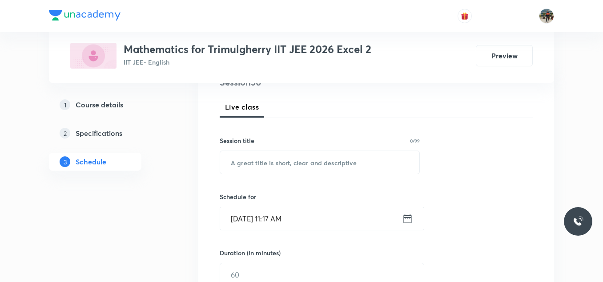
scroll to position [133, 0]
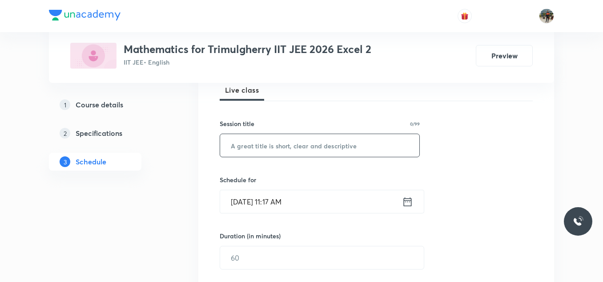
click at [258, 145] on input "text" at bounding box center [319, 145] width 199 height 23
paste input "PROBABILITY"
type input "PROBABILITY"
click at [409, 205] on icon at bounding box center [407, 201] width 11 height 12
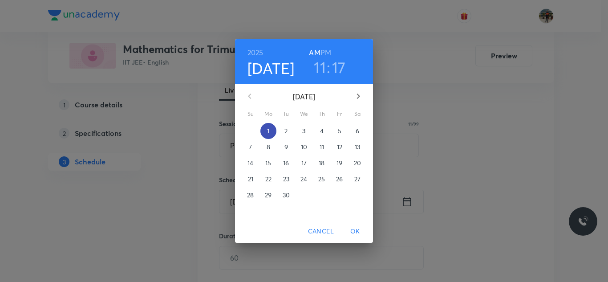
click at [269, 133] on p "1" at bounding box center [268, 130] width 2 height 9
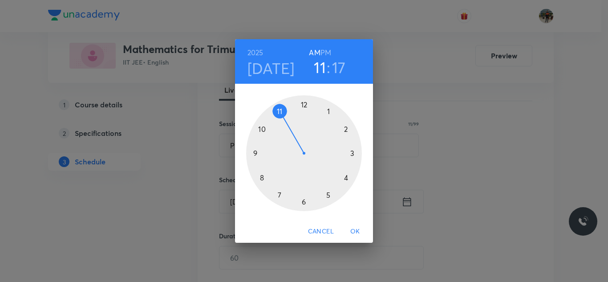
click at [326, 55] on h6 "PM" at bounding box center [325, 52] width 11 height 12
click at [354, 153] on div at bounding box center [304, 153] width 116 height 116
click at [304, 102] on div at bounding box center [304, 153] width 116 height 116
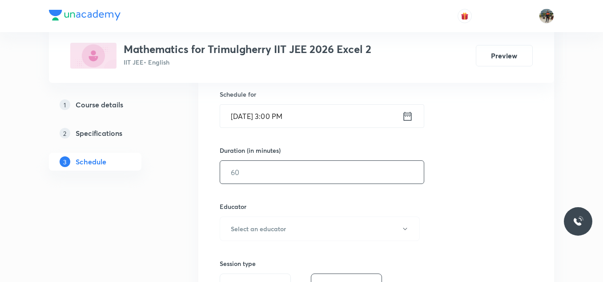
scroll to position [222, 0]
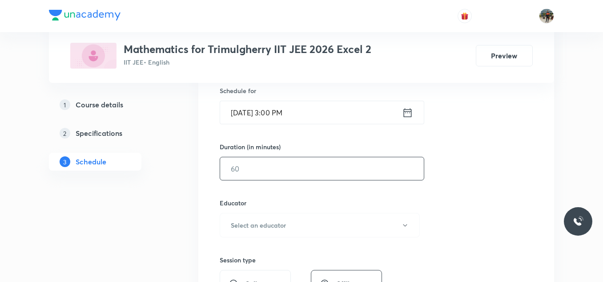
click at [259, 176] on input "text" at bounding box center [322, 168] width 204 height 23
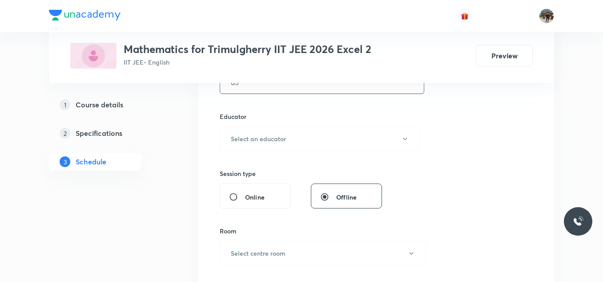
scroll to position [311, 0]
type input "65"
click at [245, 136] on h6 "Select an educator" at bounding box center [258, 135] width 55 height 9
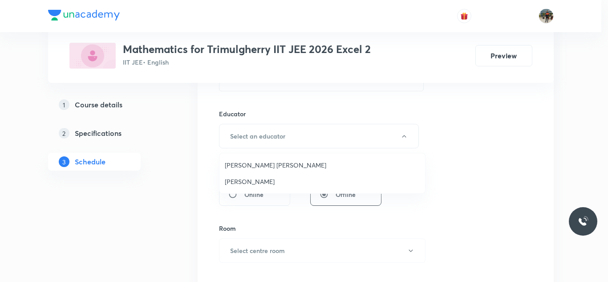
click at [238, 181] on span "Ravindar Bejugam" at bounding box center [322, 181] width 195 height 9
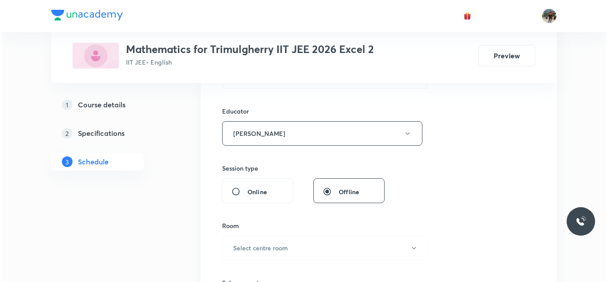
scroll to position [400, 0]
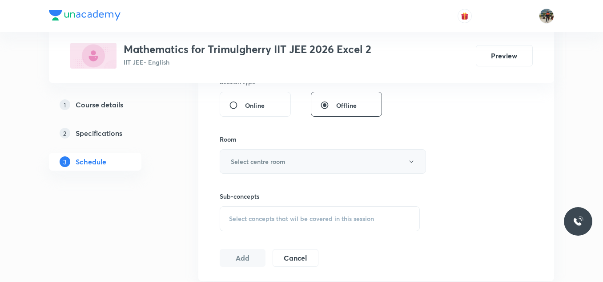
click at [241, 159] on h6 "Select centre room" at bounding box center [258, 161] width 55 height 9
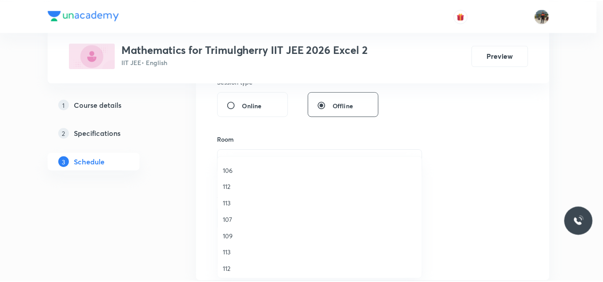
scroll to position [165, 0]
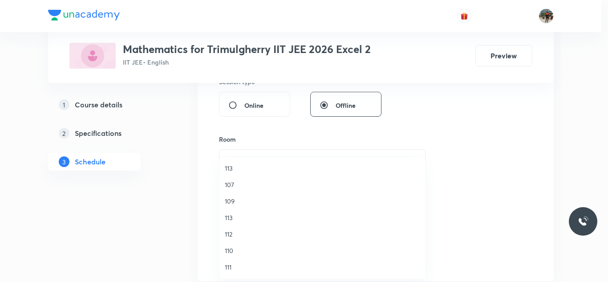
click at [228, 266] on span "111" at bounding box center [322, 266] width 195 height 9
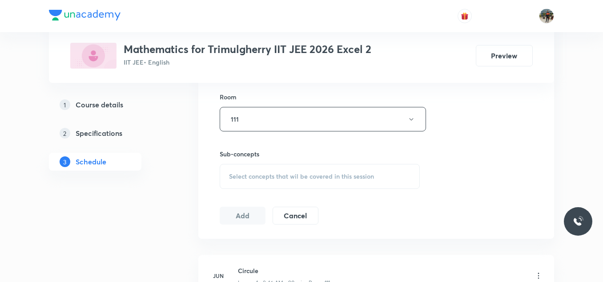
scroll to position [445, 0]
click at [232, 172] on span "Select concepts that wil be covered in this session" at bounding box center [301, 173] width 145 height 7
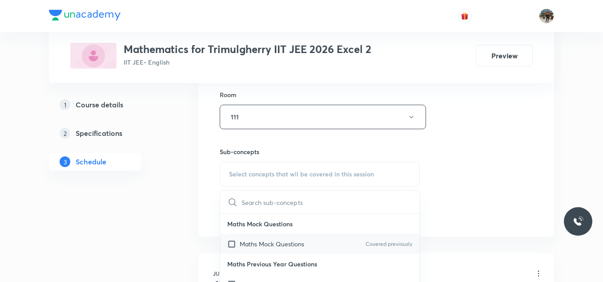
click at [232, 243] on input "checkbox" at bounding box center [233, 243] width 12 height 9
checkbox input "true"
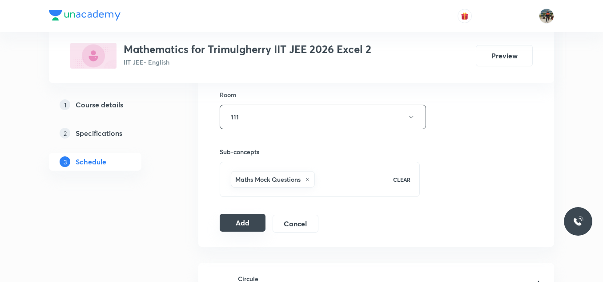
click at [248, 225] on button "Add" at bounding box center [243, 223] width 46 height 18
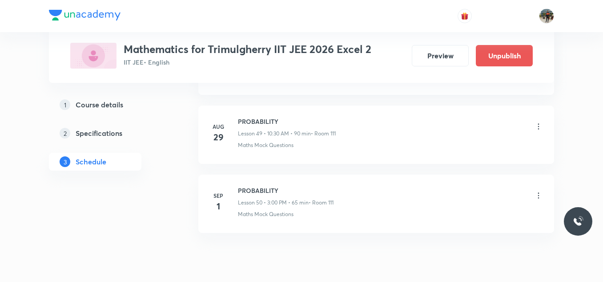
scroll to position [3471, 0]
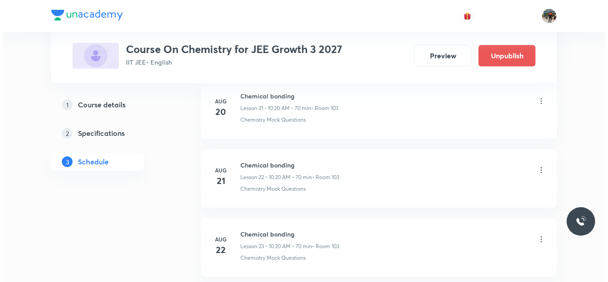
scroll to position [2294, 0]
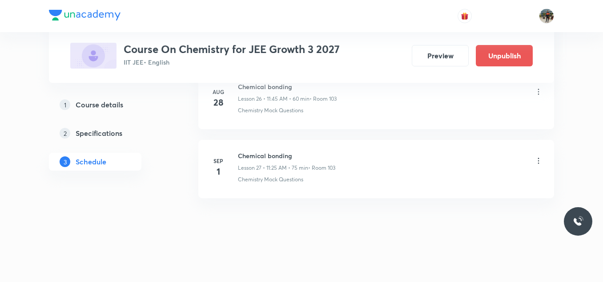
click at [536, 167] on div "Chemical bonding Lesson 27 • 11:25 AM • 75 min • Room 103" at bounding box center [390, 161] width 305 height 21
click at [540, 162] on icon at bounding box center [538, 160] width 9 height 9
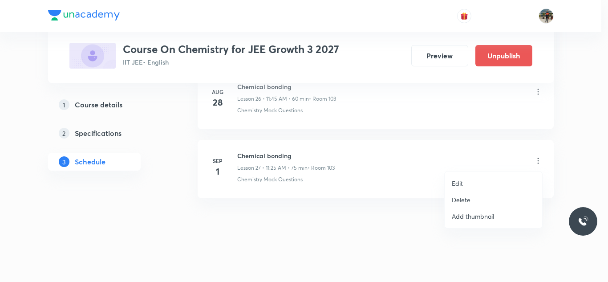
click at [457, 185] on p "Edit" at bounding box center [457, 182] width 11 height 9
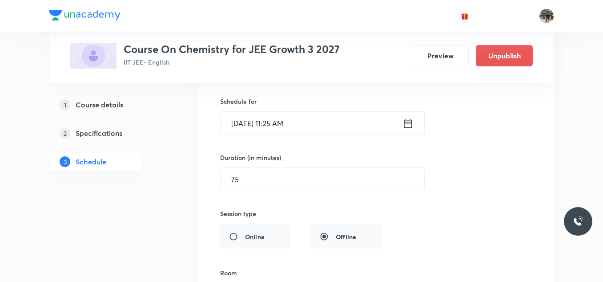
scroll to position [2005, 0]
click at [407, 118] on icon at bounding box center [408, 122] width 11 height 12
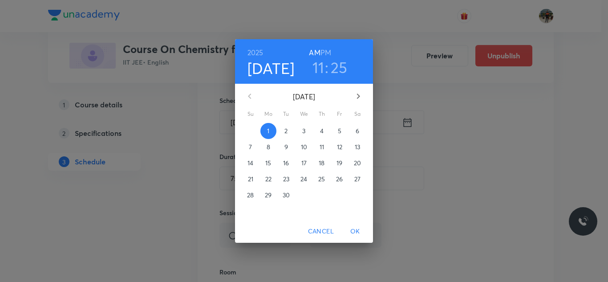
click at [338, 67] on h3 "25" at bounding box center [339, 67] width 17 height 19
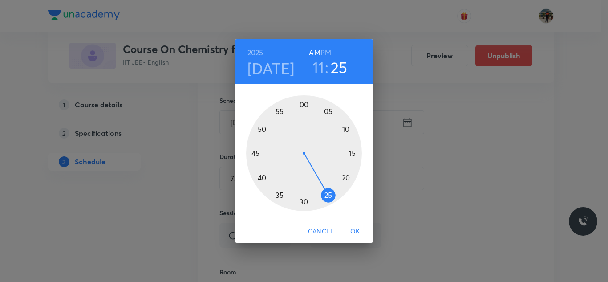
click at [279, 194] on div at bounding box center [304, 153] width 116 height 116
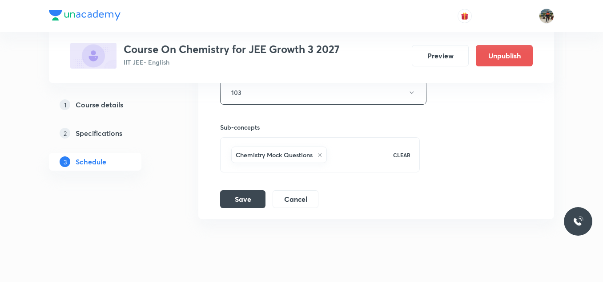
scroll to position [2227, 0]
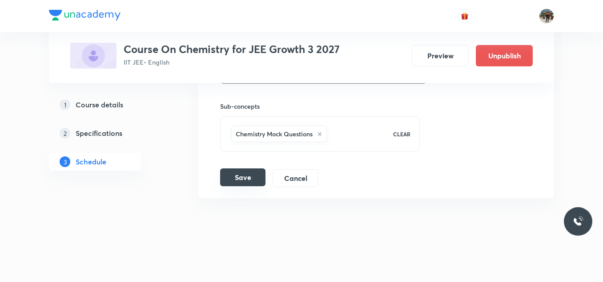
click at [236, 178] on button "Save" at bounding box center [242, 177] width 45 height 18
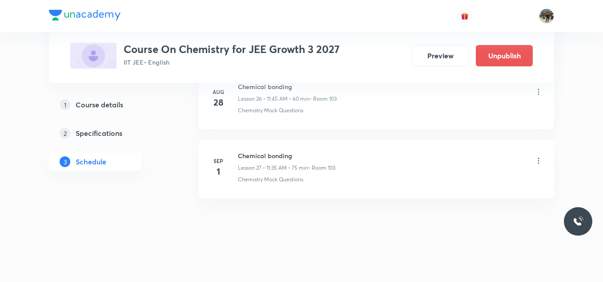
scroll to position [1885, 0]
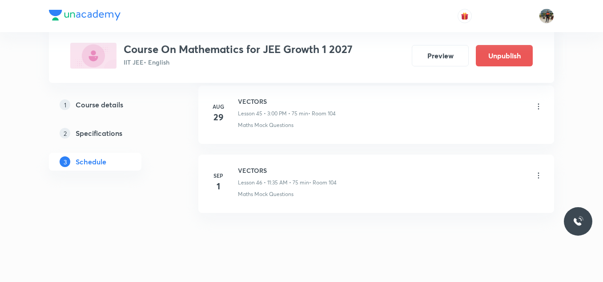
scroll to position [3604, 0]
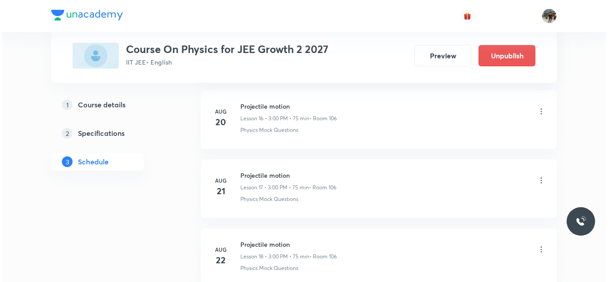
scroll to position [2144, 0]
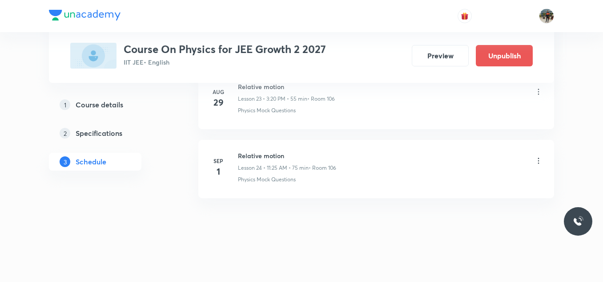
click at [538, 161] on icon at bounding box center [538, 161] width 1 height 6
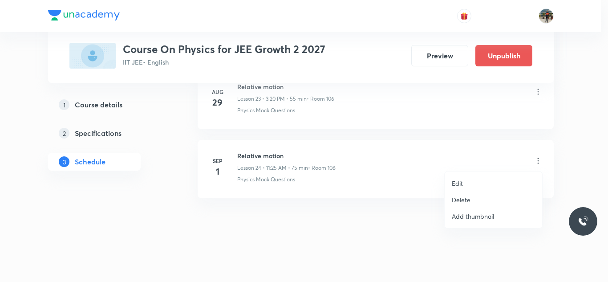
click at [458, 185] on p "Edit" at bounding box center [457, 182] width 11 height 9
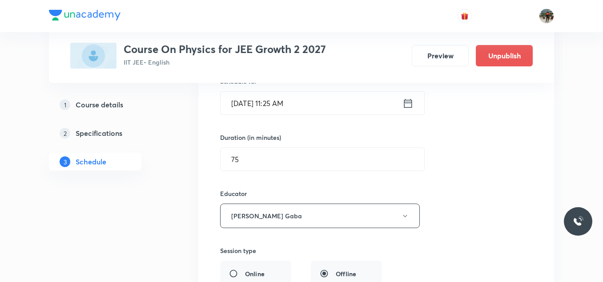
scroll to position [1810, 0]
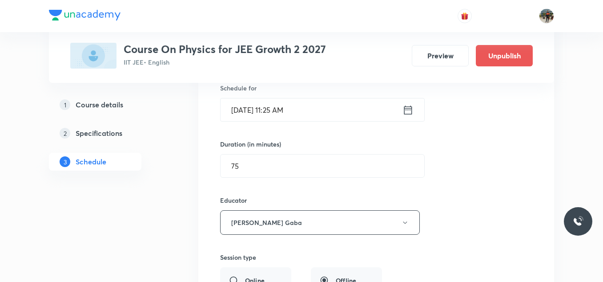
click at [411, 109] on icon at bounding box center [408, 110] width 11 height 12
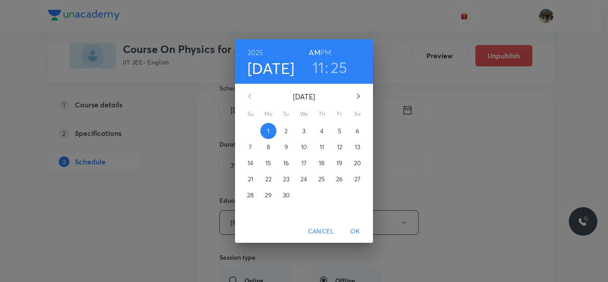
click at [337, 72] on h3 "25" at bounding box center [339, 67] width 17 height 19
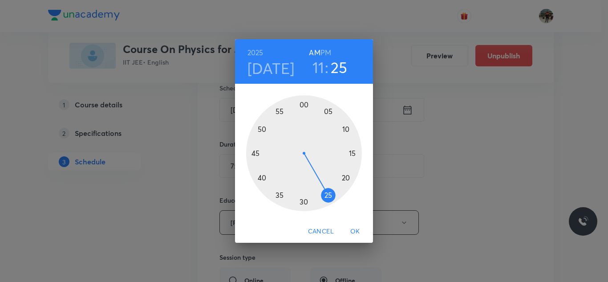
click at [277, 194] on div at bounding box center [304, 153] width 116 height 116
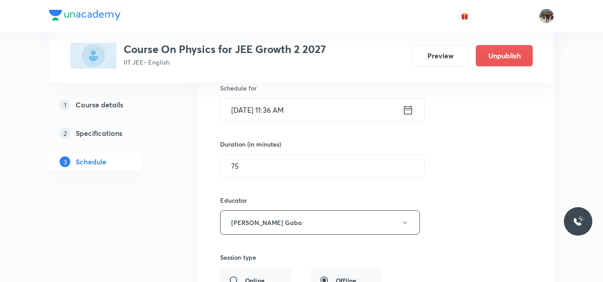
click at [406, 113] on icon at bounding box center [408, 110] width 11 height 12
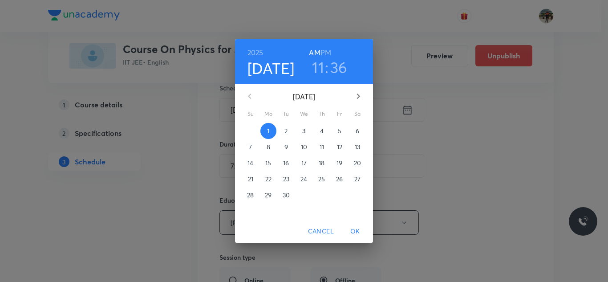
click at [332, 67] on h3 "36" at bounding box center [338, 67] width 17 height 19
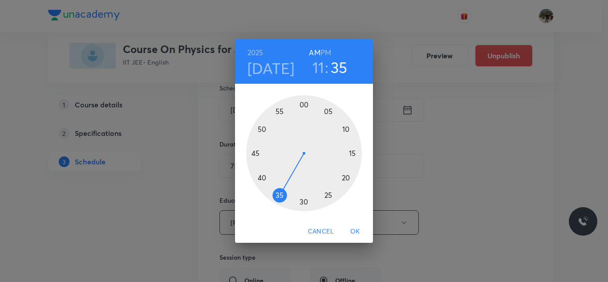
click at [279, 195] on div at bounding box center [304, 153] width 116 height 116
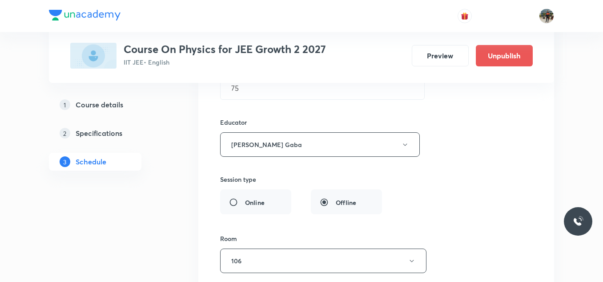
scroll to position [2033, 0]
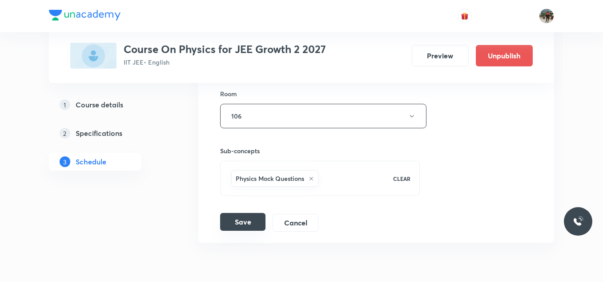
click at [253, 216] on button "Save" at bounding box center [242, 222] width 45 height 18
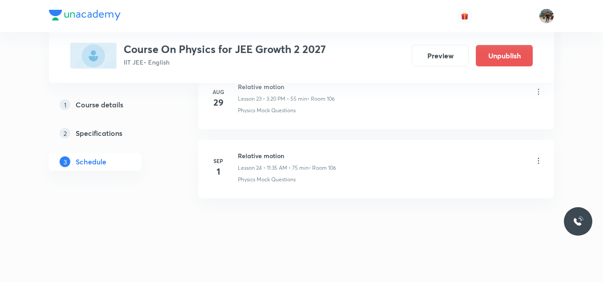
scroll to position [1678, 0]
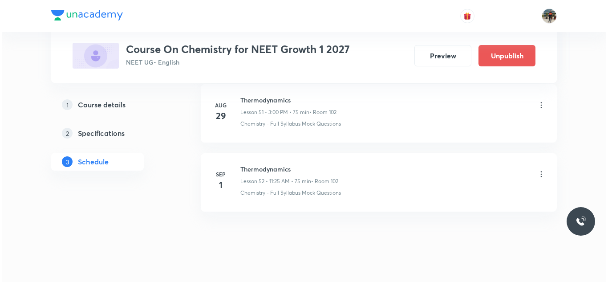
scroll to position [4018, 0]
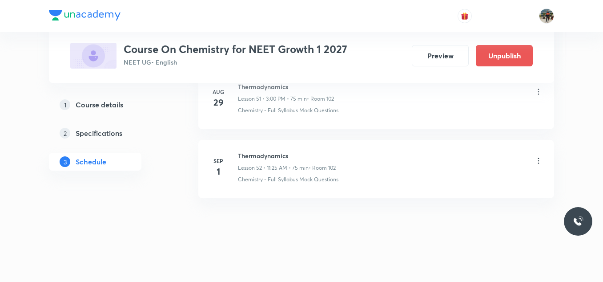
click at [536, 161] on icon at bounding box center [538, 160] width 9 height 9
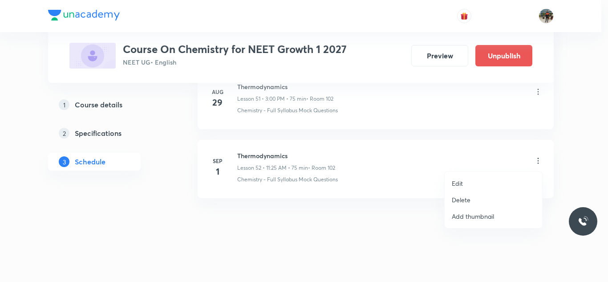
click at [456, 183] on p "Edit" at bounding box center [457, 182] width 11 height 9
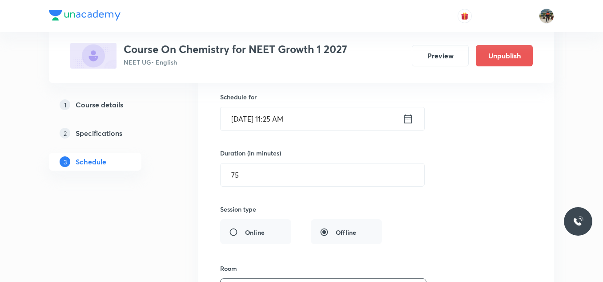
scroll to position [3729, 0]
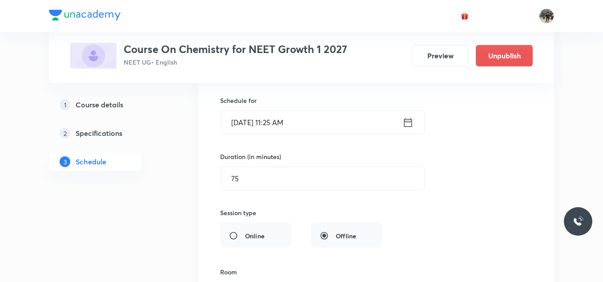
click at [405, 124] on icon at bounding box center [409, 121] width 8 height 9
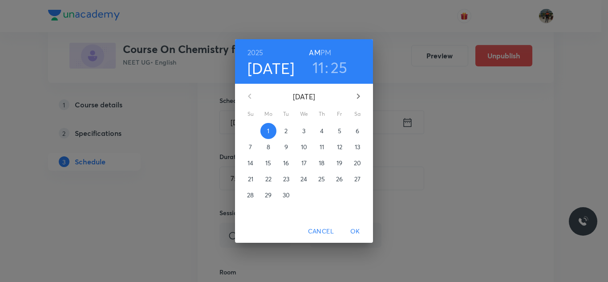
click at [339, 67] on h3 "25" at bounding box center [339, 67] width 17 height 19
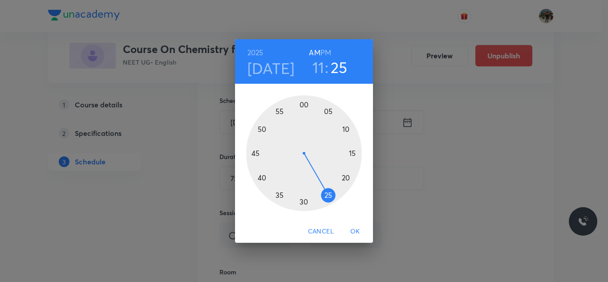
click at [279, 195] on div at bounding box center [304, 153] width 116 height 116
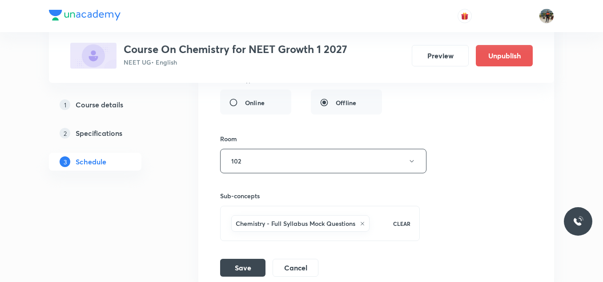
scroll to position [3952, 0]
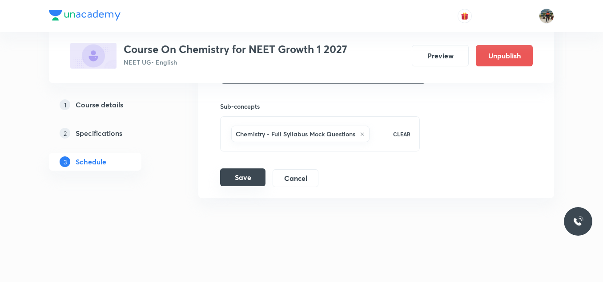
click at [236, 176] on button "Save" at bounding box center [242, 177] width 45 height 18
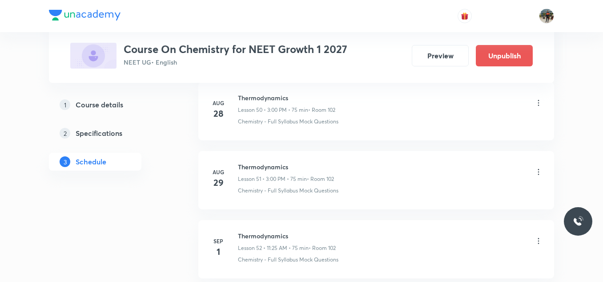
scroll to position [3609, 0]
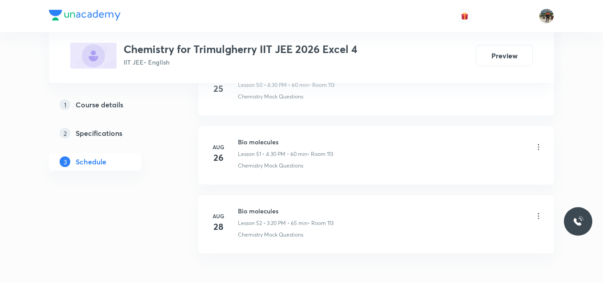
scroll to position [4075, 0]
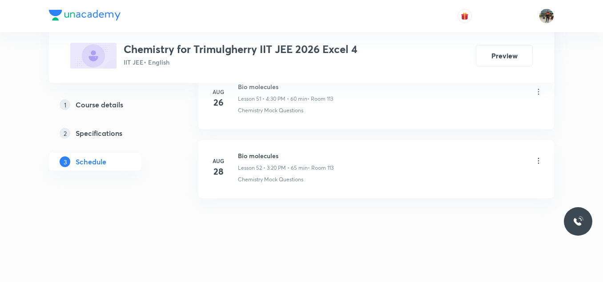
click at [247, 154] on h6 "Bio molecules" at bounding box center [286, 155] width 96 height 9
copy h6 "Bio molecules"
click at [247, 154] on h6 "Bio molecules" at bounding box center [286, 155] width 96 height 9
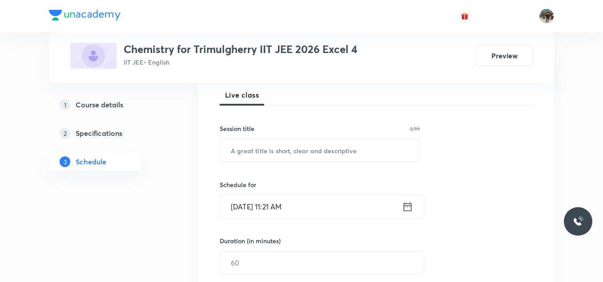
scroll to position [133, 0]
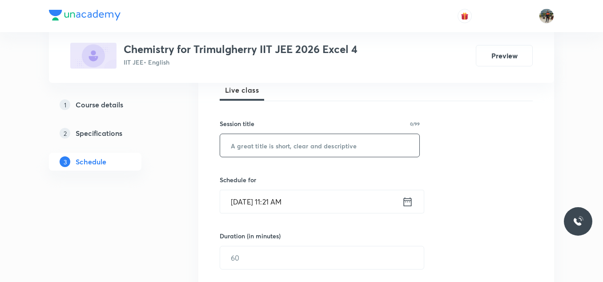
click at [291, 144] on input "text" at bounding box center [319, 145] width 199 height 23
paste input "Bio molecules"
type input "Bio molecules"
click at [407, 201] on icon at bounding box center [407, 201] width 11 height 12
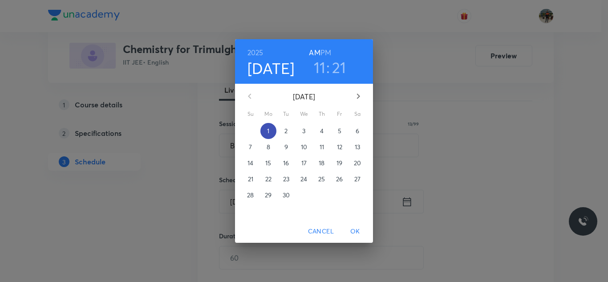
click at [271, 128] on span "1" at bounding box center [268, 130] width 16 height 9
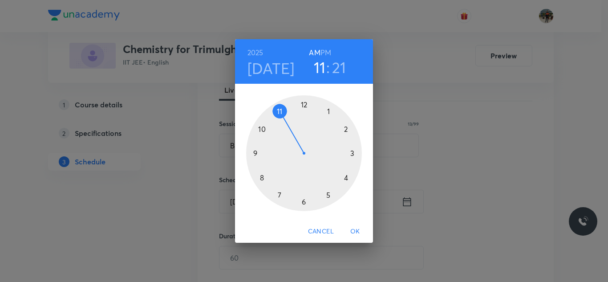
click at [328, 47] on h6 "PM" at bounding box center [325, 52] width 11 height 12
click at [352, 150] on div at bounding box center [304, 153] width 116 height 116
click at [305, 103] on div at bounding box center [304, 153] width 116 height 116
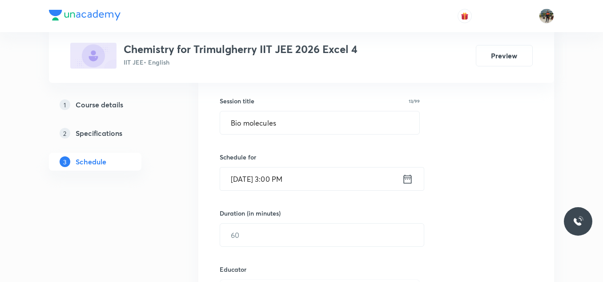
scroll to position [178, 0]
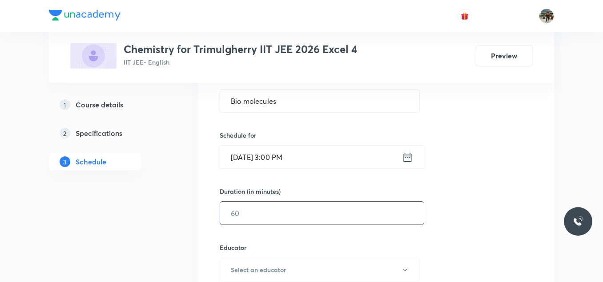
click at [276, 217] on input "text" at bounding box center [322, 213] width 204 height 23
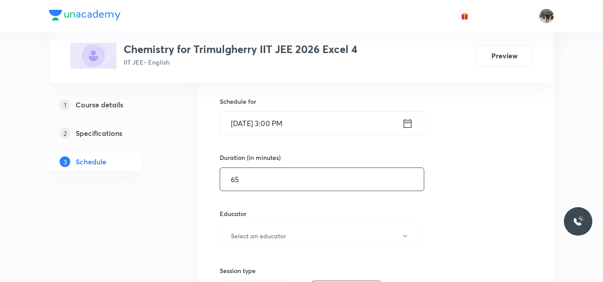
scroll to position [267, 0]
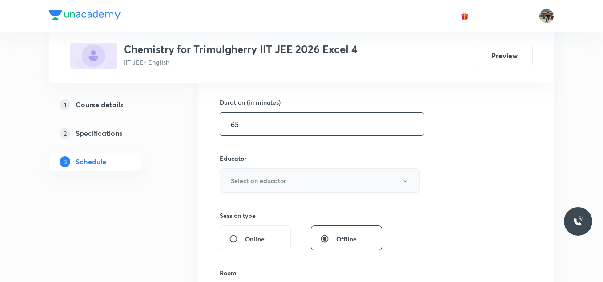
type input "65"
click at [257, 170] on button "Select an educator" at bounding box center [320, 180] width 200 height 24
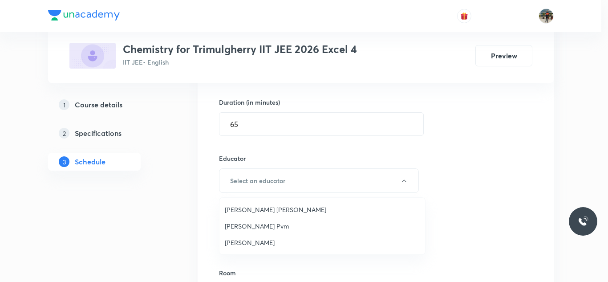
click at [239, 226] on span "[PERSON_NAME] Pvm" at bounding box center [322, 225] width 195 height 9
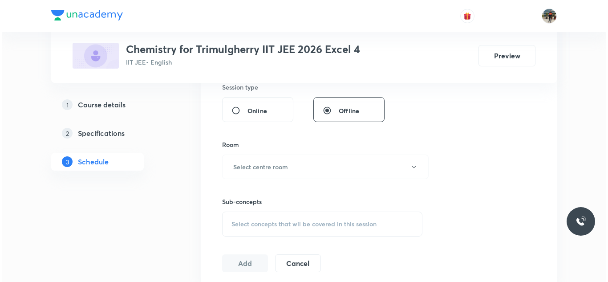
scroll to position [400, 0]
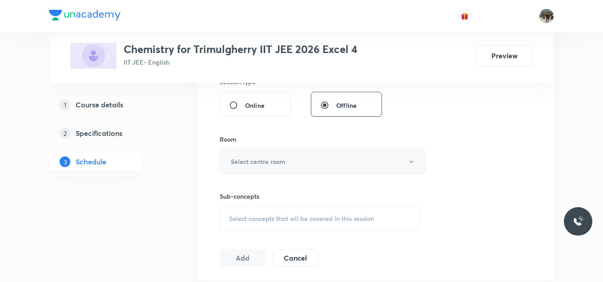
click at [247, 162] on h6 "Select centre room" at bounding box center [258, 161] width 55 height 9
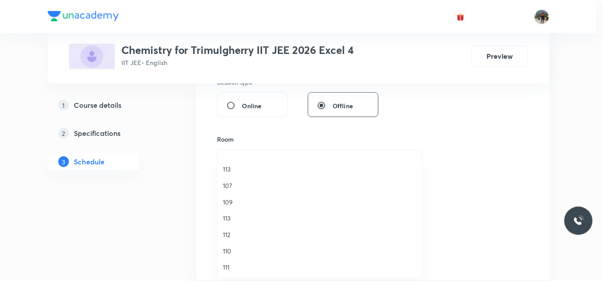
scroll to position [165, 0]
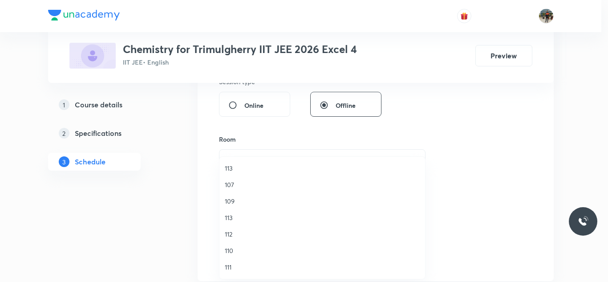
click at [227, 218] on span "113" at bounding box center [322, 217] width 195 height 9
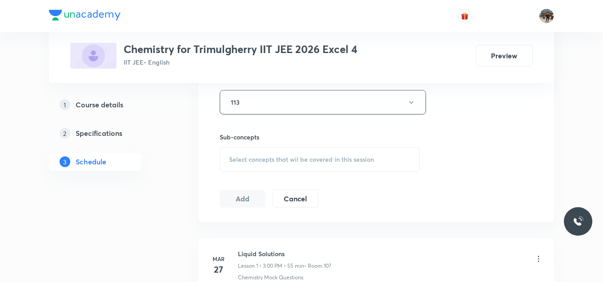
scroll to position [489, 0]
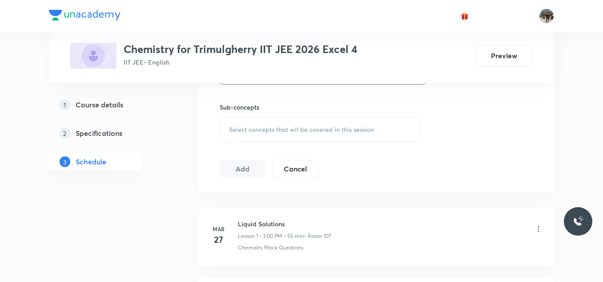
click at [249, 119] on div "Select concepts that wil be covered in this session" at bounding box center [320, 129] width 200 height 25
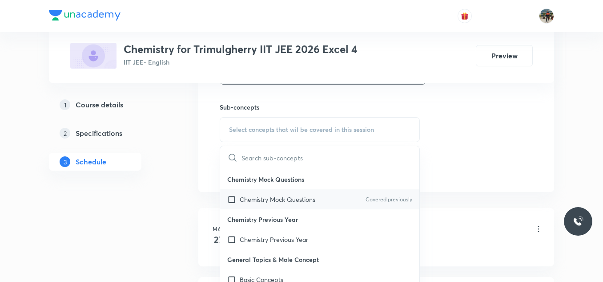
click at [233, 199] on input "checkbox" at bounding box center [233, 198] width 12 height 9
checkbox input "true"
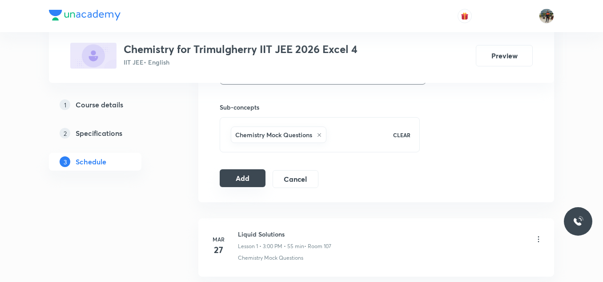
click at [234, 177] on button "Add" at bounding box center [243, 178] width 46 height 18
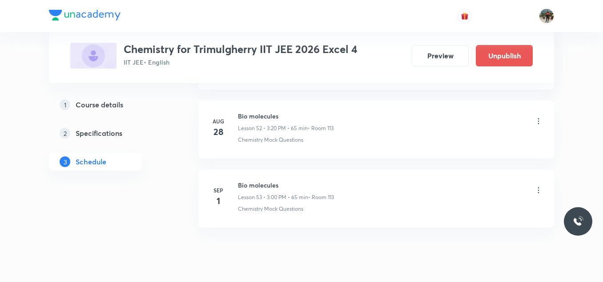
scroll to position [3678, 0]
